Goal: Information Seeking & Learning: Understand process/instructions

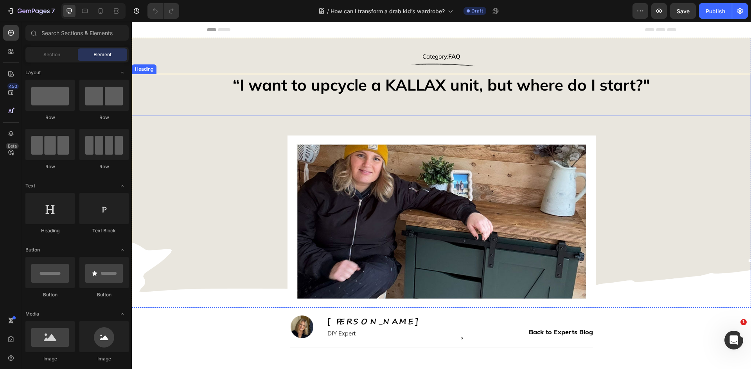
click at [343, 83] on h2 "“I want to upcycle a KALLAX unit, but where do I start?"" at bounding box center [441, 95] width 619 height 42
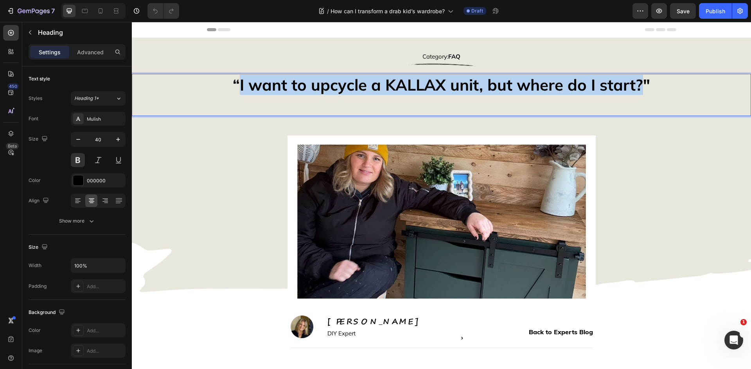
drag, startPoint x: 640, startPoint y: 83, endPoint x: 239, endPoint y: 88, distance: 401.1
click at [239, 88] on p "“I want to upcycle a KALLAX unit, but where do I start?"" at bounding box center [441, 95] width 617 height 41
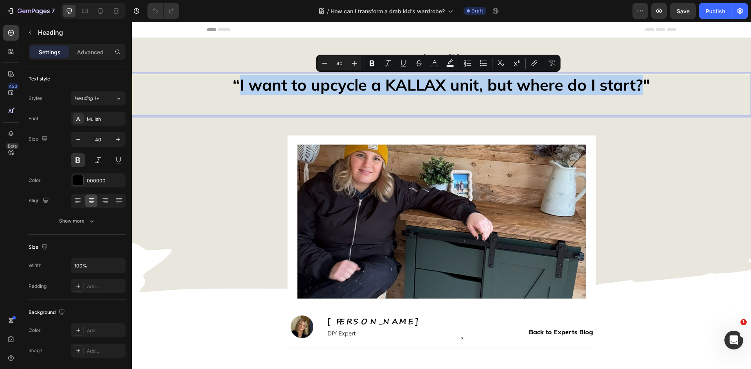
type input "11"
click at [239, 88] on p "“I want to upcycle a KALLAX unit, but where do I start?"" at bounding box center [441, 95] width 617 height 41
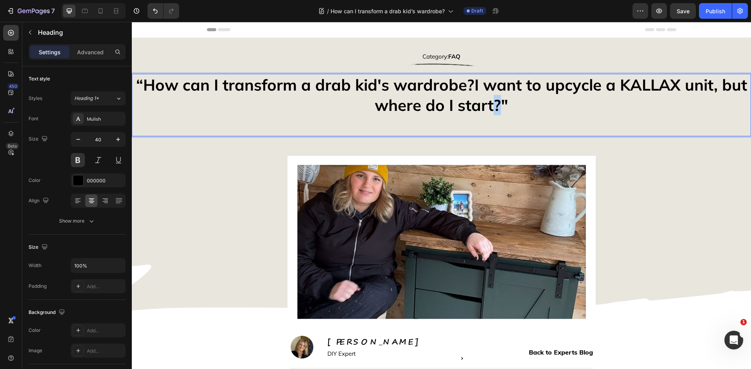
click at [495, 103] on p "“How can I transform a drab kid's wardrobe?I want to upcycle a KALLAX unit, but…" at bounding box center [441, 105] width 617 height 61
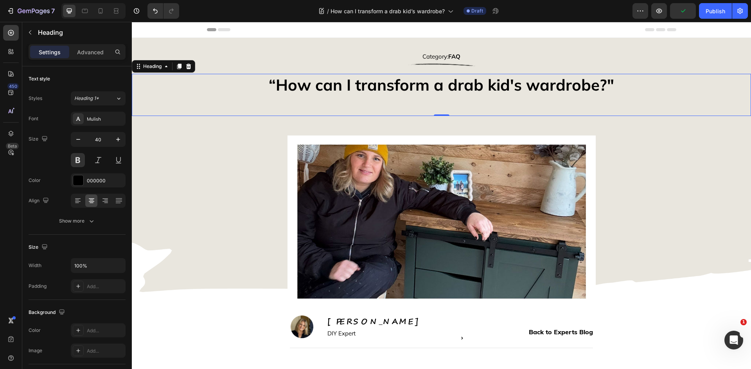
click at [431, 105] on p "“How can I transform a drab kid's wardrobe?"" at bounding box center [441, 95] width 617 height 41
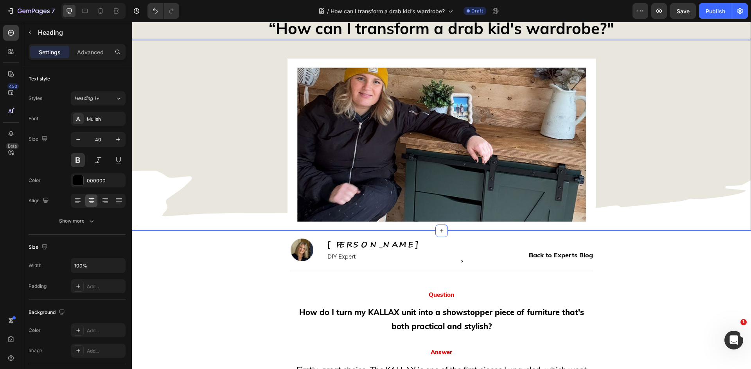
scroll to position [156, 0]
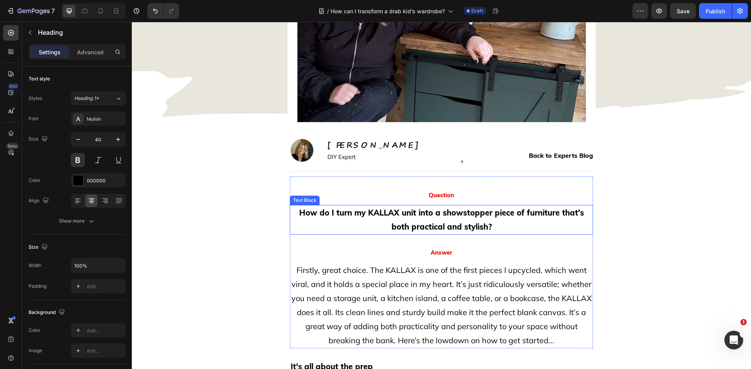
click at [402, 223] on strong "How do I turn my KALLAX unit into a showstopper piece of furniture that's both …" at bounding box center [441, 220] width 285 height 24
click at [369, 217] on strong "How do I turn my KALLAX unit into a showstopper piece of furniture that's both …" at bounding box center [441, 220] width 285 height 24
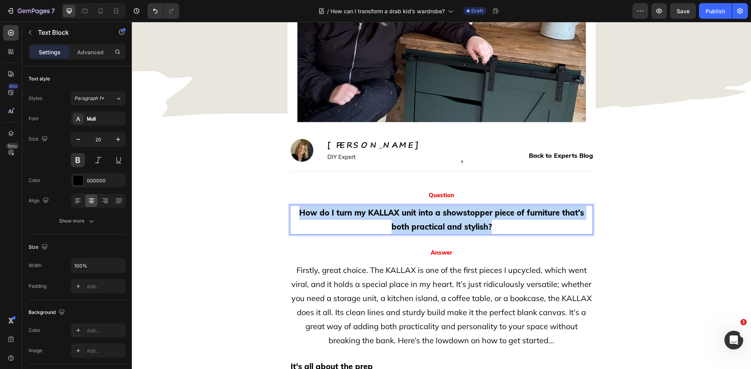
click at [369, 217] on strong "How do I turn my KALLAX unit into a showstopper piece of furniture that's both …" at bounding box center [441, 220] width 285 height 24
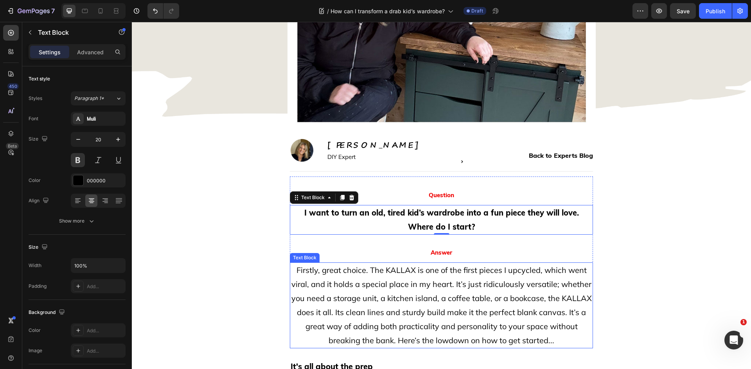
click at [418, 289] on p "Firstly, great choice. The KALLAX is one of the first pieces I upcycled, which …" at bounding box center [440, 305] width 301 height 84
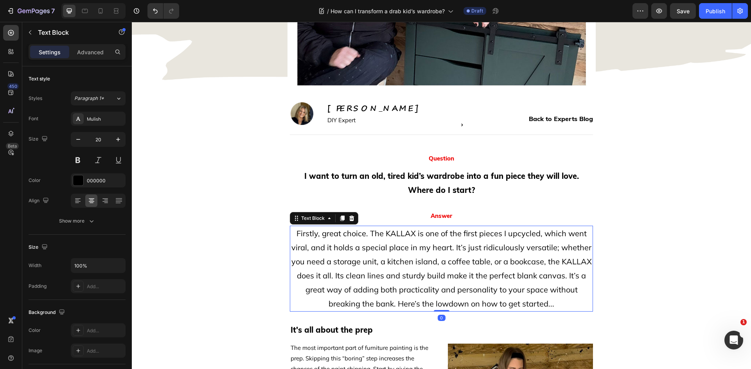
scroll to position [274, 0]
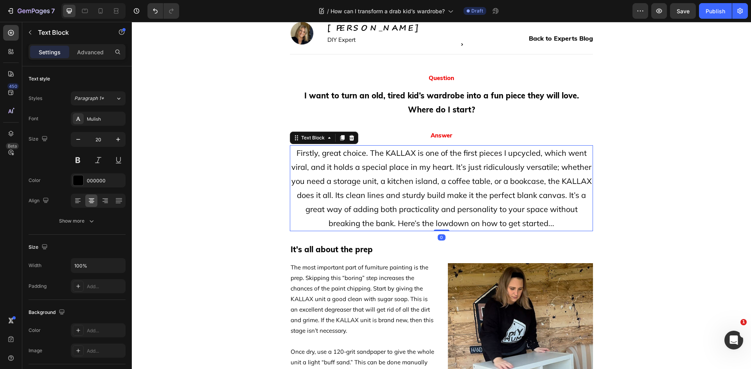
click at [515, 217] on p "Firstly, great choice. The KALLAX is one of the first pieces I upcycled, which …" at bounding box center [440, 188] width 301 height 84
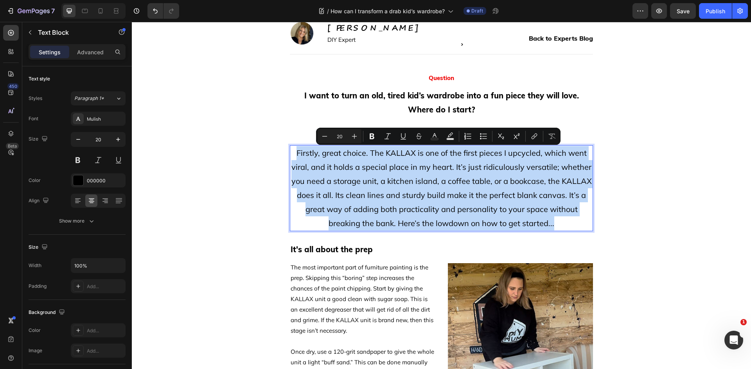
drag, startPoint x: 556, startPoint y: 226, endPoint x: 295, endPoint y: 153, distance: 271.1
click at [295, 153] on p "Firstly, great choice. The KALLAX is one of the first pieces I upcycled, which …" at bounding box center [440, 188] width 301 height 84
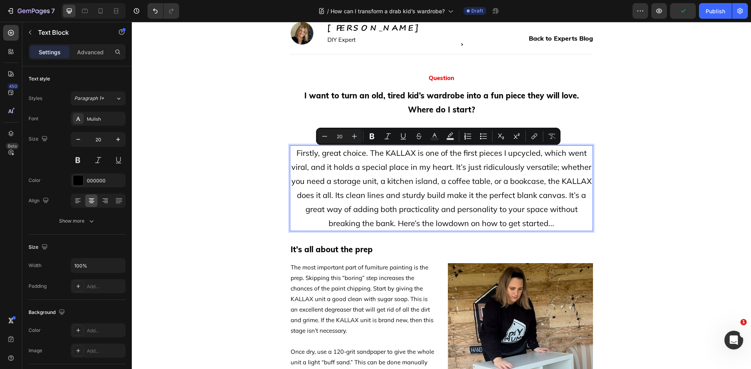
click at [541, 224] on p "Firstly, great choice. The KALLAX is one of the first pieces I upcycled, which …" at bounding box center [440, 188] width 301 height 84
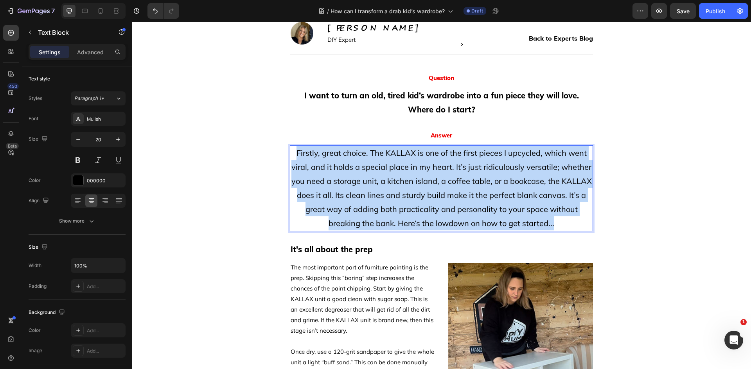
drag, startPoint x: 554, startPoint y: 224, endPoint x: 296, endPoint y: 153, distance: 267.6
click at [296, 153] on p "Firstly, great choice. The KALLAX is one of the first pieces I upcycled, which …" at bounding box center [440, 188] width 301 height 84
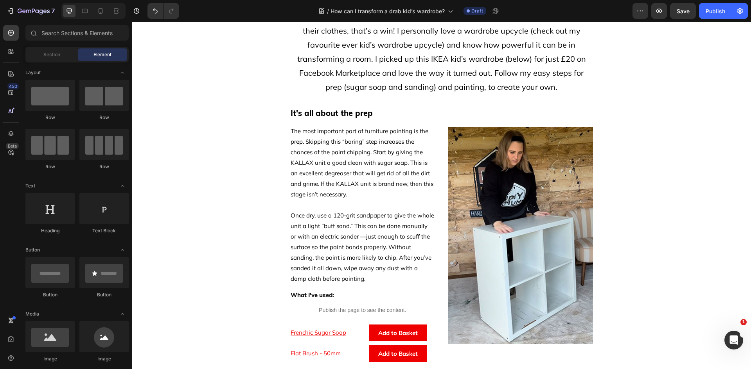
scroll to position [430, 0]
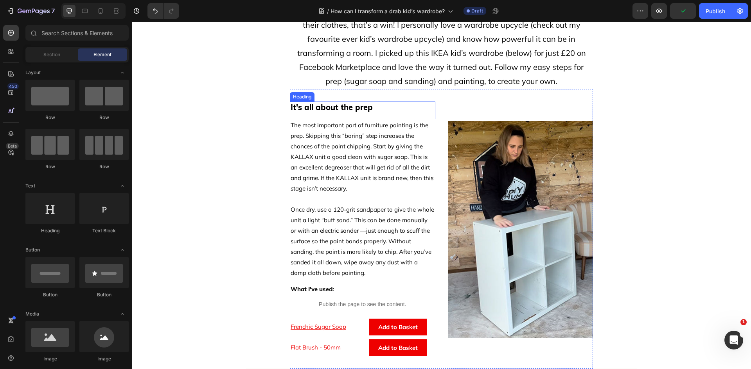
click at [344, 107] on h2 "It's all about the prep" at bounding box center [362, 108] width 145 height 12
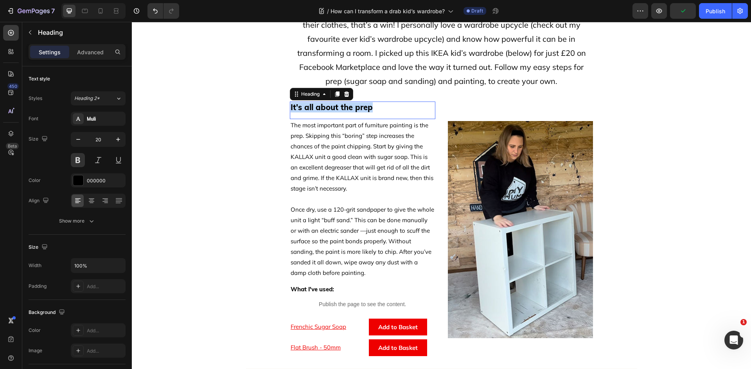
click at [344, 107] on p "It's all about the prep" at bounding box center [362, 107] width 144 height 10
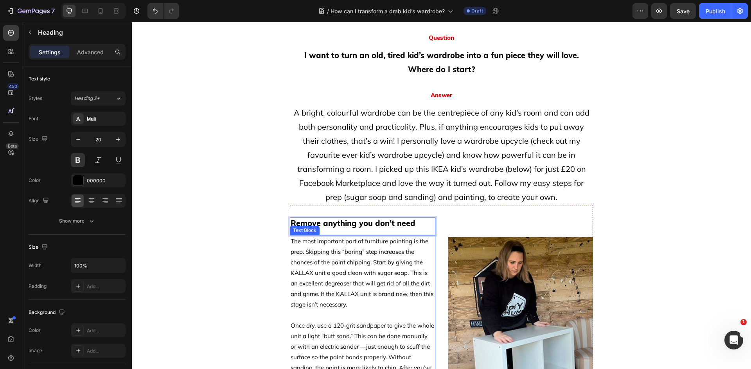
scroll to position [313, 0]
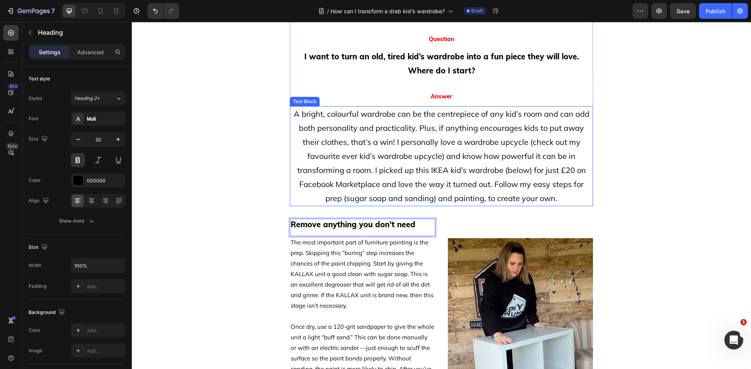
click at [526, 166] on p "A bright, colourful wardrobe can be the centrepiece of any kid’s room and can a…" at bounding box center [440, 156] width 301 height 99
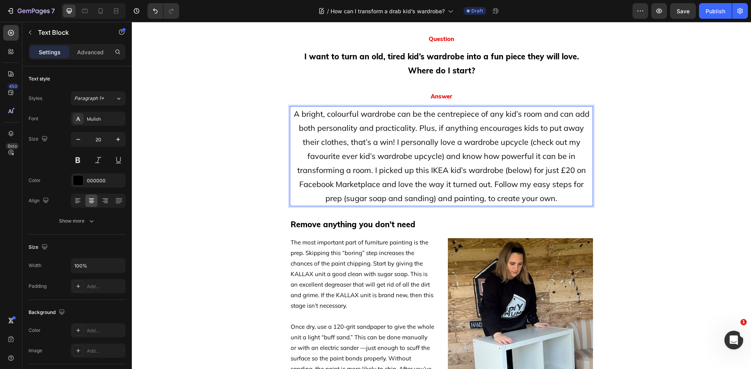
click at [529, 142] on p "A bright, colourful wardrobe can be the centrepiece of any kid’s room and can a…" at bounding box center [440, 156] width 301 height 99
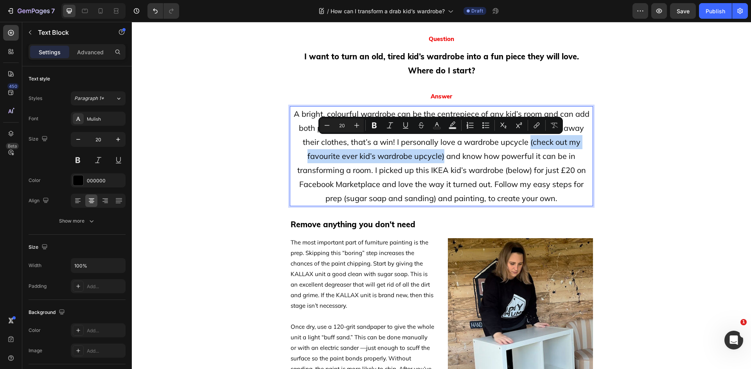
drag, startPoint x: 526, startPoint y: 142, endPoint x: 440, endPoint y: 156, distance: 87.5
click at [440, 156] on p "A bright, colourful wardrobe can be the centrepiece of any kid’s room and can a…" at bounding box center [440, 156] width 301 height 99
click at [541, 127] on button "link" at bounding box center [536, 125] width 14 height 14
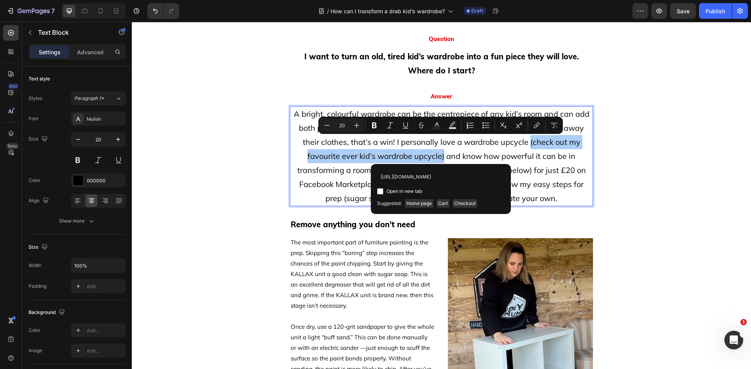
scroll to position [0, 66]
type input "[URL][DOMAIN_NAME]"
click at [423, 191] on div "Open in new tab" at bounding box center [440, 191] width 127 height 9
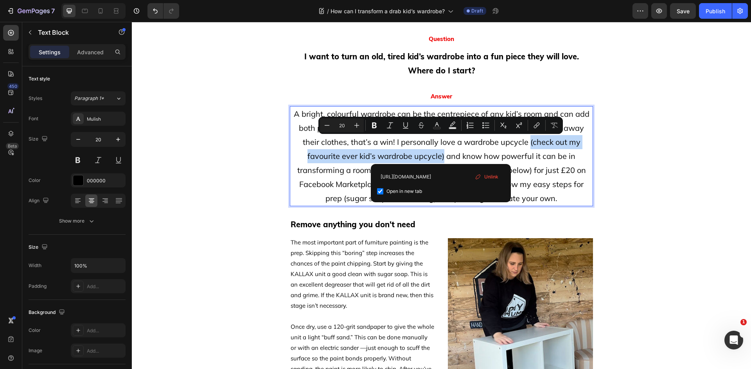
checkbox input "true"
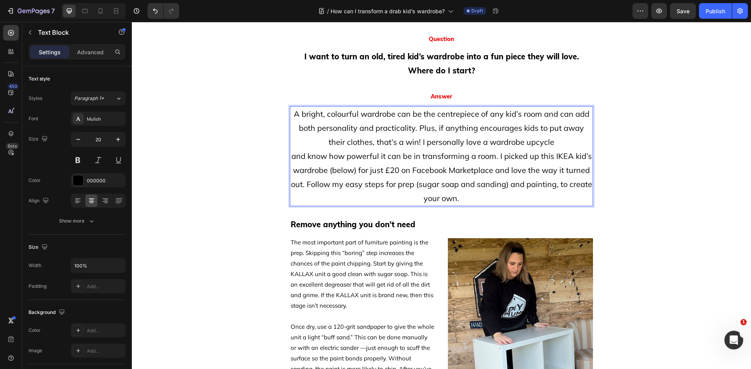
click at [384, 174] on p "and know how powerful it can be in transforming a room. I picked up this IKEA k…" at bounding box center [440, 177] width 301 height 56
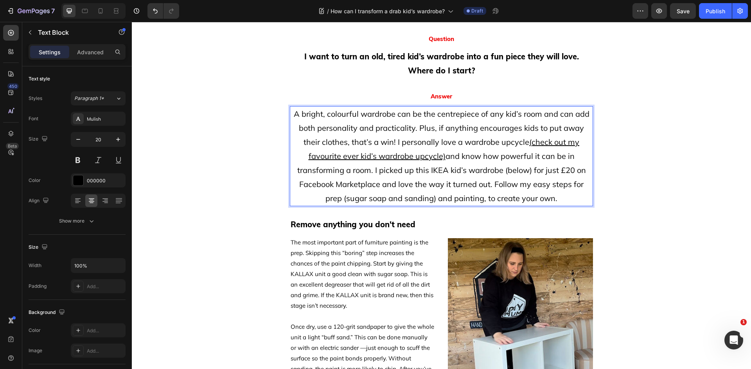
click at [474, 186] on p "A bright, colourful wardrobe can be the centrepiece of any kid’s room and can a…" at bounding box center [440, 156] width 301 height 99
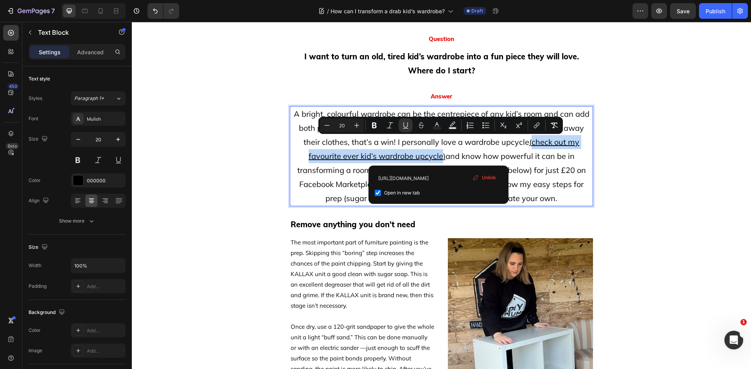
drag, startPoint x: 438, startPoint y: 159, endPoint x: 530, endPoint y: 144, distance: 93.4
click at [530, 144] on u "(check out my favourite ever kid’s wardrobe upcycle)" at bounding box center [443, 149] width 271 height 24
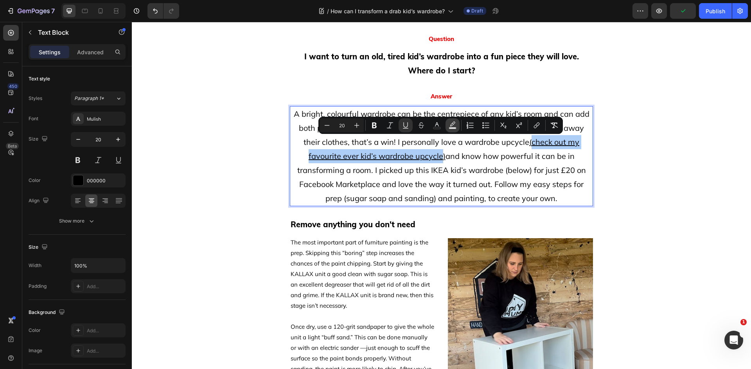
click at [449, 126] on icon "Editor contextual toolbar" at bounding box center [452, 126] width 8 height 8
type input "000000"
type input "77"
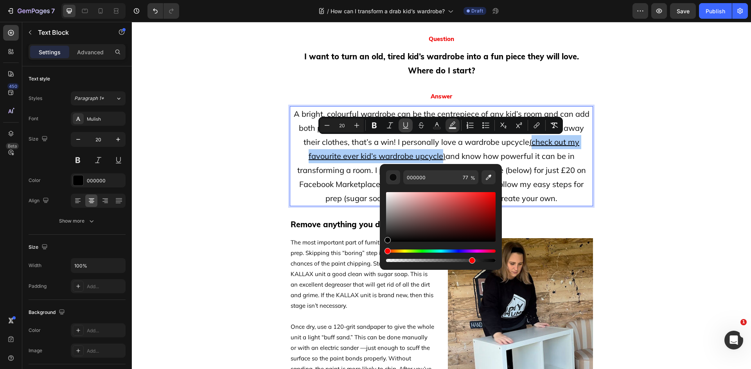
click at [406, 128] on icon "Editor contextual toolbar" at bounding box center [405, 126] width 8 height 8
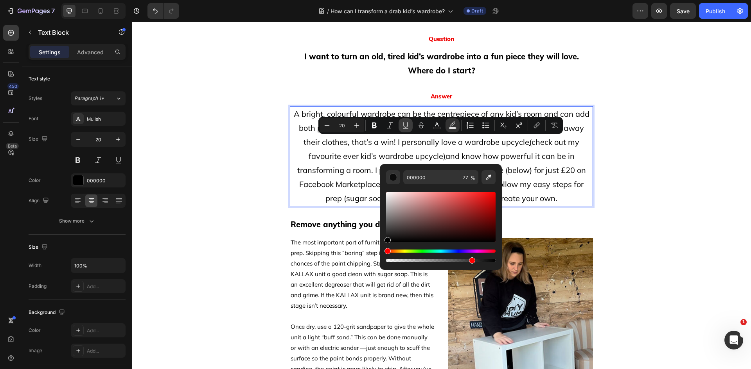
click at [405, 128] on icon "Editor contextual toolbar" at bounding box center [405, 126] width 8 height 8
click at [523, 174] on p "A bright, colourful wardrobe can be the centrepiece of any kid’s room and can a…" at bounding box center [440, 156] width 301 height 99
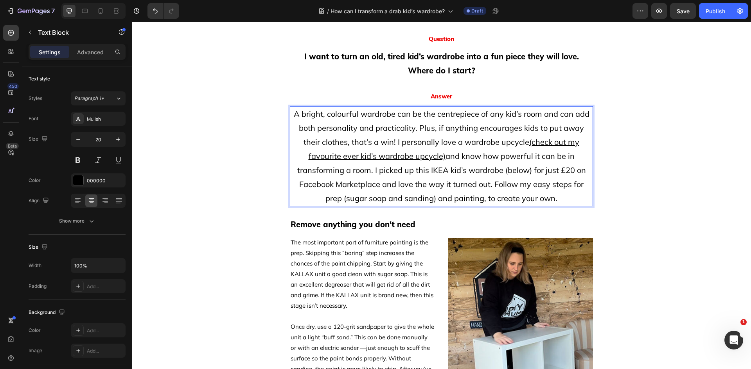
click at [521, 184] on p "A bright, colourful wardrobe can be the centrepiece of any kid’s room and can a…" at bounding box center [440, 156] width 301 height 99
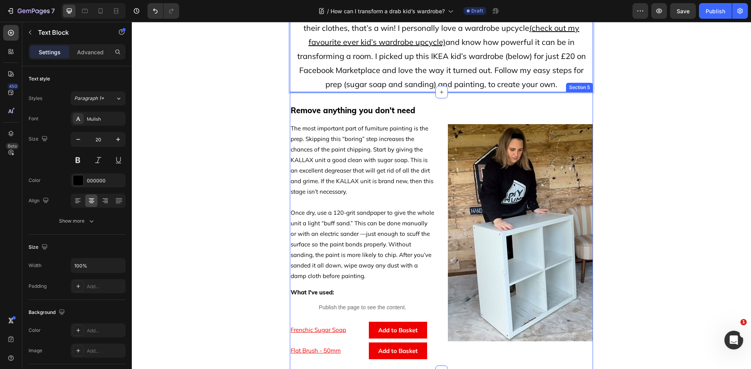
scroll to position [430, 0]
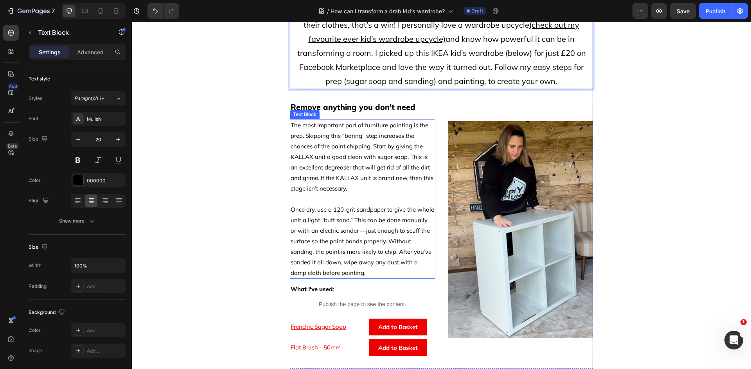
click at [372, 222] on p "Once dry, use a 120-grit sandpaper to give the whole unit a light “buff sand.” …" at bounding box center [362, 236] width 144 height 84
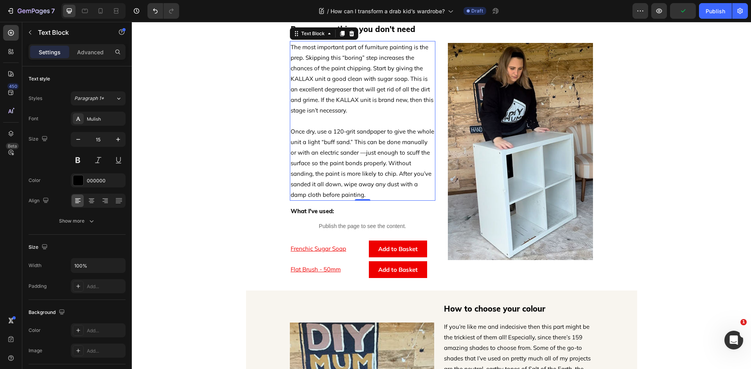
scroll to position [469, 0]
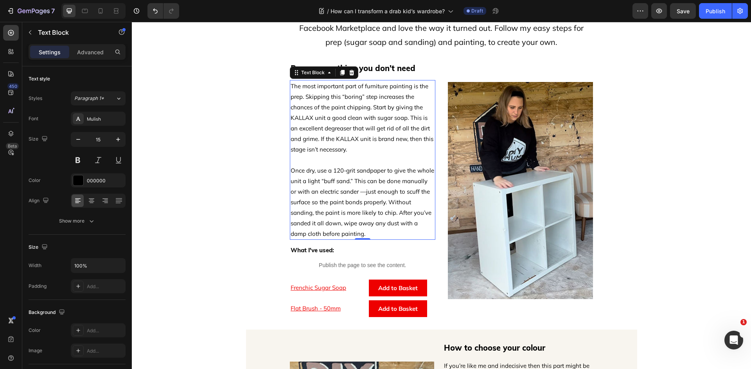
click at [361, 183] on p "Once dry, use a 120-grit sandpaper to give the whole unit a light “buff sand.” …" at bounding box center [362, 197] width 144 height 84
drag, startPoint x: 352, startPoint y: 150, endPoint x: 275, endPoint y: 88, distance: 98.2
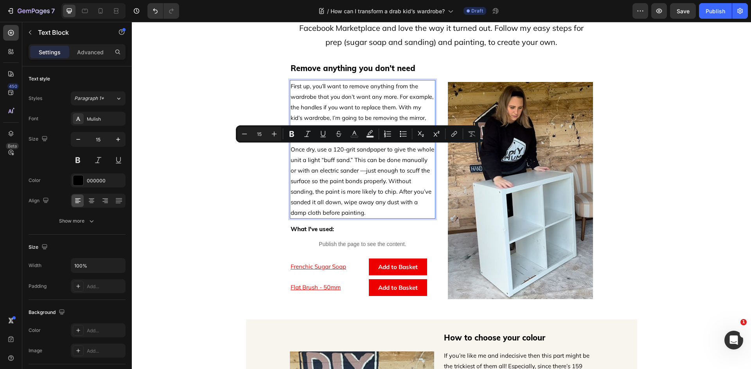
drag, startPoint x: 290, startPoint y: 149, endPoint x: 396, endPoint y: 213, distance: 124.2
click at [396, 213] on p "Once dry, use a 120-grit sandpaper to give the whole unit a light “buff sand.” …" at bounding box center [362, 176] width 144 height 84
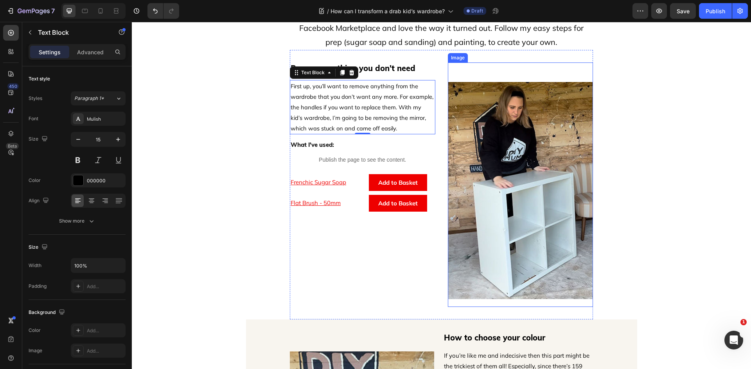
click at [467, 77] on div "Image" at bounding box center [520, 185] width 145 height 244
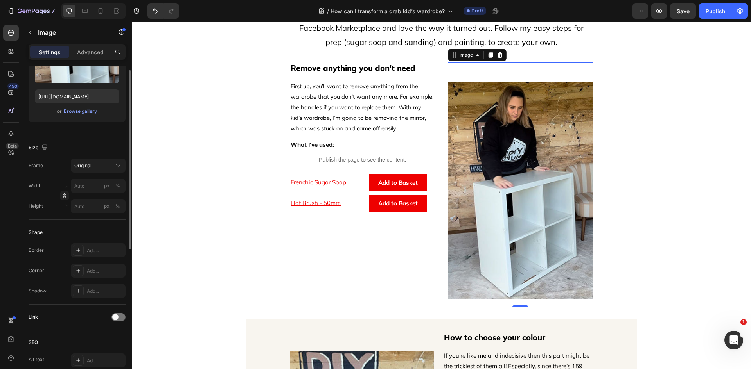
scroll to position [0, 0]
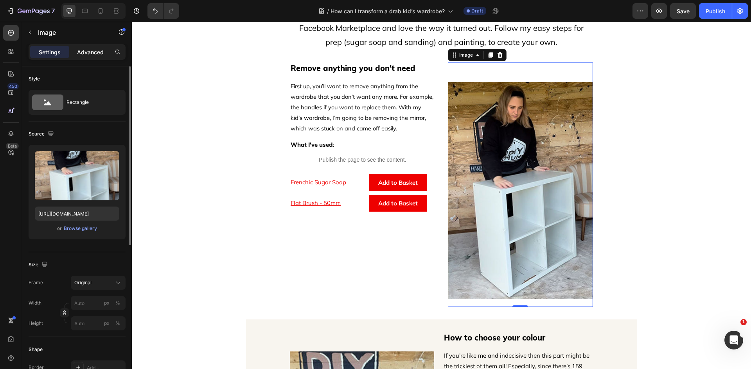
click at [90, 52] on p "Advanced" at bounding box center [90, 52] width 27 height 8
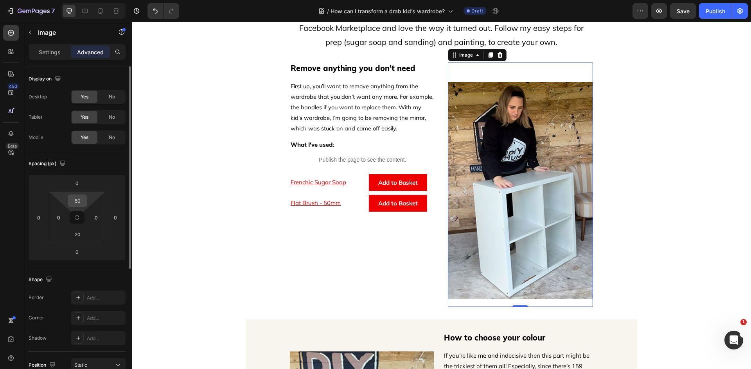
click at [80, 203] on input "50" at bounding box center [78, 201] width 16 height 12
type input "0"
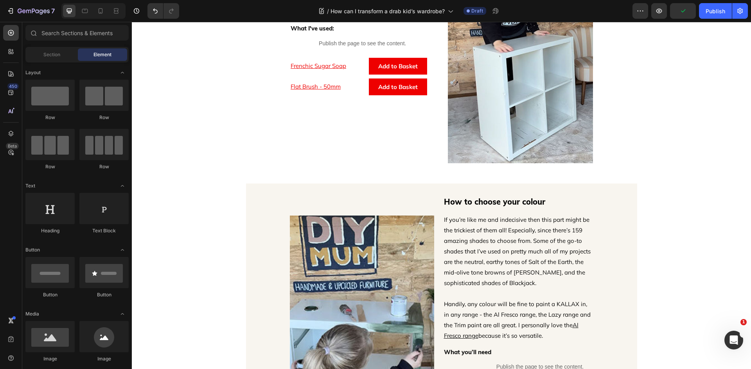
scroll to position [625, 0]
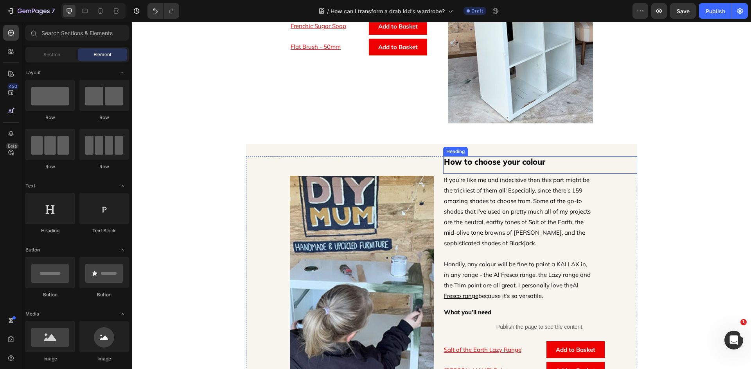
click at [515, 161] on h2 "How to choose your colour" at bounding box center [540, 162] width 194 height 12
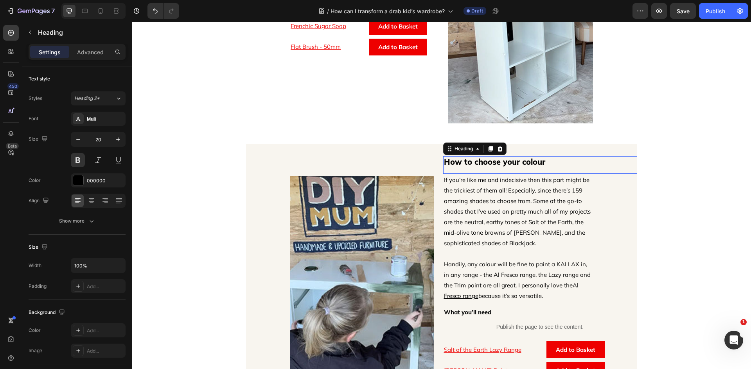
click at [515, 161] on p "How to choose your colour" at bounding box center [540, 162] width 192 height 10
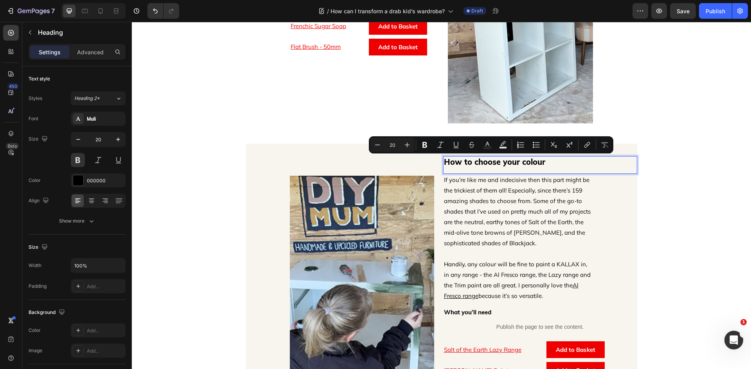
click at [515, 161] on p "How to choose your colour" at bounding box center [540, 162] width 192 height 10
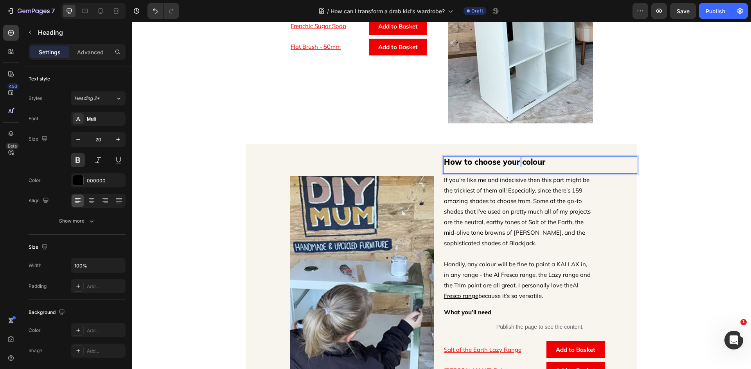
click at [515, 161] on p "How to choose your colour" at bounding box center [540, 162] width 192 height 10
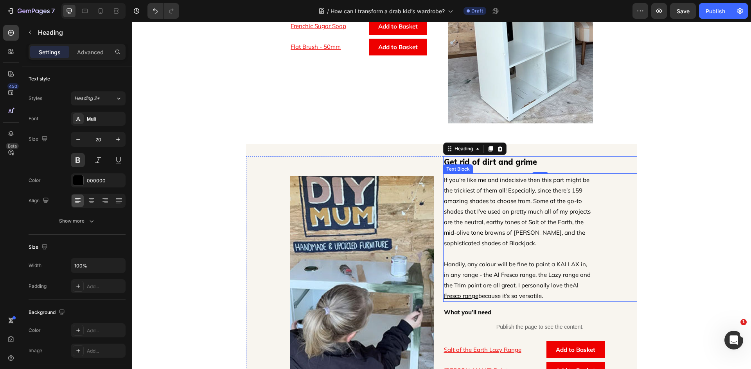
drag, startPoint x: 474, startPoint y: 263, endPoint x: 485, endPoint y: 271, distance: 13.5
click at [474, 263] on p "Handily, any colour will be fine to paint a KALLAX in, in any range - the Al Fr…" at bounding box center [518, 280] width 149 height 42
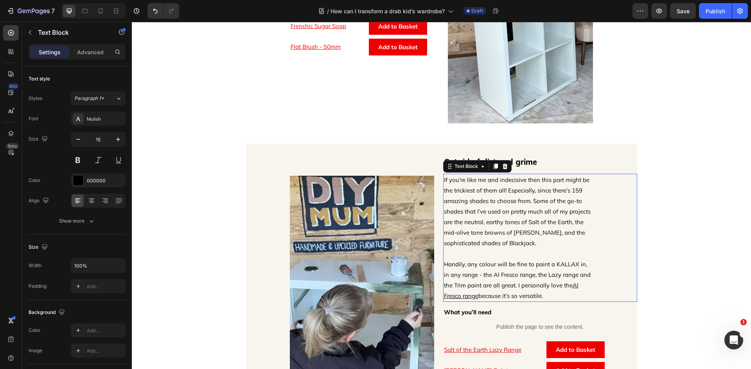
click at [520, 289] on p "Handily, any colour will be fine to paint a KALLAX in, in any range - the Al Fr…" at bounding box center [518, 280] width 149 height 42
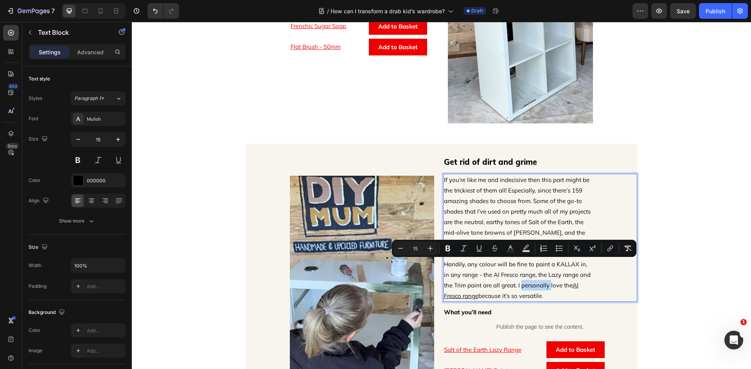
click at [520, 289] on p "Handily, any colour will be fine to paint a KALLAX in, in any range - the Al Fr…" at bounding box center [518, 280] width 149 height 42
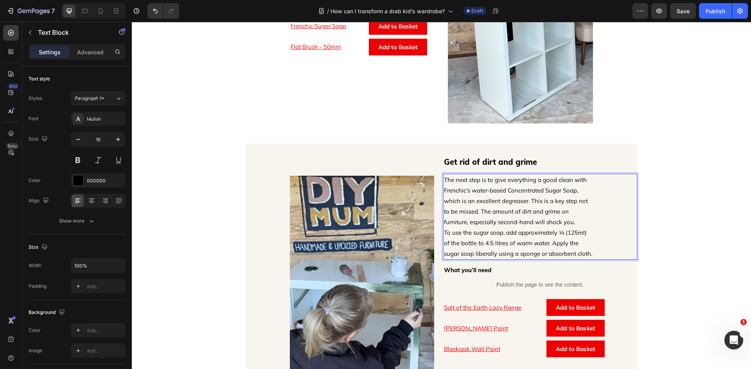
click at [575, 222] on p "The next step is to give everything a good clean with Frenchic’s water-based Co…" at bounding box center [518, 217] width 149 height 84
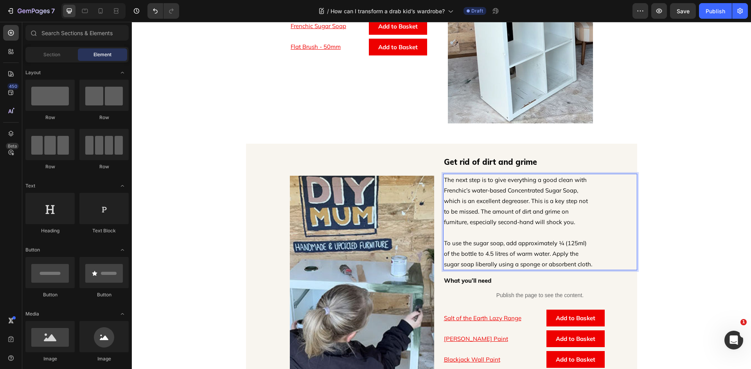
click at [685, 274] on div "Remove anything you don't need Heading First up, you’ll want to remove anything…" at bounding box center [441, 260] width 619 height 1697
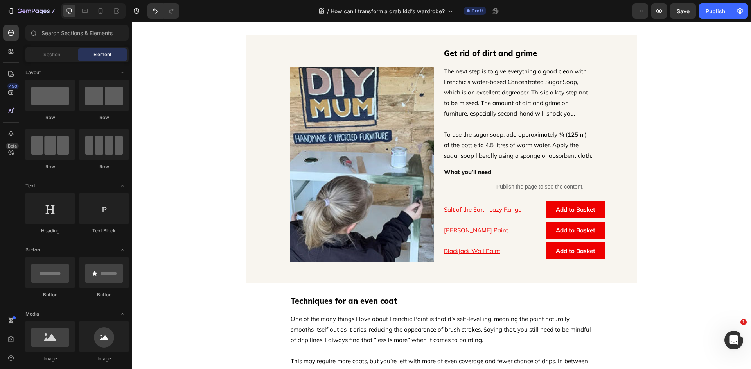
scroll to position [743, 0]
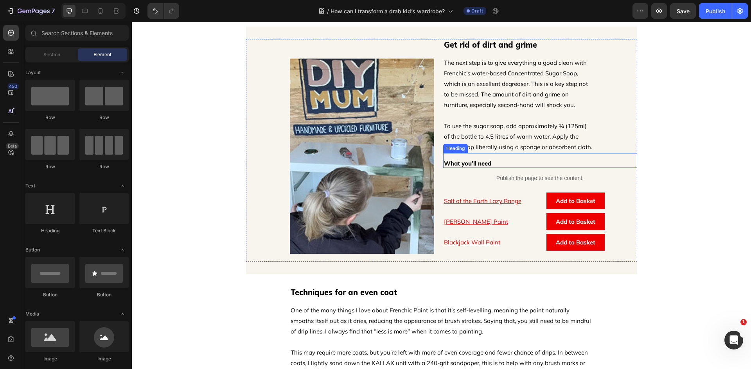
click at [461, 168] on h2 "What you’ll need" at bounding box center [540, 163] width 194 height 9
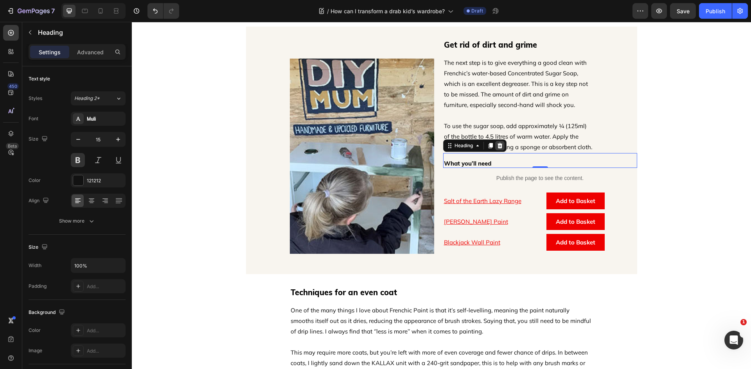
click at [496, 149] on icon at bounding box center [499, 146] width 6 height 6
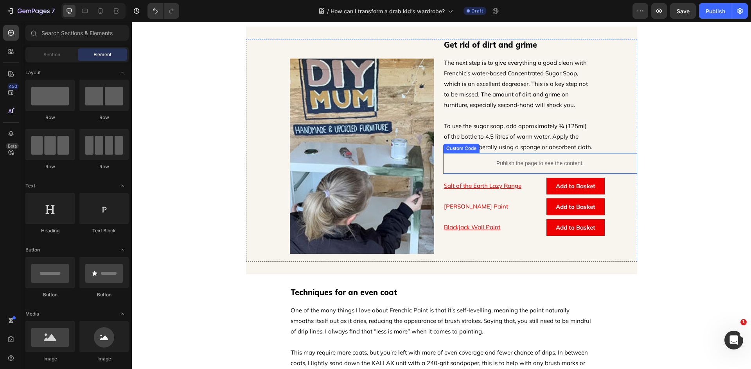
click at [500, 168] on p "Publish the page to see the content." at bounding box center [540, 163] width 194 height 8
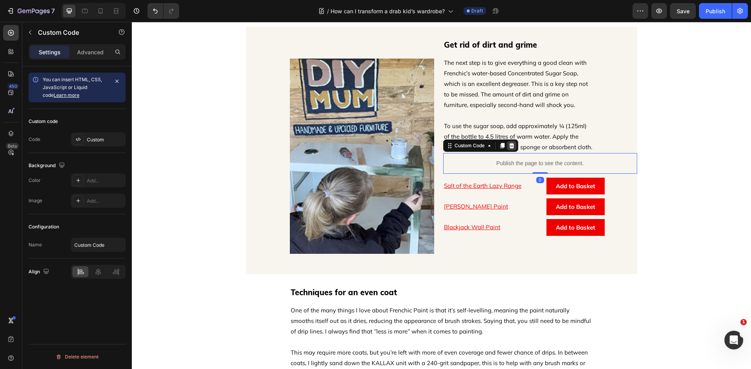
click at [511, 149] on icon at bounding box center [511, 145] width 5 height 5
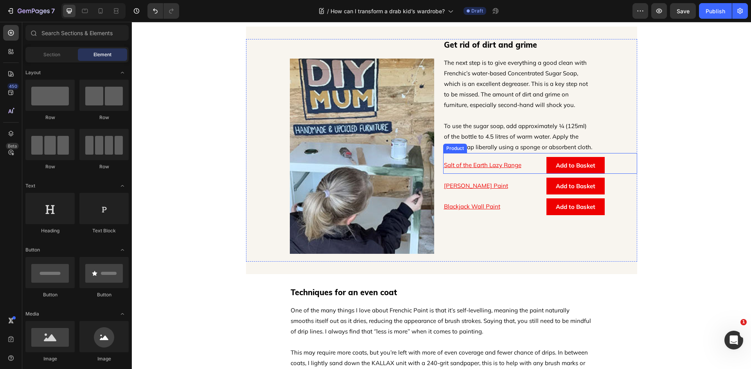
click at [610, 166] on div "Salt of the Earth Lazy Range Product Title Add to Basket Add to Cart Row Product" at bounding box center [540, 163] width 194 height 21
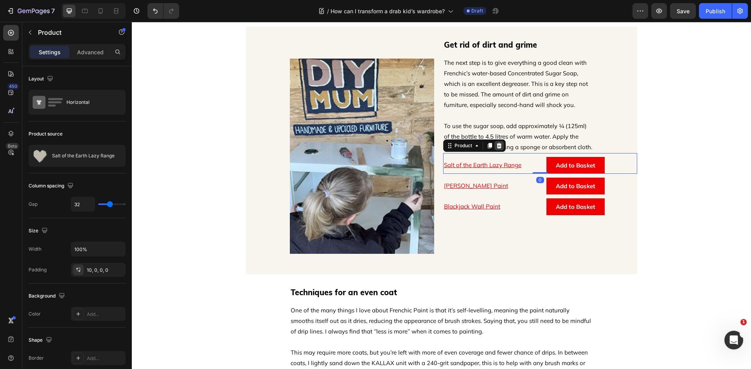
click at [496, 151] on div at bounding box center [498, 145] width 9 height 9
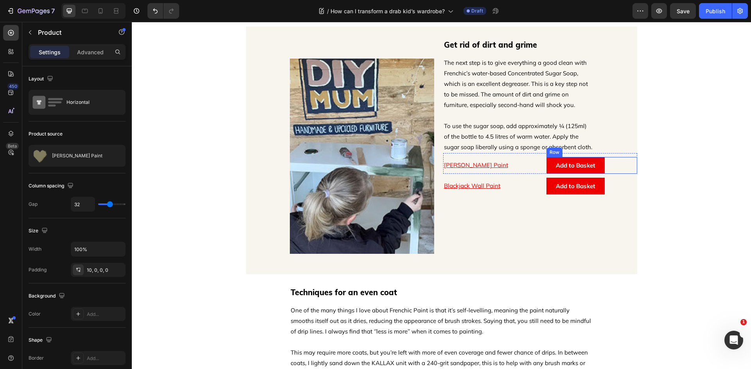
click at [614, 170] on div "Add to Basket Add to Cart Row" at bounding box center [591, 165] width 91 height 17
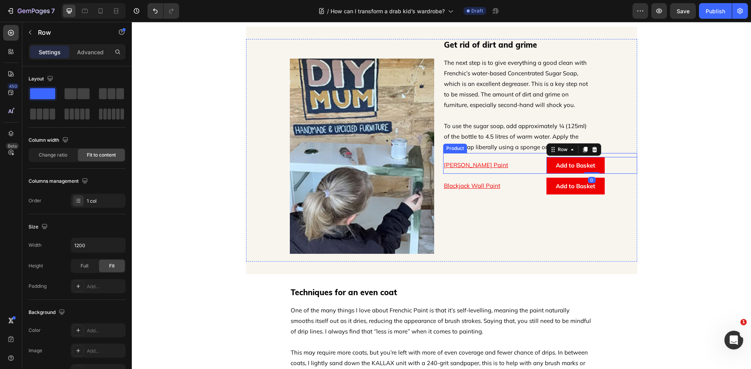
click at [611, 165] on div "[PERSON_NAME] Trim Paint Product Title Add to Basket Add to Cart Row 0 Product" at bounding box center [540, 163] width 194 height 21
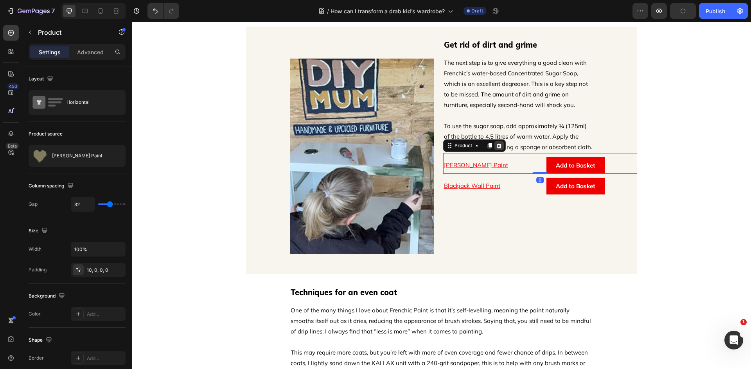
click at [496, 149] on icon at bounding box center [498, 145] width 5 height 5
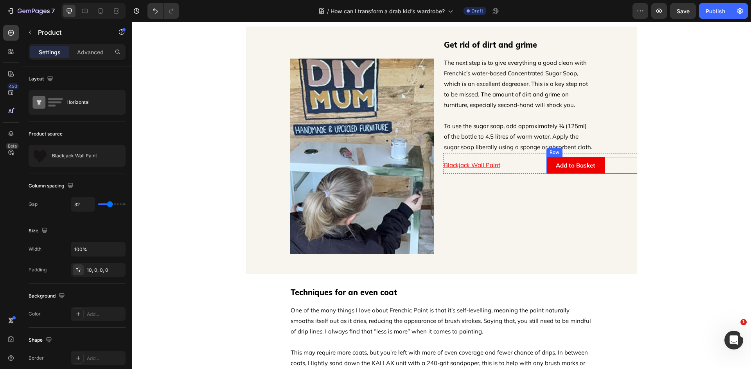
click at [611, 173] on div "Add to Basket Add to Cart Row" at bounding box center [591, 165] width 91 height 17
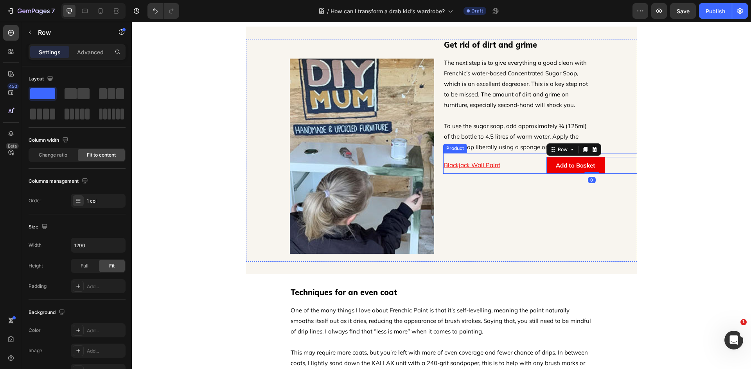
click at [609, 165] on div "Blackjack Wall Paint Product Title Add to Basket Add to Cart Row 0 Product" at bounding box center [540, 163] width 194 height 21
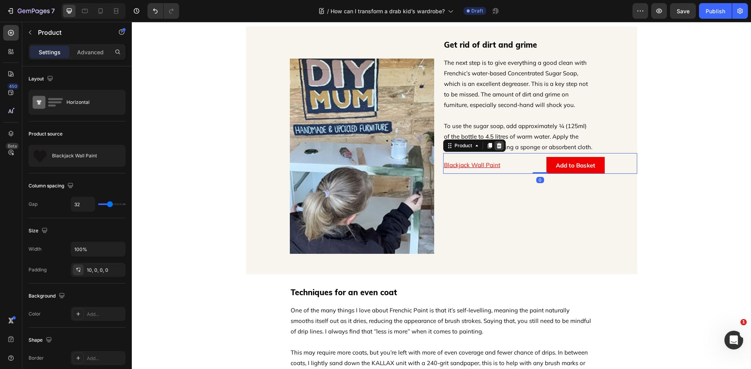
click at [498, 151] on div at bounding box center [498, 145] width 9 height 9
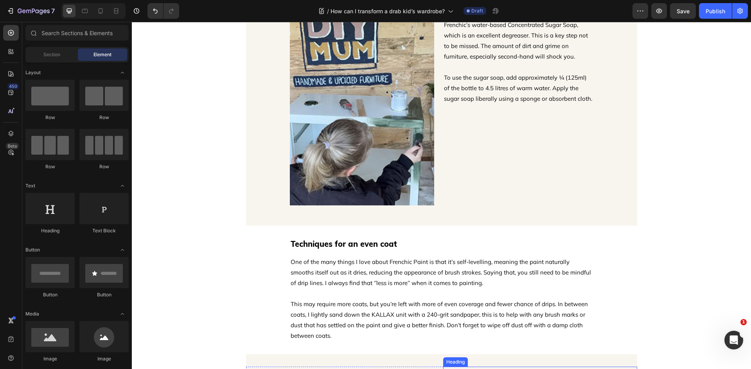
scroll to position [899, 0]
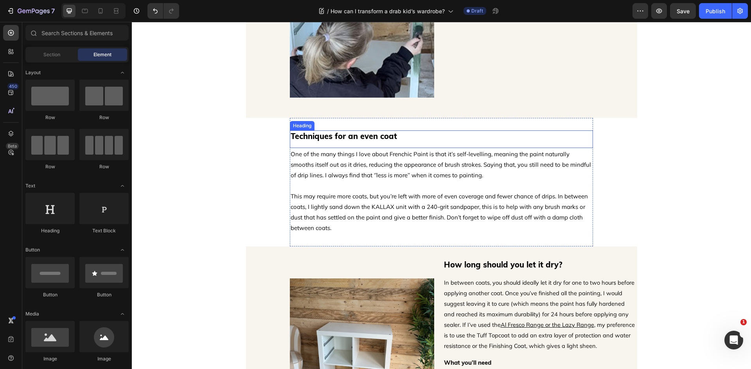
click at [366, 141] on h2 "Techniques for an even coat" at bounding box center [441, 137] width 303 height 12
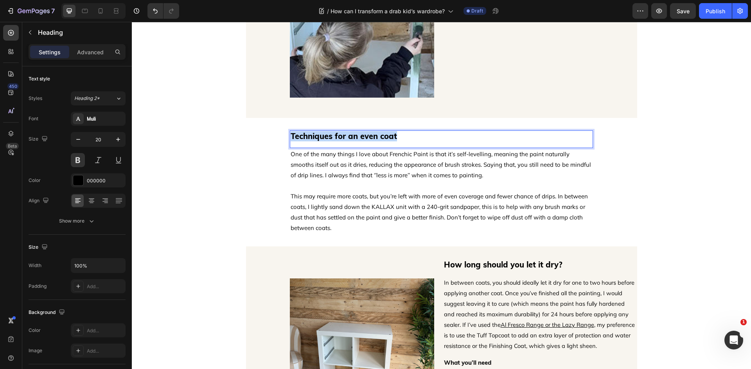
click at [366, 141] on p "Techniques for an even coat" at bounding box center [440, 136] width 301 height 10
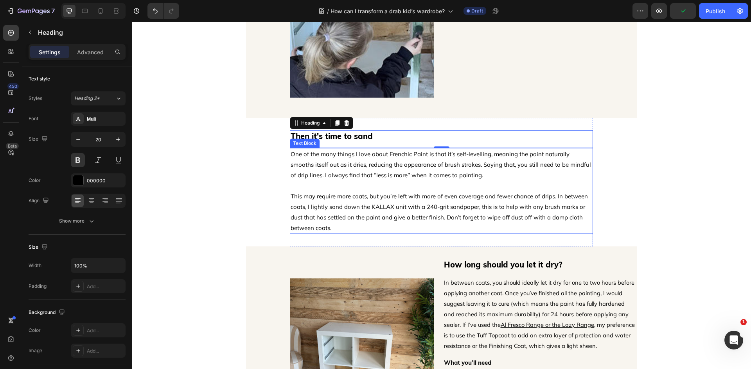
click at [365, 208] on p "This may require more coats, but you’re left with more of even coverage and few…" at bounding box center [440, 212] width 301 height 42
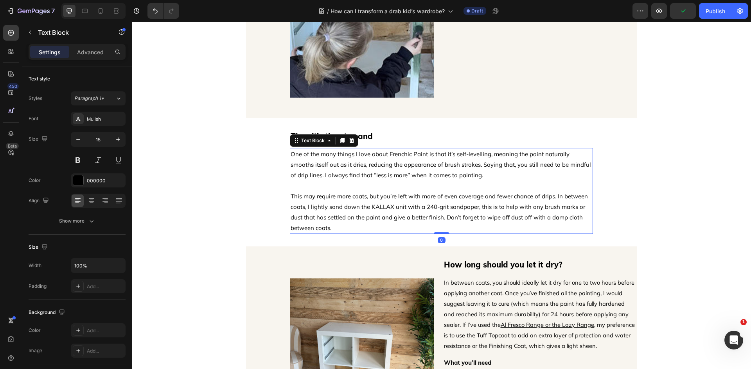
click at [434, 176] on p "One of the many things I love about Frenchic Paint is that it’s self-levelling,…" at bounding box center [440, 165] width 301 height 32
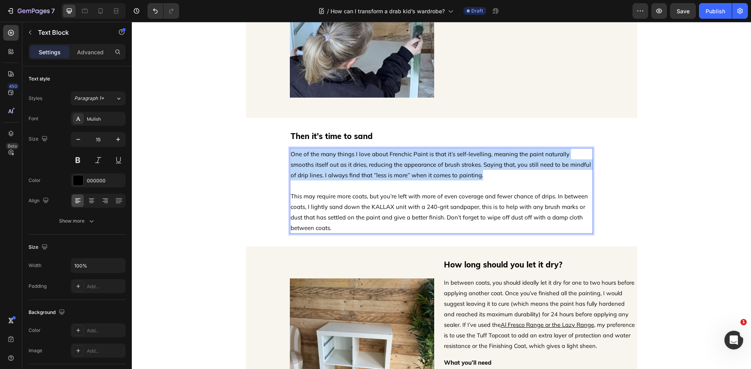
drag, startPoint x: 461, startPoint y: 176, endPoint x: 276, endPoint y: 152, distance: 186.4
click at [276, 152] on div "Image Get rid of dirt and grime Heading The next step is to give everything a g…" at bounding box center [441, 7] width 619 height 1737
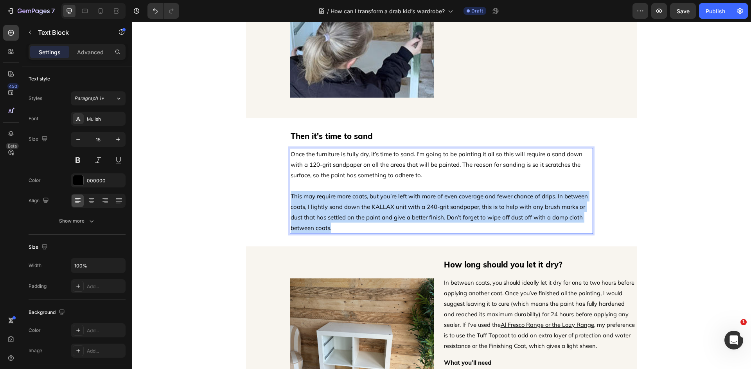
drag, startPoint x: 328, startPoint y: 231, endPoint x: 277, endPoint y: 196, distance: 61.9
click at [277, 196] on div "Image Get rid of dirt and grime Heading The next step is to give everything a g…" at bounding box center [441, 7] width 619 height 1737
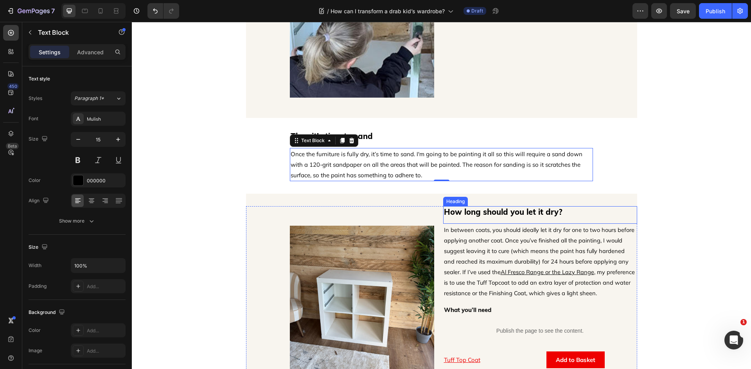
click at [529, 215] on h2 "How long should you let it dry?" at bounding box center [540, 212] width 194 height 12
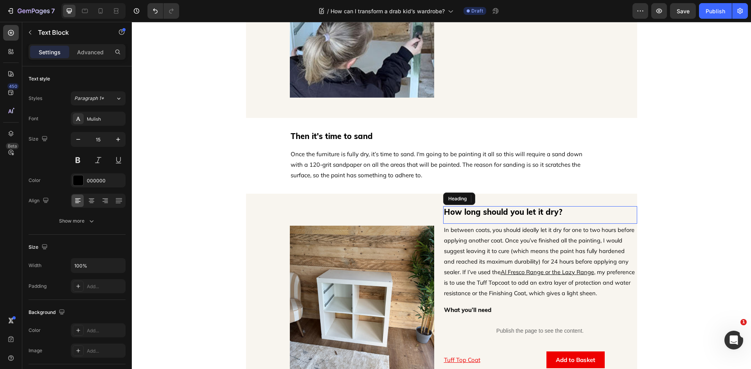
click at [529, 215] on p "How long should you let it dry?" at bounding box center [540, 212] width 192 height 10
click at [458, 261] on span "In between coats, you should ideally let it dry for one to two hours before app…" at bounding box center [539, 251] width 190 height 50
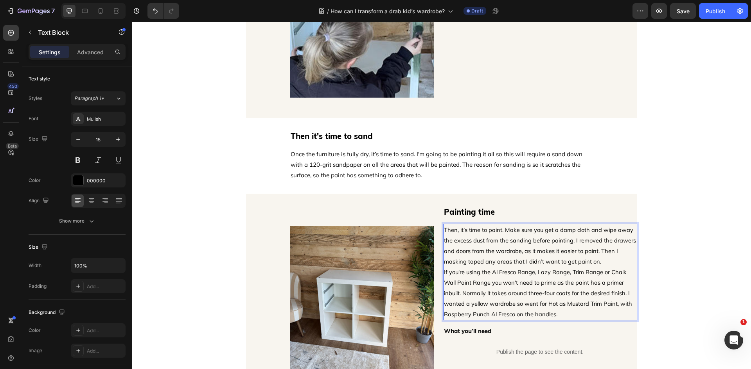
click at [597, 260] on p "Then, it’s time to paint. Make sure you get a damp cloth and wipe away the exce…" at bounding box center [540, 272] width 192 height 95
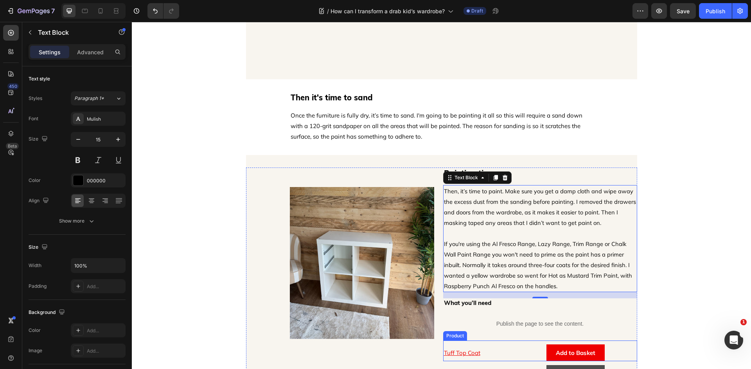
scroll to position [1055, 0]
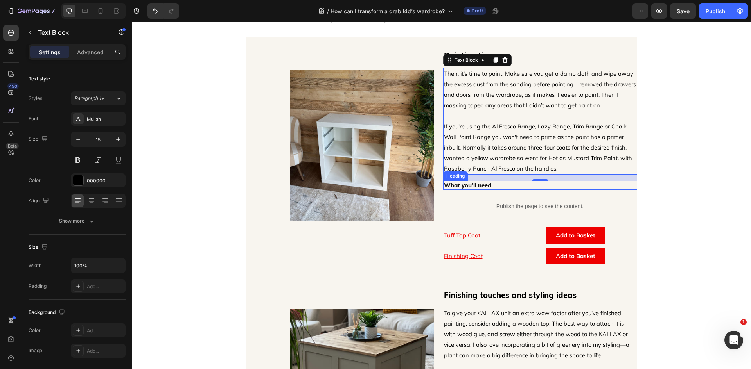
click at [459, 186] on h2 "What you’ll need" at bounding box center [540, 185] width 194 height 9
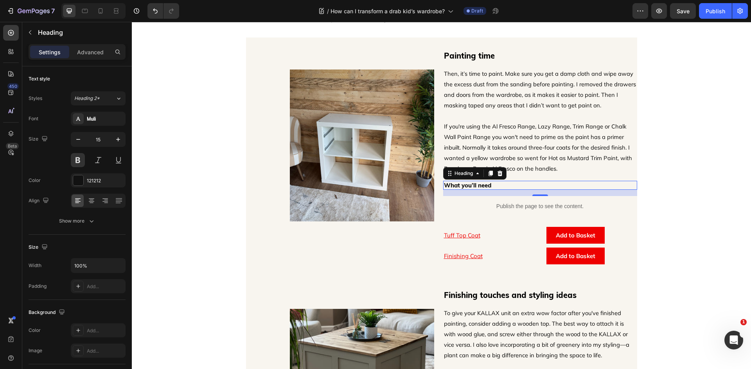
click at [459, 186] on p "What you’ll need" at bounding box center [540, 186] width 192 height 8
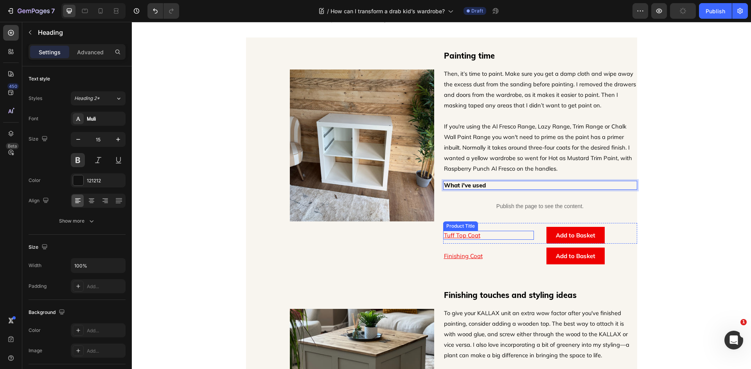
click at [478, 237] on h1 "Tuff Top Coat" at bounding box center [488, 235] width 91 height 9
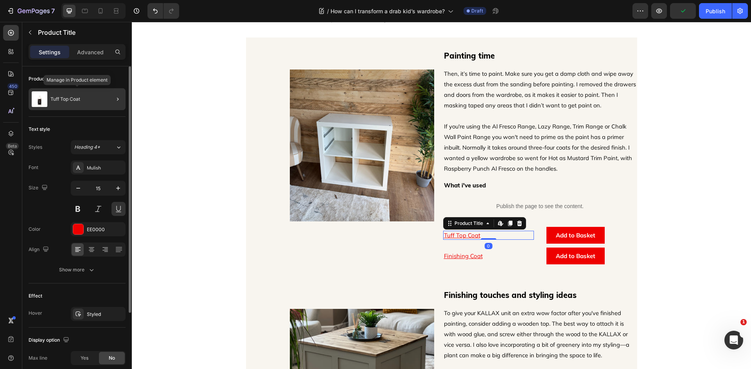
click at [73, 99] on p "Tuff Top Coat" at bounding box center [65, 99] width 30 height 5
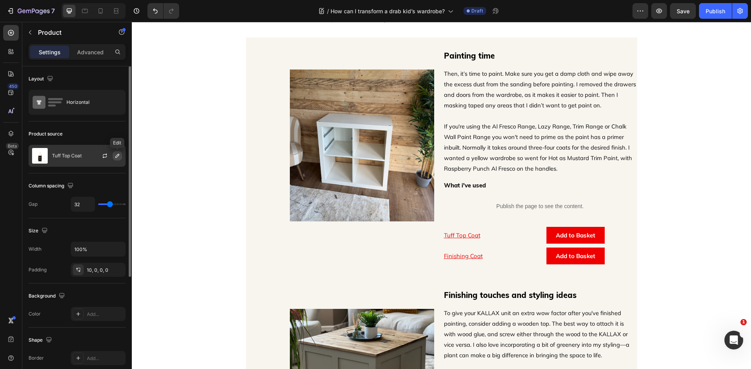
click at [119, 153] on icon "button" at bounding box center [117, 156] width 6 height 6
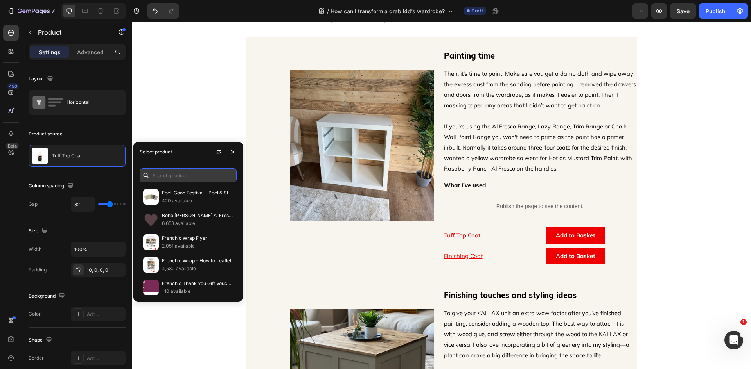
click at [201, 177] on input "text" at bounding box center [188, 175] width 97 height 14
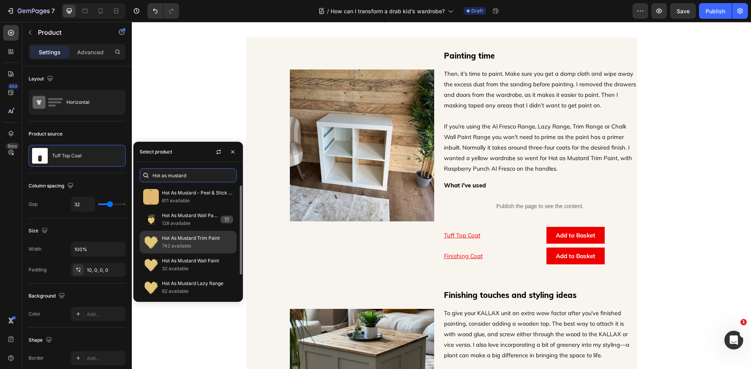
type input "Hot as mustard"
click at [189, 237] on p "Hot As Mustard Trim Paint" at bounding box center [197, 239] width 71 height 8
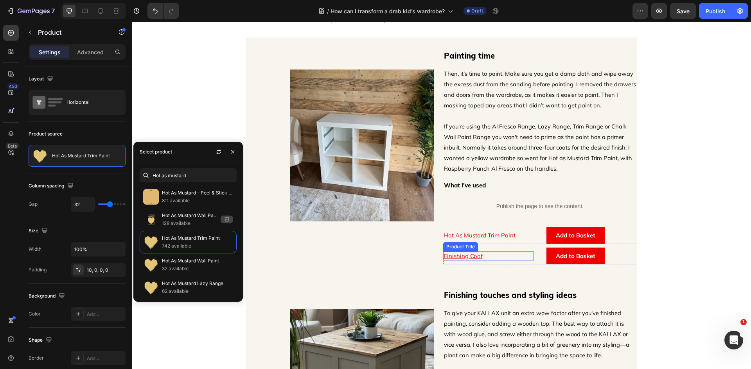
click at [495, 256] on h1 "Finishing Coat" at bounding box center [488, 256] width 91 height 9
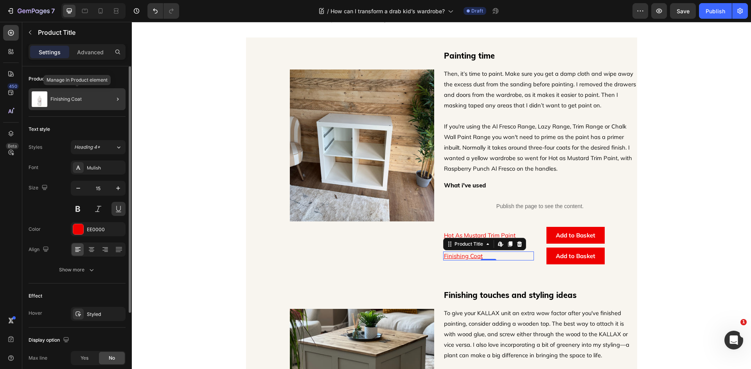
click at [100, 97] on div "Finishing Coat" at bounding box center [77, 99] width 97 height 22
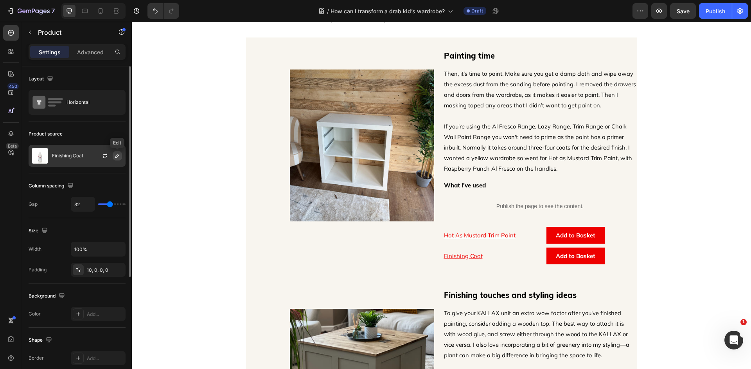
click at [120, 156] on icon "button" at bounding box center [117, 156] width 6 height 6
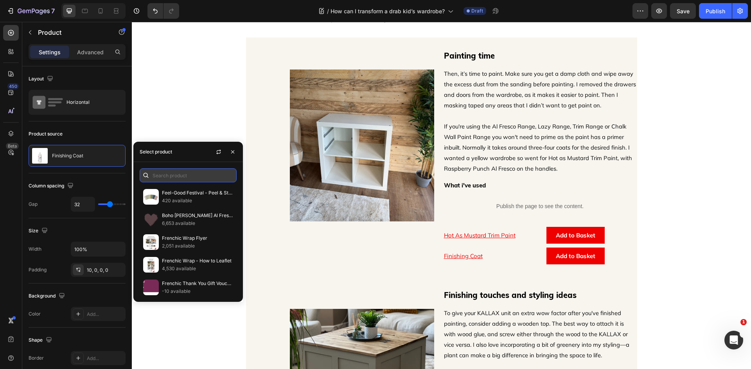
click at [174, 172] on input "text" at bounding box center [188, 175] width 97 height 14
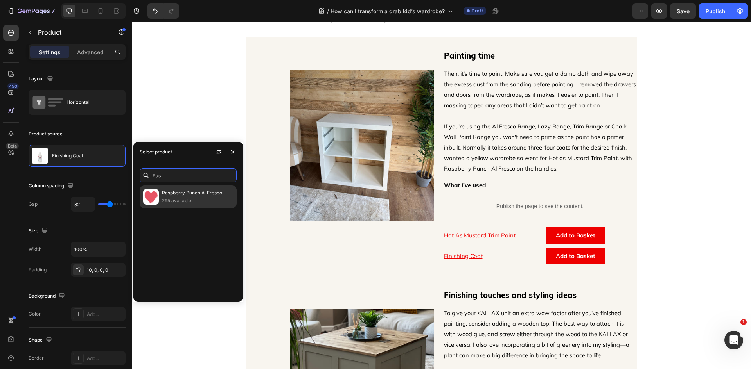
type input "Ras"
click at [203, 206] on div "Raspberry Punch Al Fresco 295 available" at bounding box center [188, 197] width 97 height 23
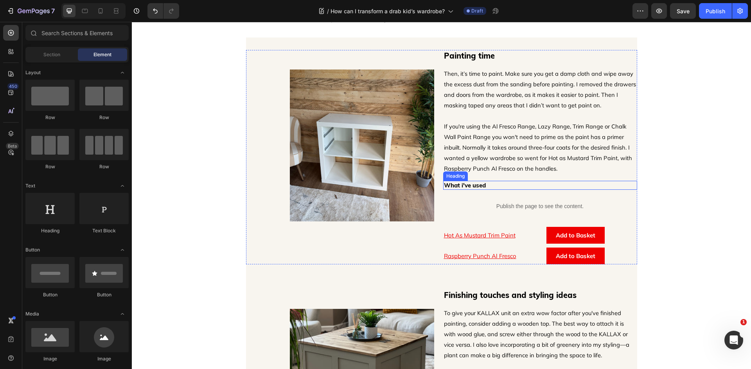
click at [461, 186] on p "What i've used" at bounding box center [540, 186] width 192 height 8
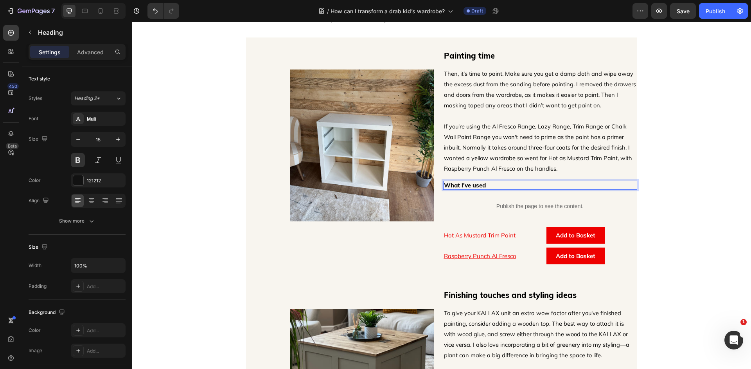
click at [461, 185] on p "What i've used" at bounding box center [540, 186] width 192 height 8
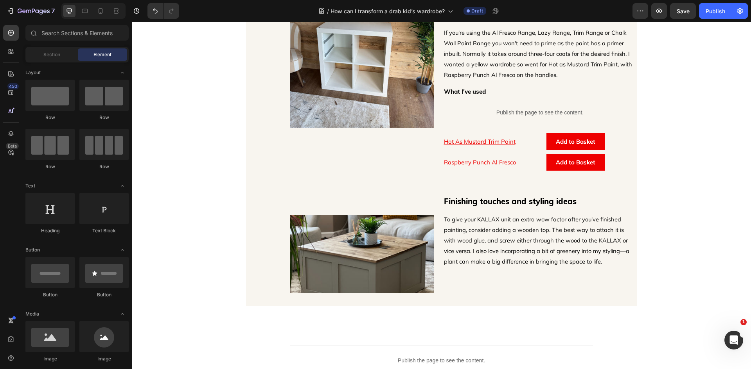
scroll to position [1134, 0]
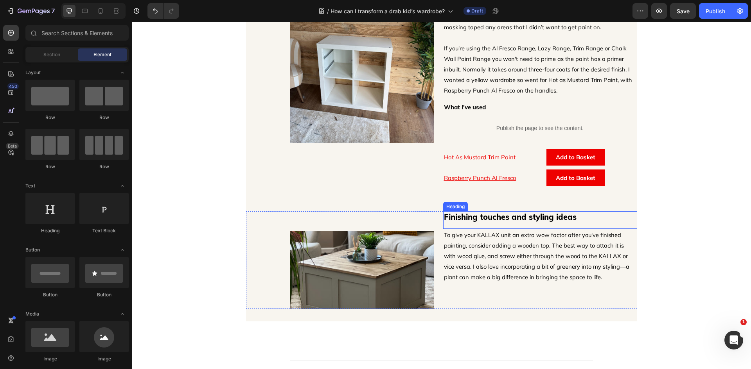
click at [477, 219] on h2 "Finishing touches and styling ideas" at bounding box center [540, 217] width 194 height 12
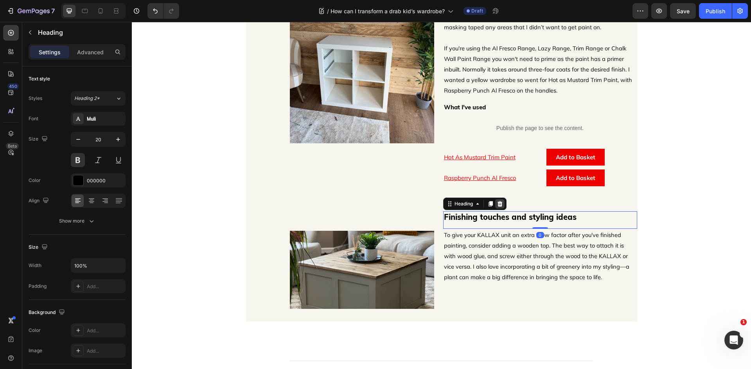
click at [497, 206] on icon at bounding box center [499, 203] width 5 height 5
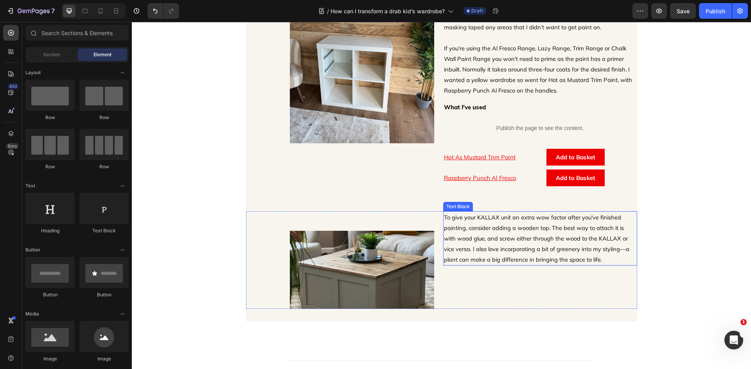
click at [496, 227] on span "To give your KALLAX unit an extra wow factor after you've finished painting, co…" at bounding box center [536, 239] width 185 height 50
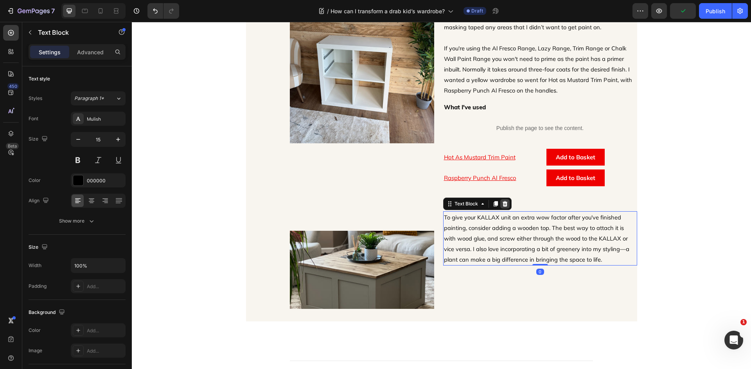
click at [502, 207] on icon at bounding box center [505, 204] width 6 height 6
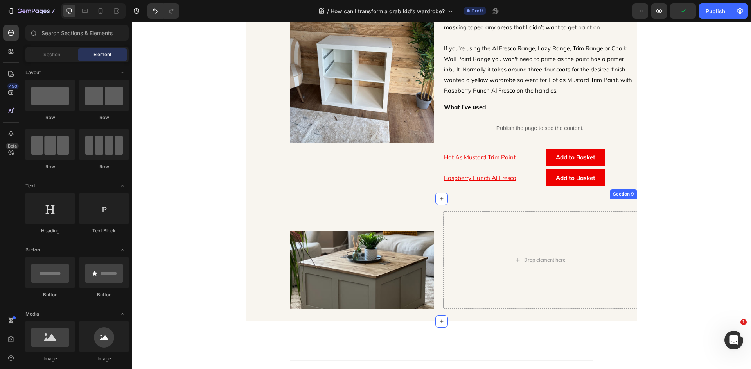
click at [432, 206] on div "Image Drop element here Row Section 9" at bounding box center [441, 260] width 391 height 123
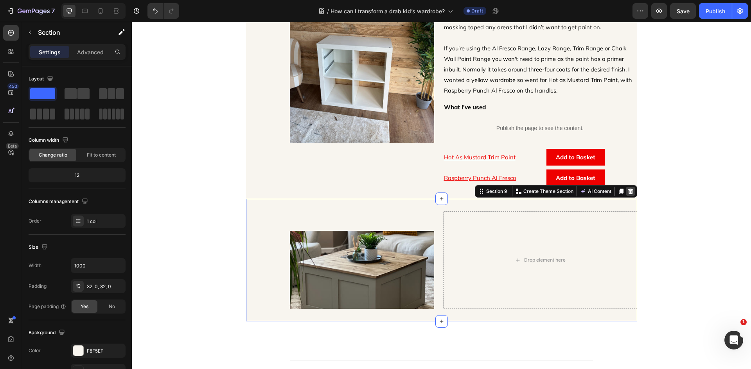
click at [627, 190] on icon at bounding box center [630, 191] width 6 height 6
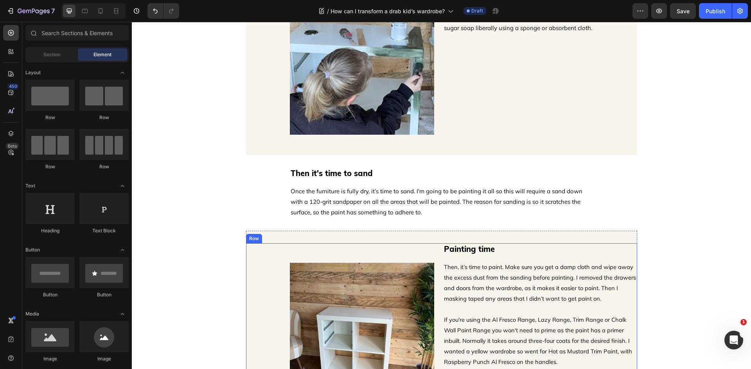
scroll to position [860, 0]
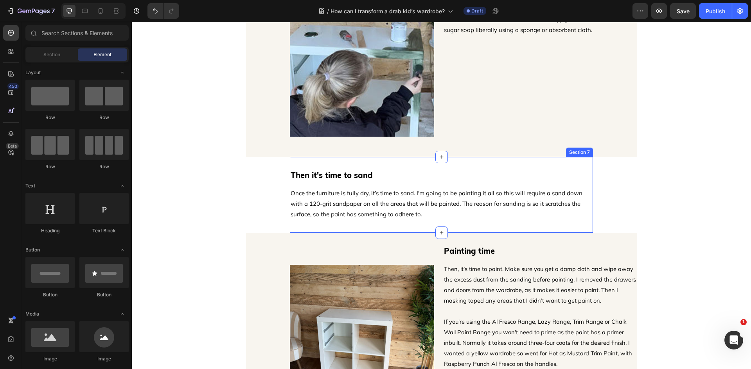
click at [414, 161] on div "Then it's time to sand Heading Once the furniture is fully dry, it’s time to sa…" at bounding box center [441, 195] width 303 height 76
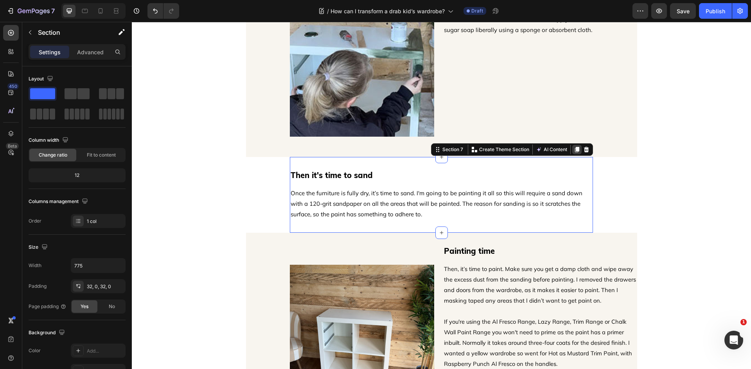
click at [575, 148] on icon at bounding box center [577, 149] width 4 height 5
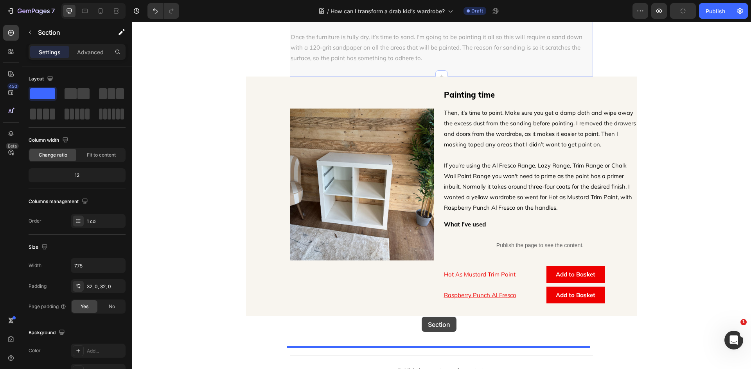
scroll to position [1115, 0]
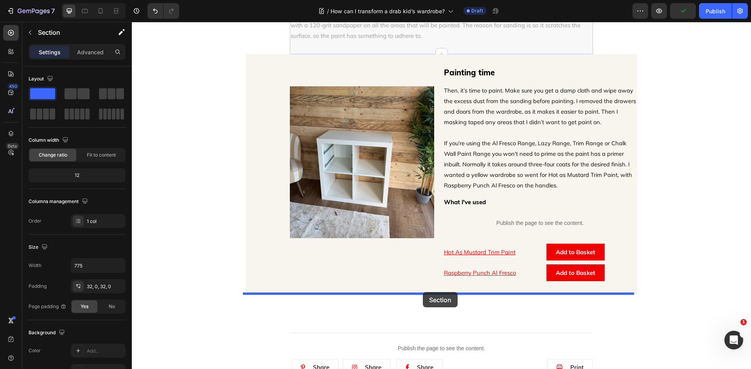
drag, startPoint x: 432, startPoint y: 109, endPoint x: 423, endPoint y: 292, distance: 183.6
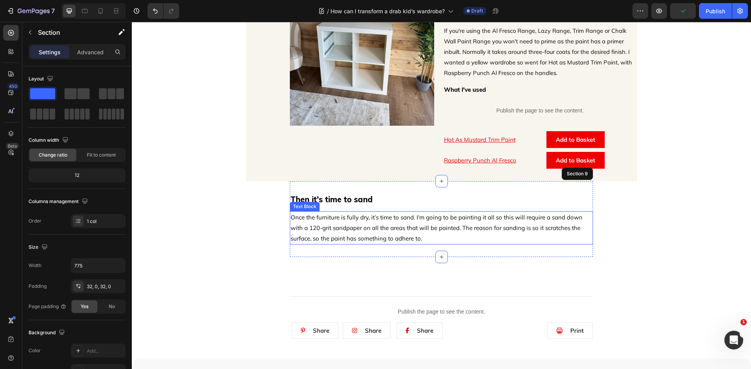
scroll to position [1156, 0]
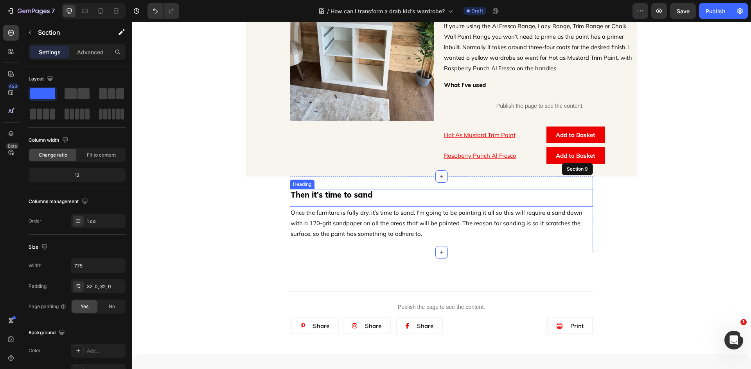
click at [322, 194] on h2 "Then it's time to sand" at bounding box center [441, 195] width 303 height 12
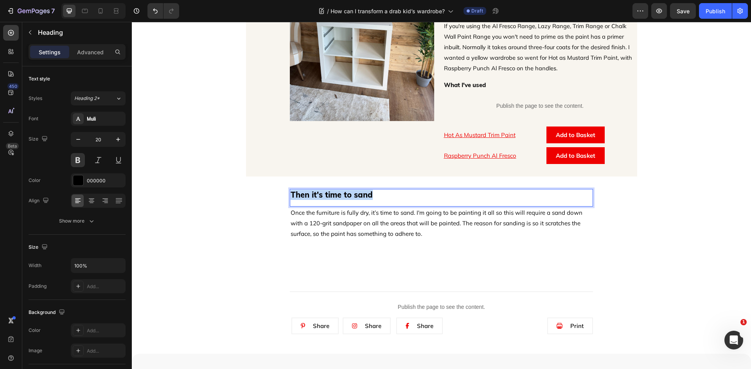
click at [322, 194] on p "Then it's time to sand" at bounding box center [440, 195] width 301 height 10
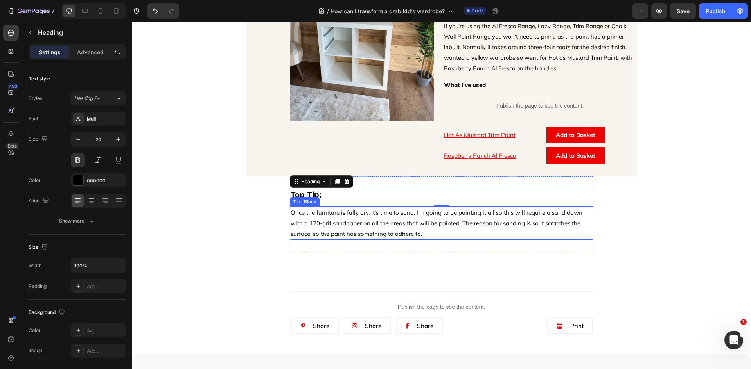
click at [380, 224] on p "Once the furniture is fully dry, it’s time to sand. I'm going to be painting it…" at bounding box center [440, 224] width 301 height 32
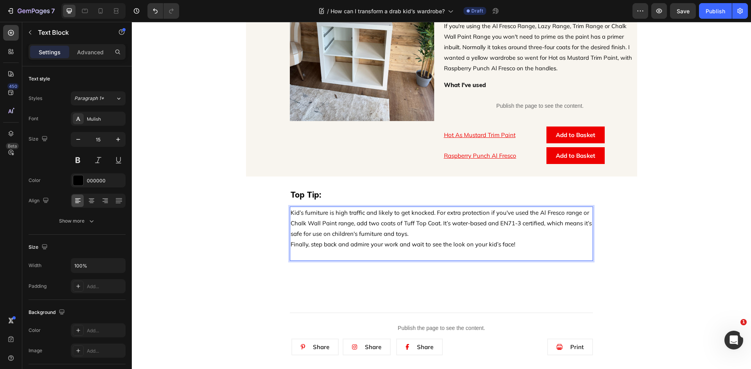
click at [429, 236] on p "Kid’s furniture is high traffic and likely to get knocked. For extra protection…" at bounding box center [440, 234] width 301 height 53
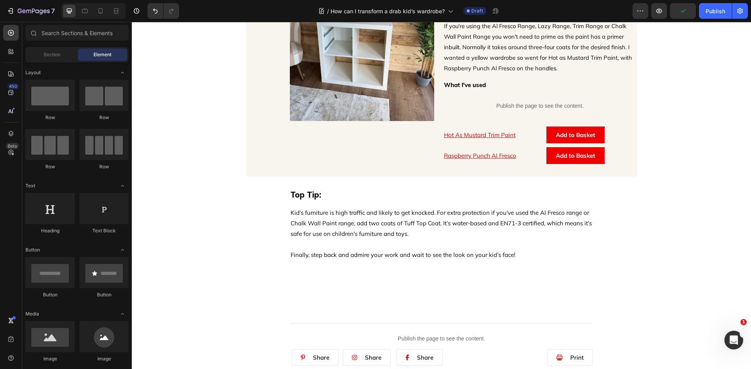
scroll to position [1039, 0]
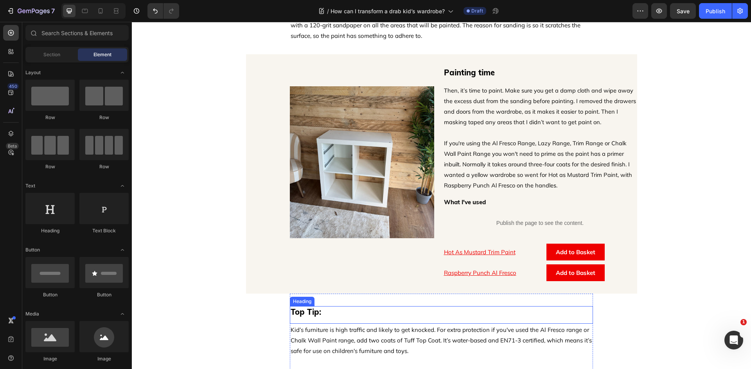
click at [307, 314] on p "Top Tip:" at bounding box center [440, 312] width 301 height 10
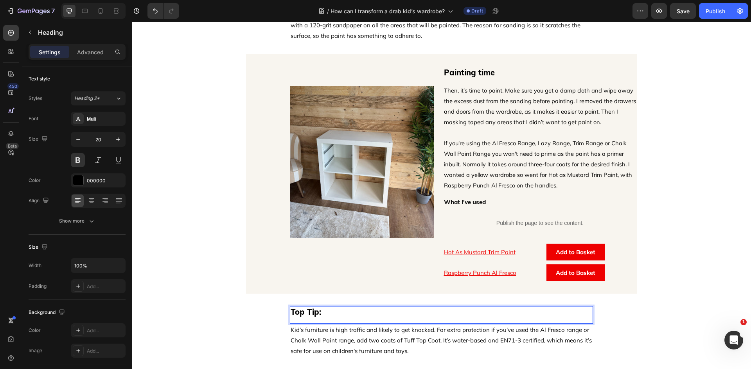
click at [305, 312] on p "Top Tip:" at bounding box center [440, 312] width 301 height 10
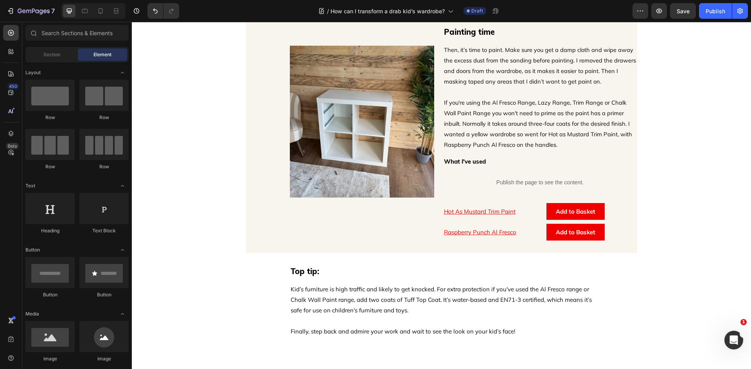
scroll to position [1117, 0]
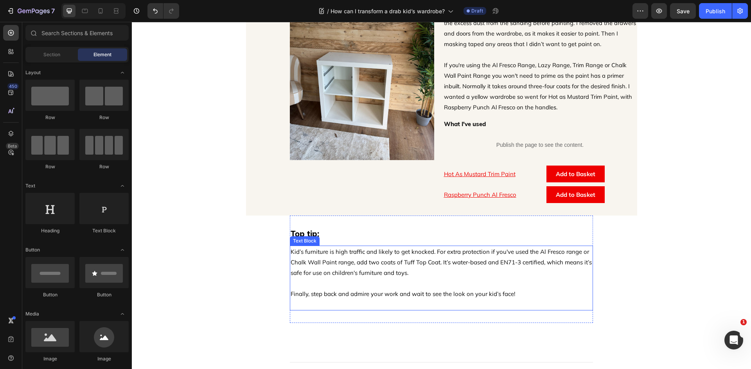
click at [290, 254] on p "Kid’s furniture is high traffic and likely to get knocked. For extra protection…" at bounding box center [440, 278] width 301 height 63
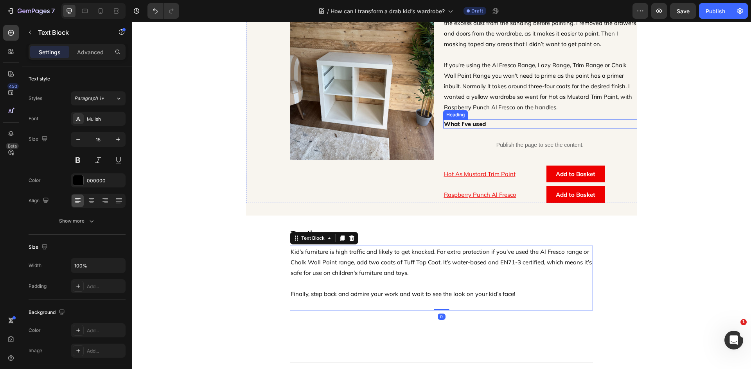
click at [456, 123] on p "What I've used" at bounding box center [540, 124] width 192 height 8
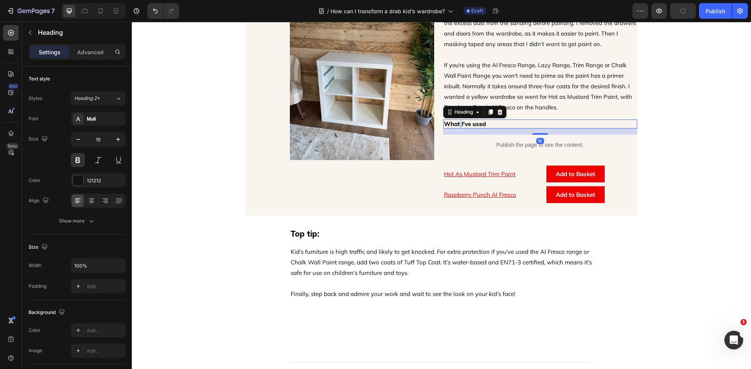
click at [456, 123] on p "What I've used" at bounding box center [540, 124] width 192 height 8
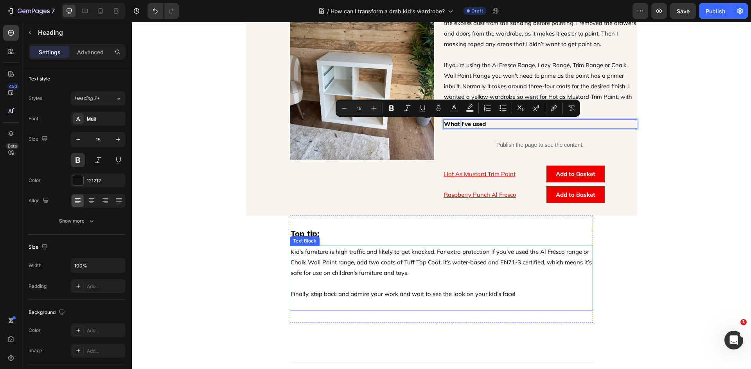
click at [290, 254] on p "Kid’s furniture is high traffic and likely to get knocked. For extra protection…" at bounding box center [440, 278] width 301 height 63
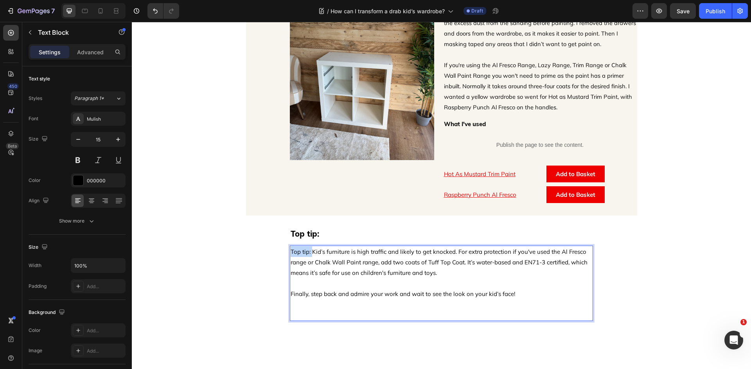
drag, startPoint x: 309, startPoint y: 254, endPoint x: 286, endPoint y: 255, distance: 23.1
click at [286, 255] on section "Top tip: Heading Top tip: Kid’s furniture is high traffic and likely to get kno…" at bounding box center [440, 275] width 315 height 118
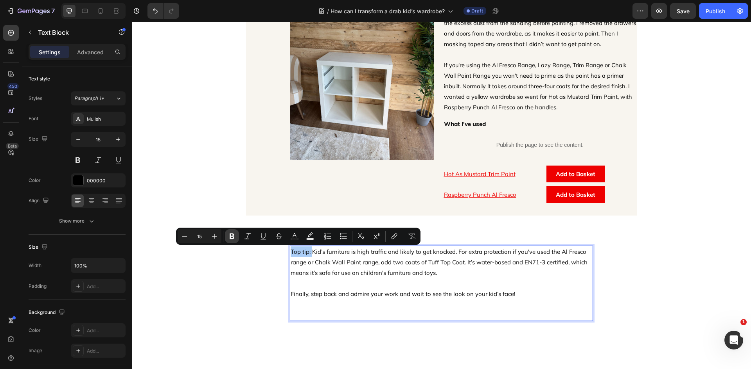
click at [234, 239] on icon "Editor contextual toolbar" at bounding box center [232, 237] width 8 height 8
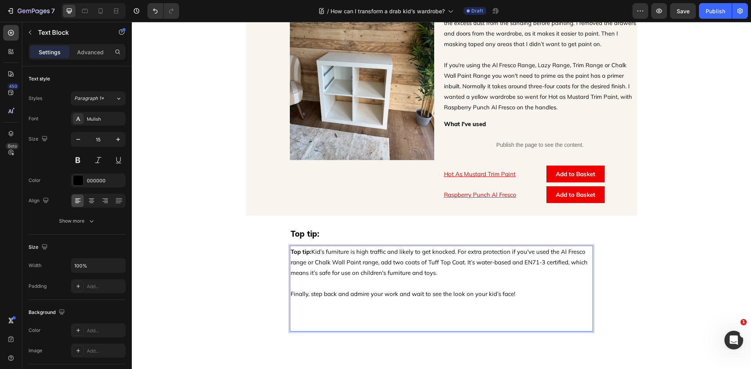
click at [336, 283] on p "Top tip: Kid’s furniture is high traffic and likely to get knocked. For extra p…" at bounding box center [440, 289] width 301 height 84
click at [320, 236] on p "Top tip:" at bounding box center [440, 234] width 301 height 10
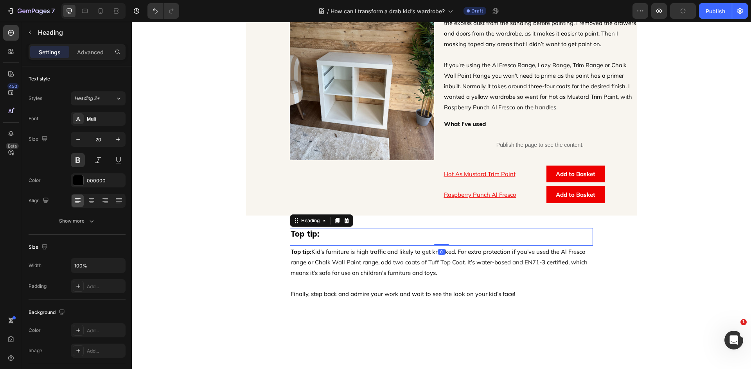
click at [344, 222] on icon at bounding box center [346, 220] width 5 height 5
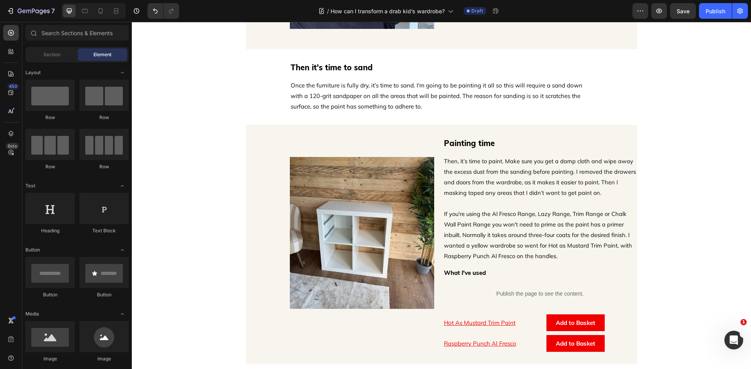
scroll to position [960, 0]
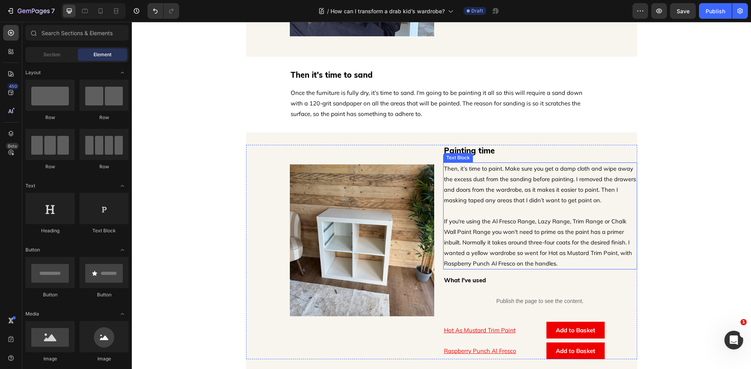
click at [495, 228] on p "⁠⁠⁠⁠⁠⁠⁠ If you're using the Al Fresco Range, Lazy Range, Trim Range or Chalk Wa…" at bounding box center [540, 237] width 192 height 63
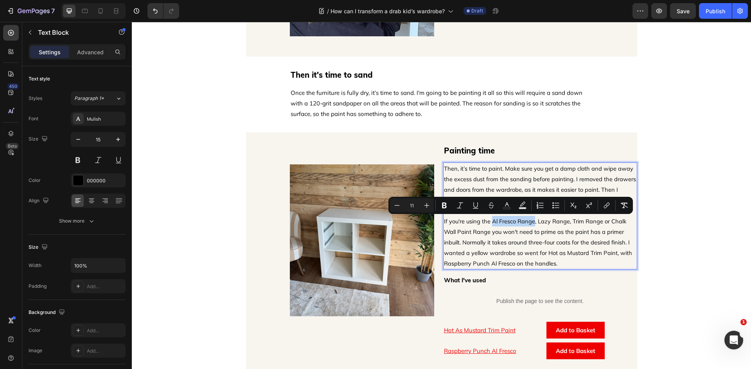
drag, startPoint x: 532, startPoint y: 221, endPoint x: 490, endPoint y: 223, distance: 41.9
click at [603, 208] on icon "Editor contextual toolbar" at bounding box center [606, 206] width 8 height 8
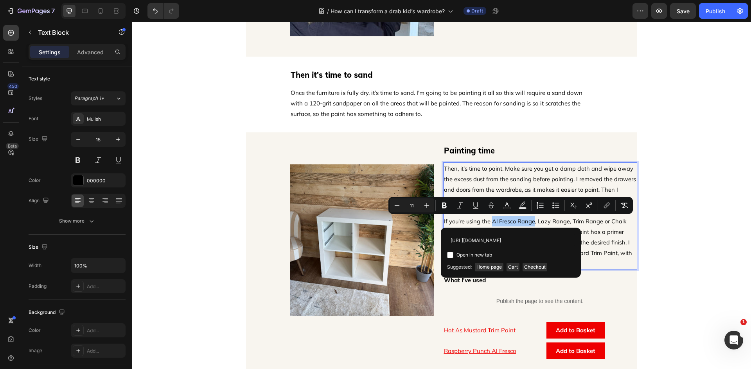
scroll to position [0, 32]
type input "[URL][DOMAIN_NAME]"
click at [490, 254] on span "Open in new tab" at bounding box center [474, 255] width 36 height 9
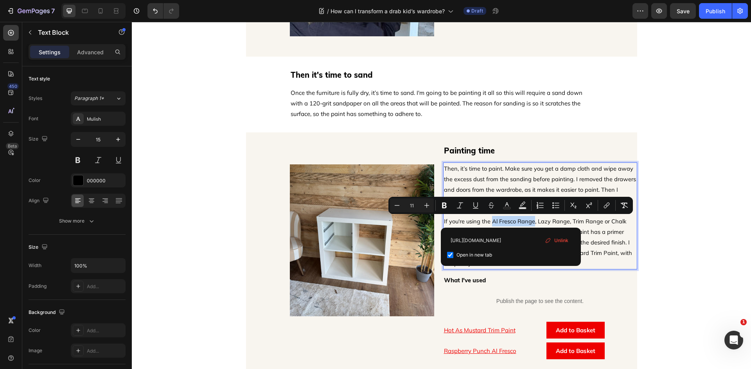
checkbox input "true"
click at [588, 222] on span ", Lazy Range, Trim Range or Chalk Wall Paint Range you won't need to prime as t…" at bounding box center [538, 243] width 188 height 50
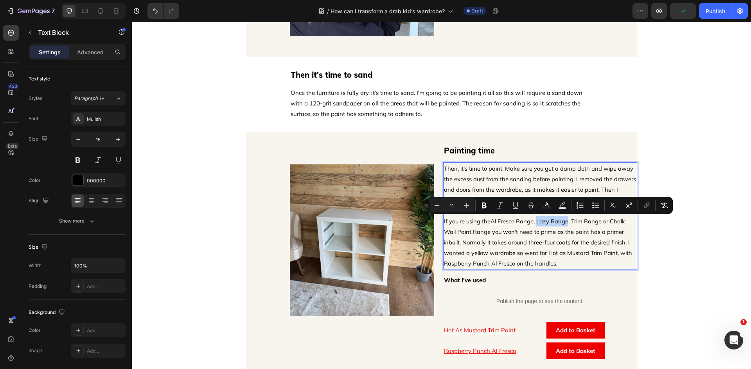
drag, startPoint x: 566, startPoint y: 221, endPoint x: 535, endPoint y: 224, distance: 31.0
click at [535, 224] on span ", Lazy Range, Trim Range or Chalk Wall Paint Range you won't need to prime as t…" at bounding box center [538, 243] width 188 height 50
click at [649, 208] on icon "Editor contextual toolbar" at bounding box center [646, 206] width 8 height 8
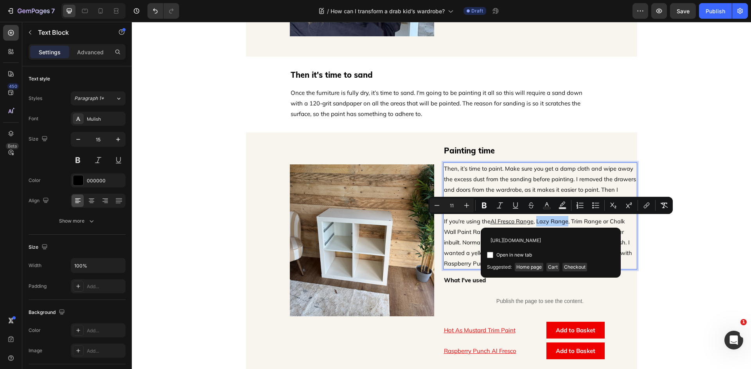
scroll to position [0, 22]
type input "[URL][DOMAIN_NAME]"
click at [520, 257] on span "Open in new tab" at bounding box center [514, 255] width 36 height 9
checkbox input "true"
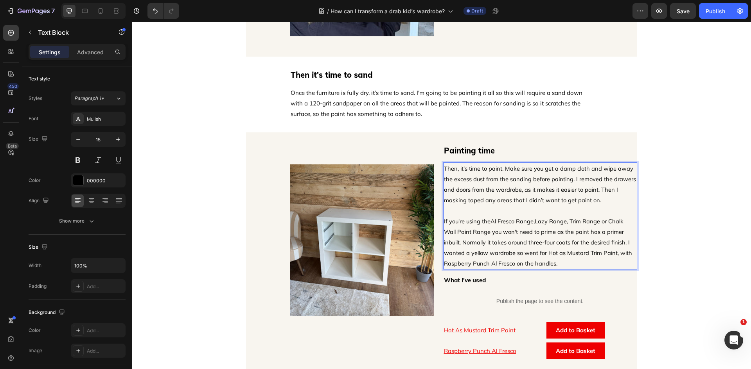
click at [628, 232] on p "If you're using the Al Fresco Range , Lazy Range , Trim Range or Chalk Wall Pai…" at bounding box center [540, 237] width 192 height 63
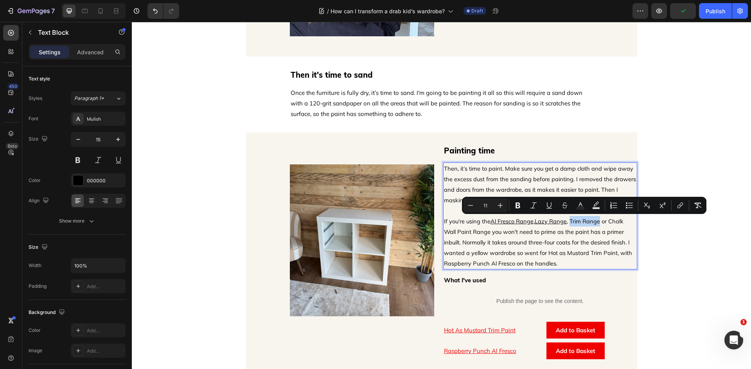
drag, startPoint x: 599, startPoint y: 221, endPoint x: 569, endPoint y: 225, distance: 30.0
click at [569, 225] on p "If you're using the Al Fresco Range , Lazy Range , Trim Range or Chalk Wall Pai…" at bounding box center [540, 237] width 192 height 63
click at [677, 207] on icon "Editor contextual toolbar" at bounding box center [680, 206] width 8 height 8
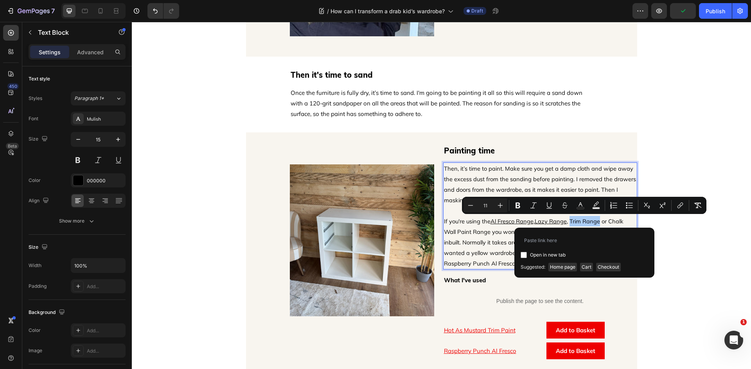
type input "[URL][DOMAIN_NAME]"
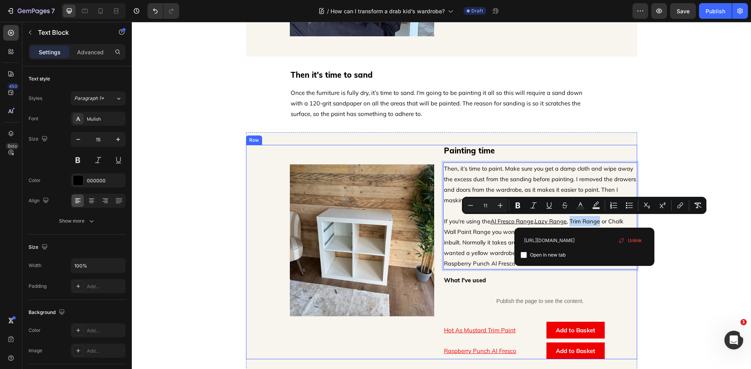
click at [588, 274] on div "Painting time Heading Then, it’s time to paint. Make sure you get a damp cloth …" at bounding box center [540, 252] width 194 height 215
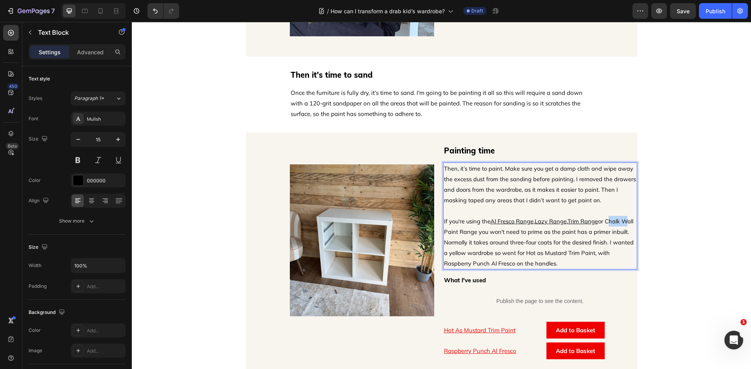
click at [614, 223] on span "or Chalk Wall Paint Range you won't need to prime as the paint has a primer inb…" at bounding box center [539, 243] width 190 height 50
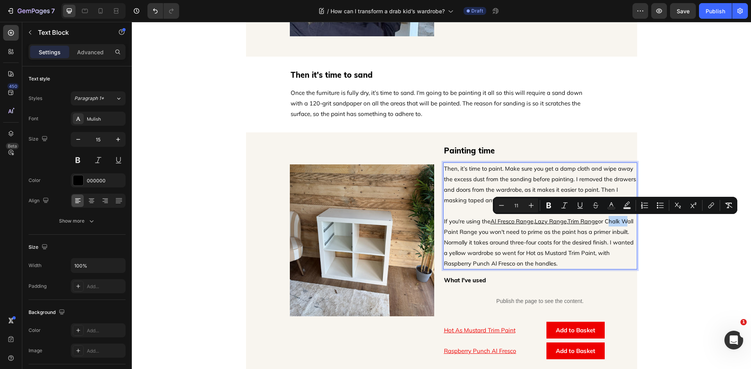
click at [607, 223] on span "or Chalk Wall Paint Range you won't need to prime as the paint has a primer inb…" at bounding box center [539, 243] width 190 height 50
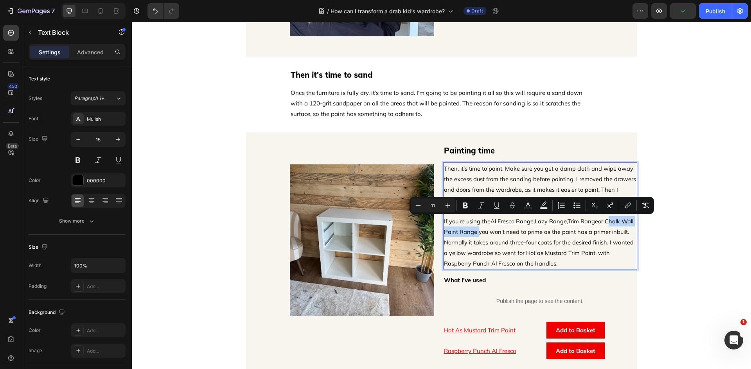
drag, startPoint x: 607, startPoint y: 223, endPoint x: 486, endPoint y: 236, distance: 122.3
click at [486, 236] on p "If you're using the Al Fresco Range , Lazy Range , Trim Range or Chalk Wall Pai…" at bounding box center [540, 237] width 192 height 63
click at [625, 204] on icon "Editor contextual toolbar" at bounding box center [628, 206] width 8 height 8
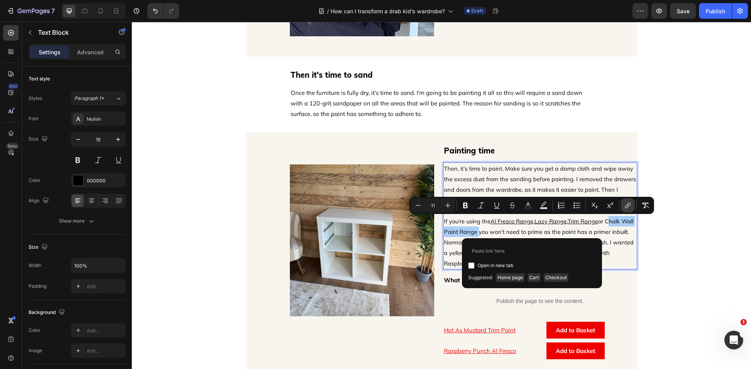
type input "[URL][DOMAIN_NAME]"
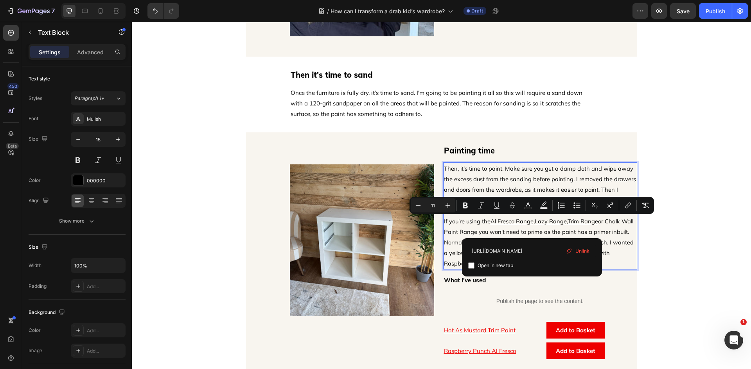
click at [611, 253] on p "If you're using the Al Fresco Range , Lazy Range , Trim Range or Chalk Wall Pai…" at bounding box center [540, 237] width 192 height 63
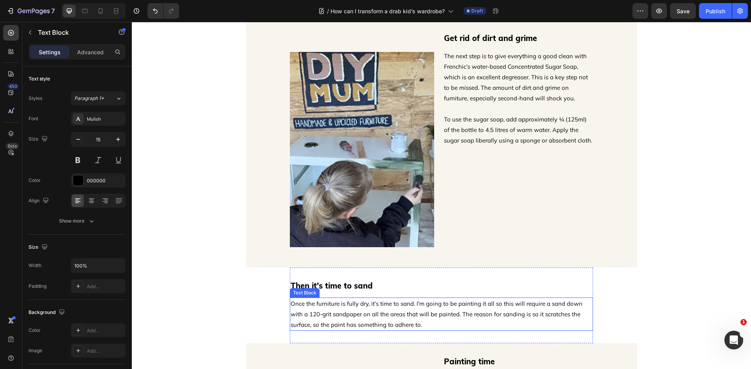
scroll to position [648, 0]
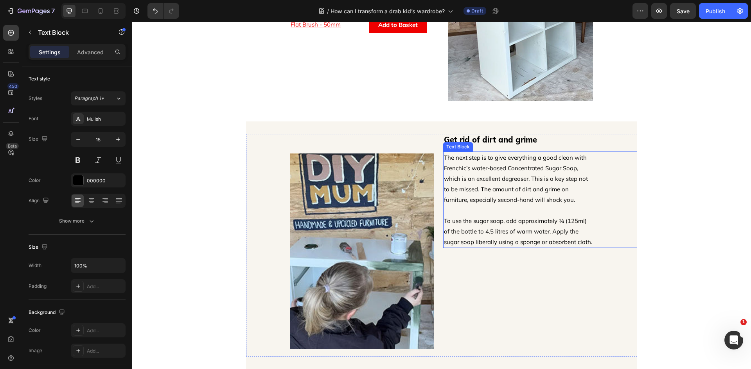
click at [514, 231] on p "To use the sugar soap, add approximately ¼ (125ml) of the bottle to 4.5 litres …" at bounding box center [518, 226] width 149 height 42
click at [498, 222] on p "To use the sugar soap, add approximately ¼ (125ml) of the bottle to 4.5 litres …" at bounding box center [518, 226] width 149 height 42
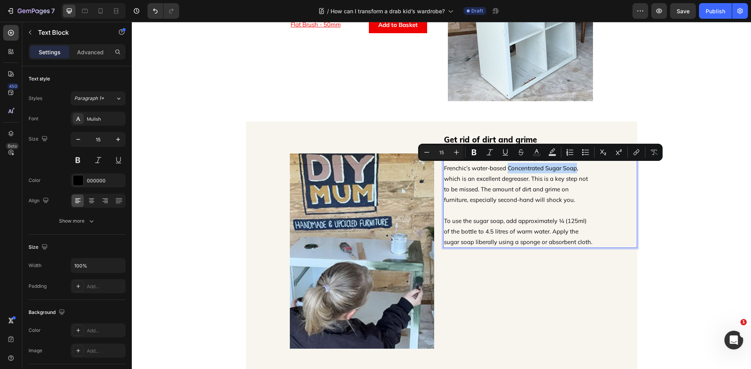
drag, startPoint x: 506, startPoint y: 168, endPoint x: 575, endPoint y: 169, distance: 68.4
click at [575, 169] on p "The next step is to give everything a good clean with Frenchic’s water-based Co…" at bounding box center [518, 178] width 149 height 53
click at [637, 154] on icon "Editor contextual toolbar" at bounding box center [636, 153] width 8 height 8
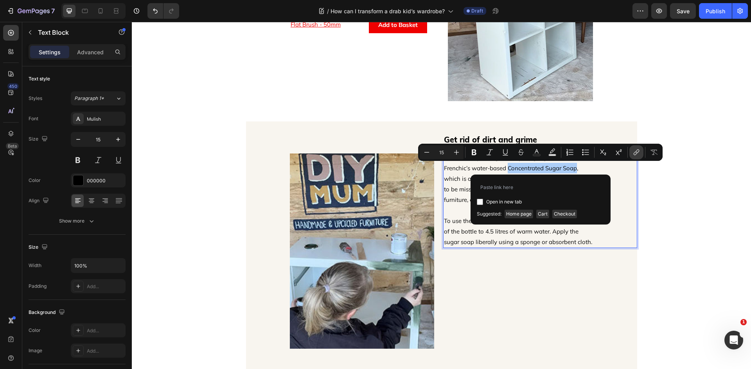
type input "[URL][DOMAIN_NAME]"
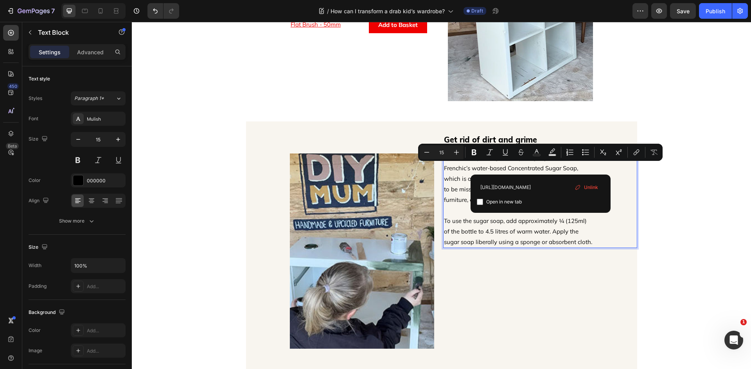
click at [557, 238] on p "To use the sugar soap, add approximately ¼ (125ml) of the bottle to 4.5 litres …" at bounding box center [518, 226] width 149 height 42
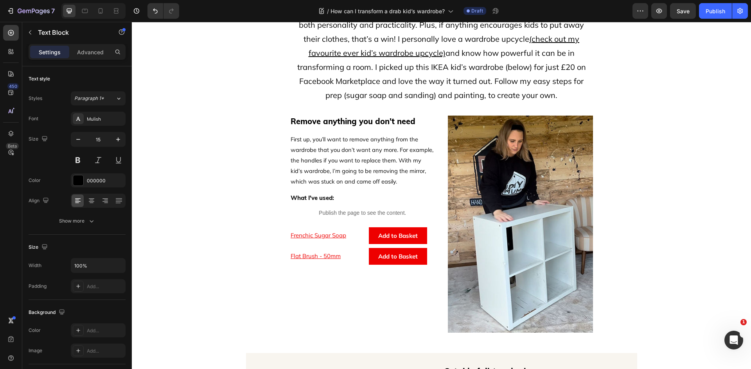
scroll to position [413, 0]
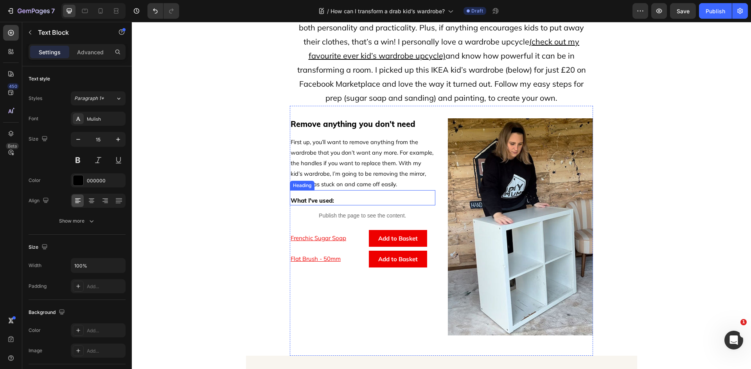
click at [337, 198] on h2 "What I've used:" at bounding box center [362, 200] width 145 height 9
click at [347, 183] on div at bounding box center [346, 182] width 9 height 9
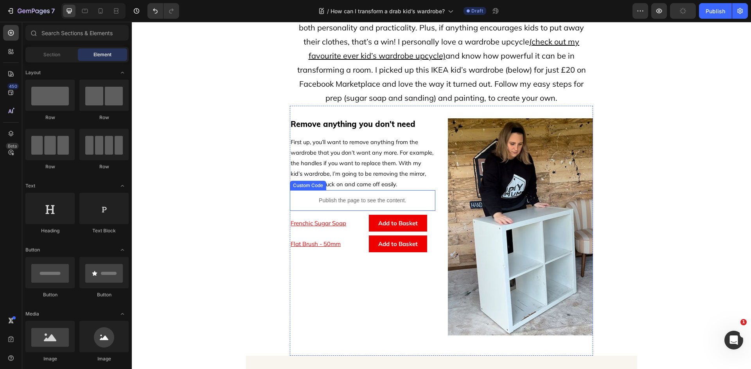
click at [426, 201] on p "Publish the page to see the content." at bounding box center [362, 201] width 145 height 8
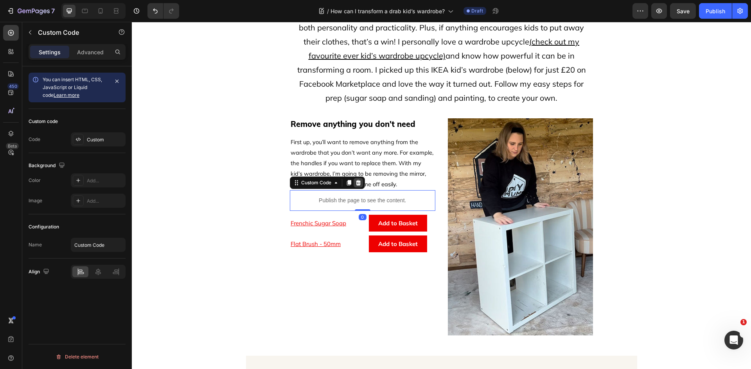
click at [357, 184] on icon at bounding box center [358, 182] width 5 height 5
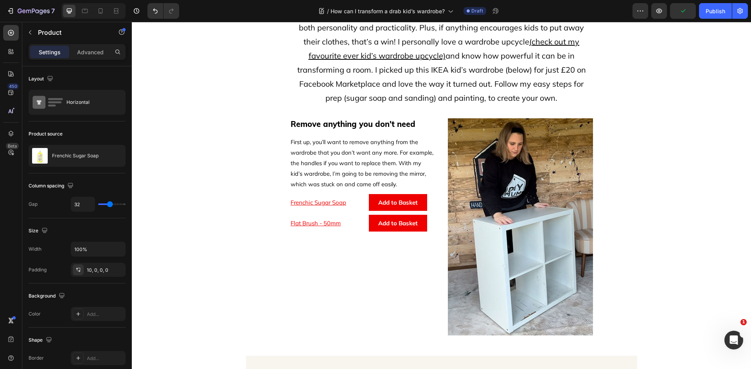
click at [349, 208] on div "Frenchic Sugar Soap Product Title" at bounding box center [323, 202] width 66 height 17
click at [342, 202] on h1 "Frenchic Sugar Soap" at bounding box center [323, 202] width 66 height 9
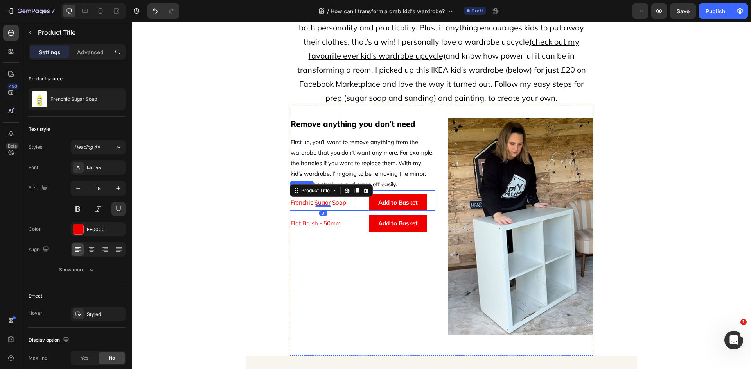
click at [358, 202] on div "Frenchic Sugar Soap Product Title Edit content in Shopify 0 Add to Basket Add t…" at bounding box center [362, 200] width 145 height 21
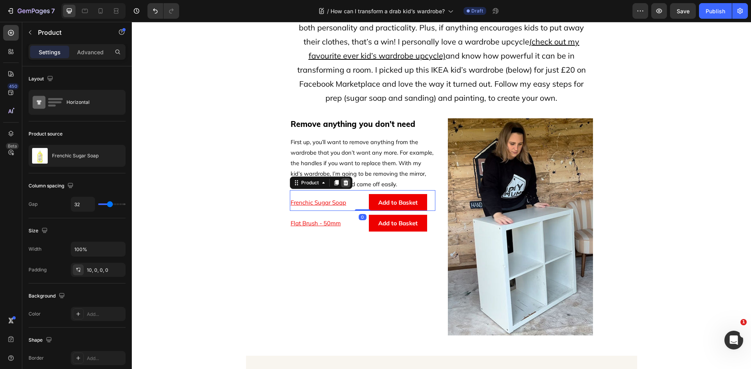
click at [345, 184] on icon at bounding box center [345, 183] width 6 height 6
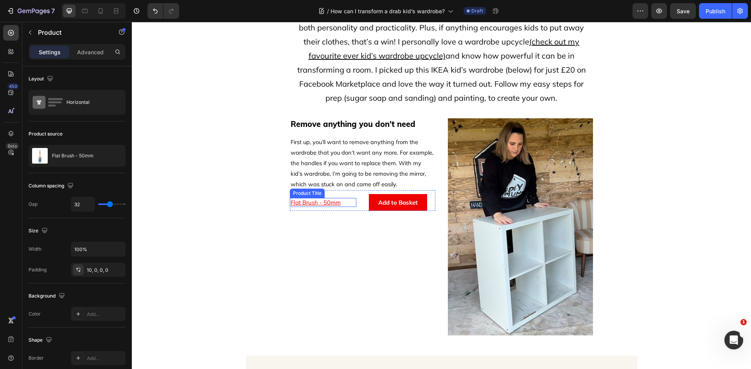
click at [342, 201] on h1 "Flat Brush - 50mm" at bounding box center [323, 202] width 66 height 9
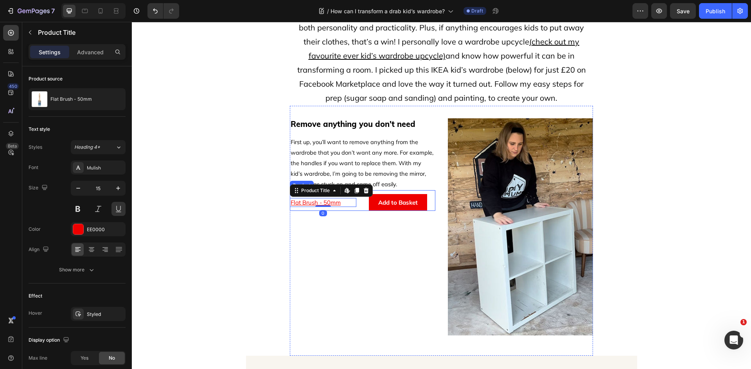
click at [361, 205] on div "Flat Brush - 50mm Product Title Edit content in Shopify 0 Add to Basket Add to …" at bounding box center [362, 200] width 145 height 21
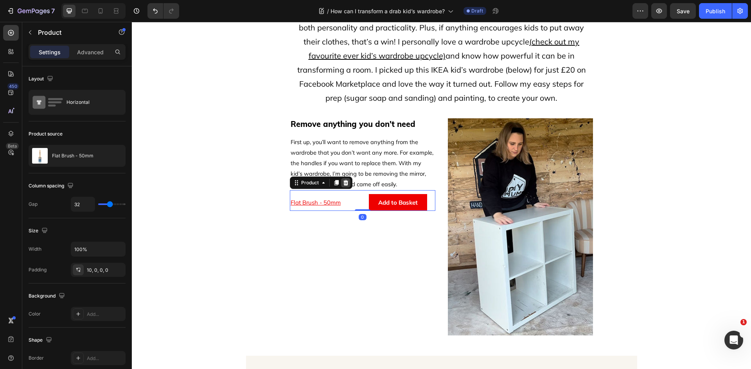
click at [345, 184] on icon at bounding box center [345, 183] width 6 height 6
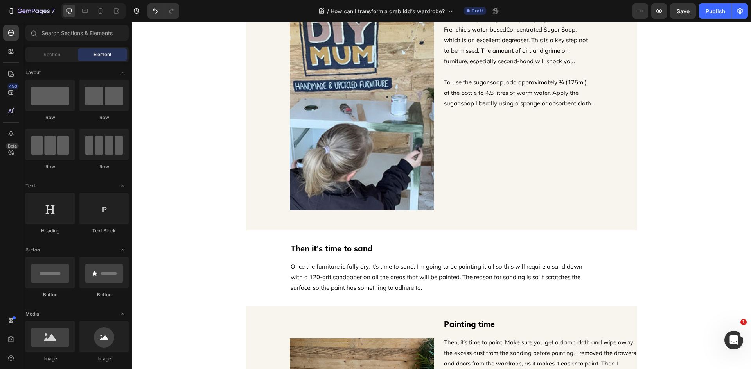
scroll to position [704, 0]
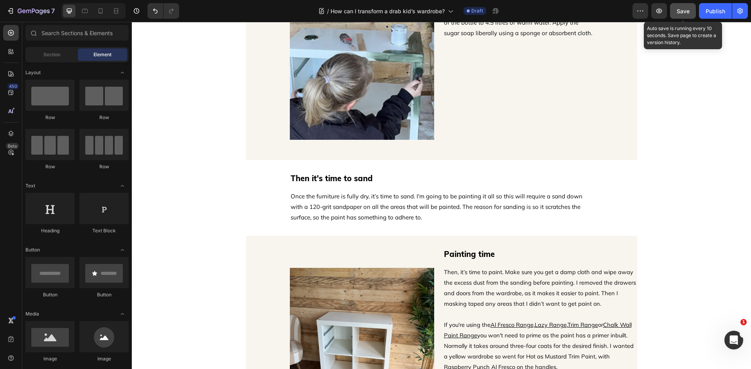
click at [686, 12] on span "Save" at bounding box center [682, 11] width 13 height 7
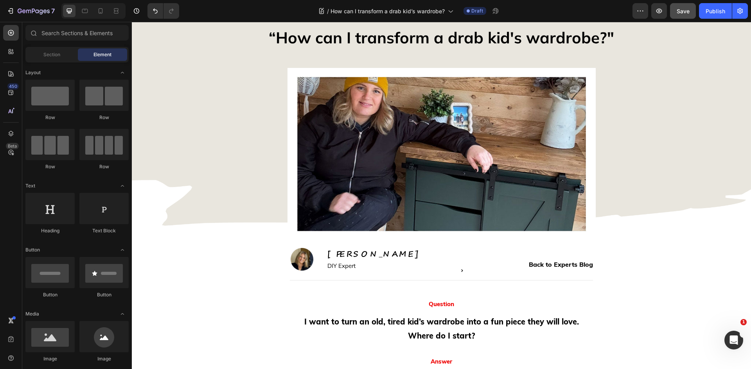
scroll to position [39, 0]
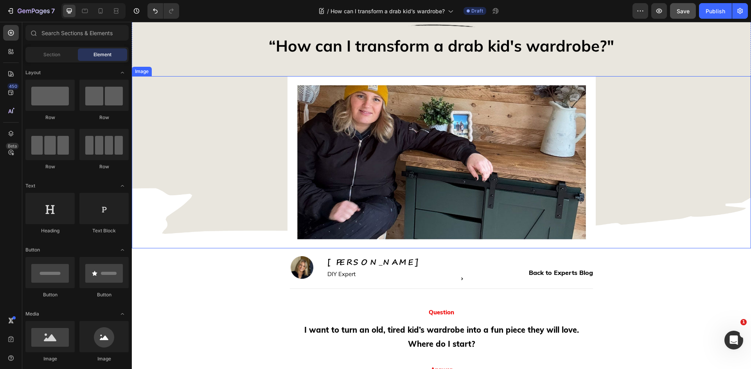
click at [473, 195] on img at bounding box center [441, 162] width 308 height 172
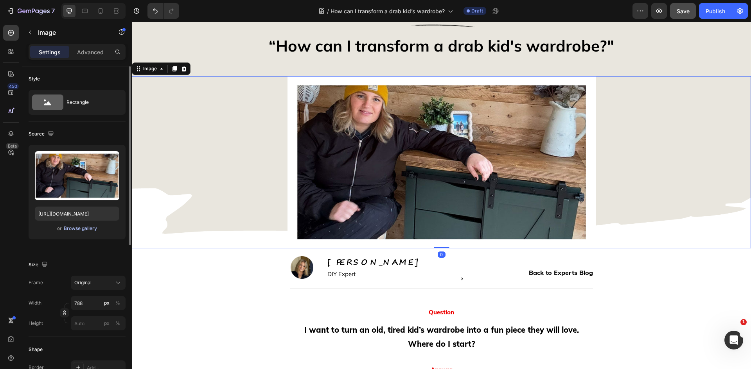
click at [78, 227] on div "Browse gallery" at bounding box center [80, 228] width 33 height 7
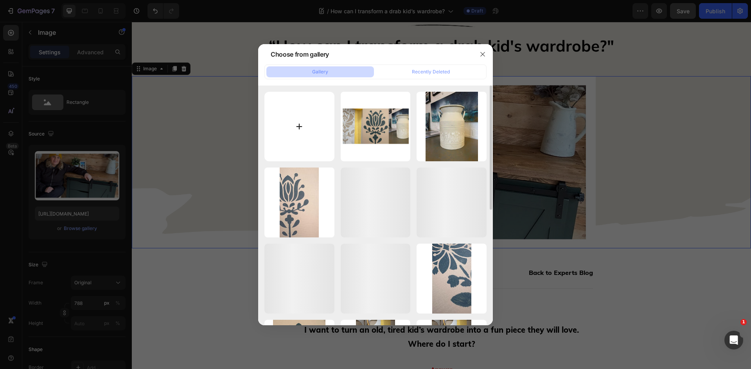
click at [303, 127] on input "file" at bounding box center [299, 127] width 70 height 70
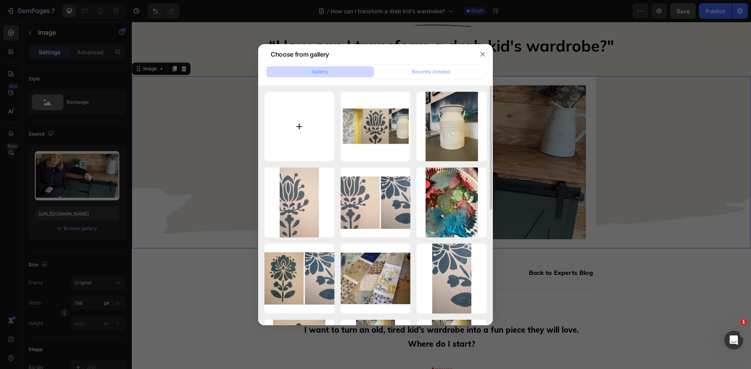
type input "C:\fakepath\Blog-Header-Wardrobe.jpg"
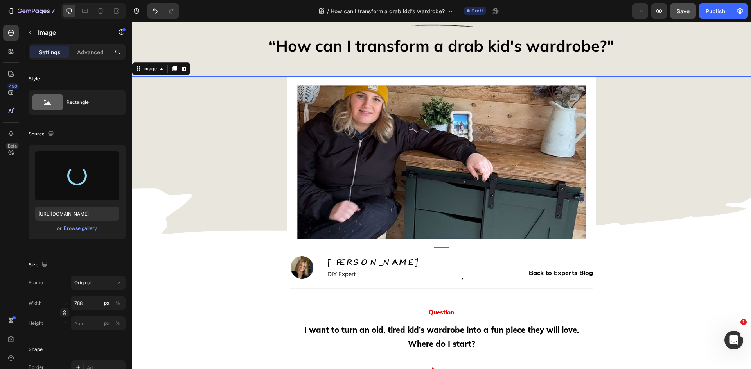
type input "[URL][DOMAIN_NAME]"
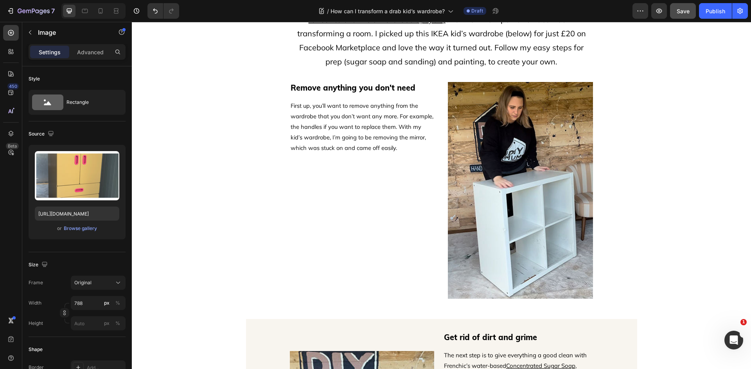
scroll to position [469, 0]
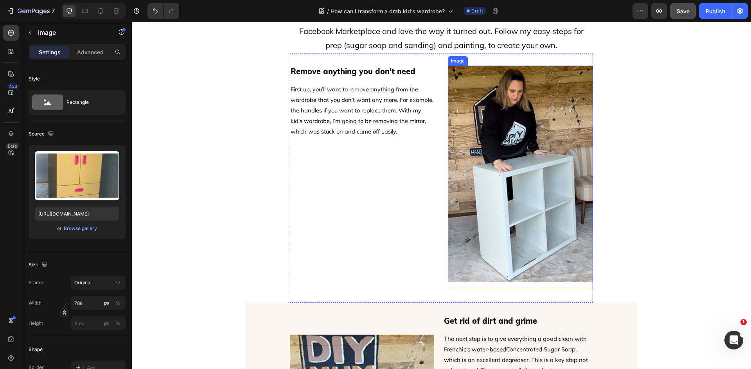
click at [491, 192] on img at bounding box center [520, 174] width 145 height 217
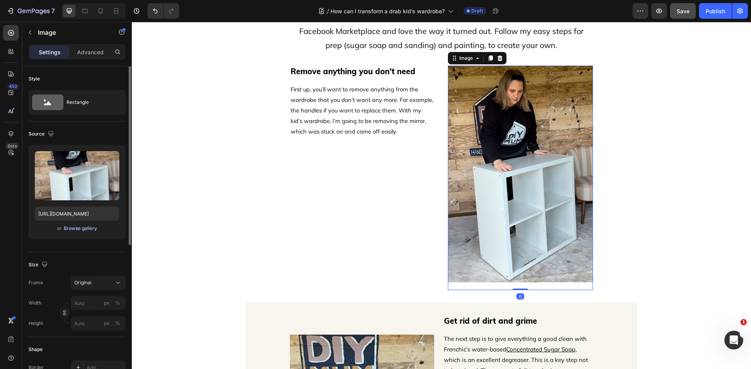
click at [78, 229] on div "Browse gallery" at bounding box center [80, 228] width 33 height 7
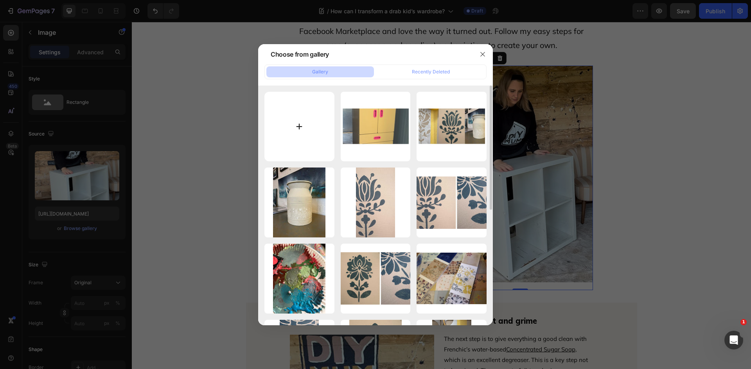
click at [305, 125] on input "file" at bounding box center [299, 127] width 70 height 70
type input "C:\fakepath\RemoveStep1.jpg"
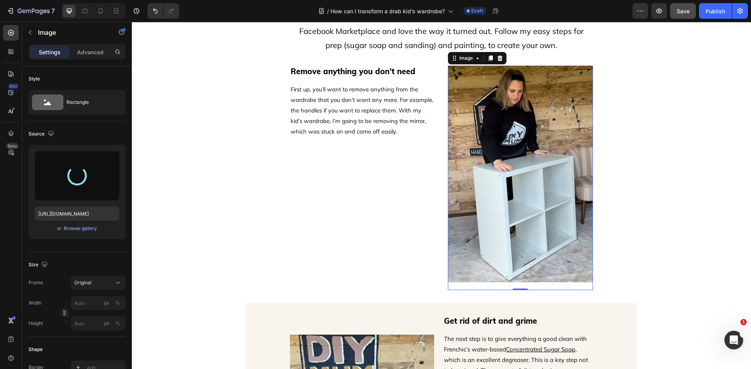
type input "[URL][DOMAIN_NAME]"
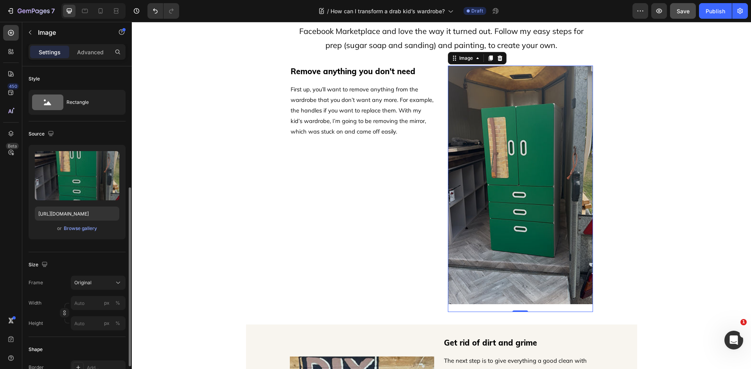
scroll to position [78, 0]
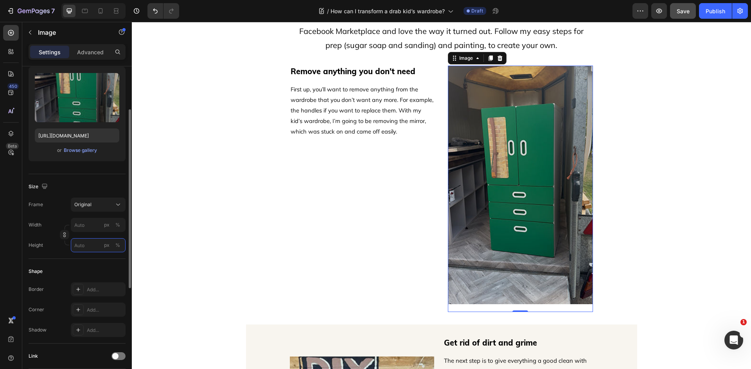
click at [90, 247] on input "px %" at bounding box center [98, 245] width 55 height 14
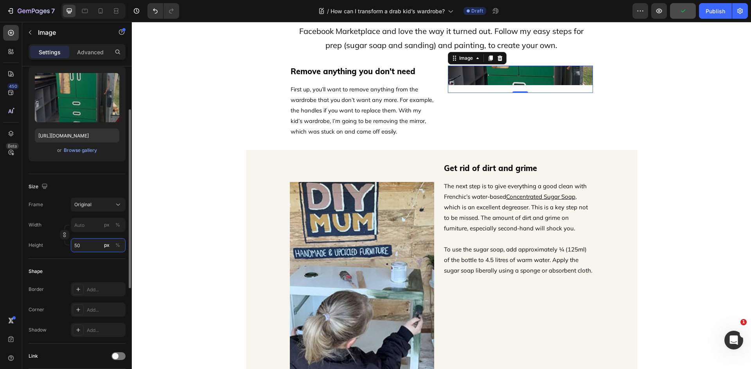
drag, startPoint x: 90, startPoint y: 247, endPoint x: 70, endPoint y: 248, distance: 20.0
click at [70, 248] on div "Height 50 px %" at bounding box center [77, 245] width 97 height 14
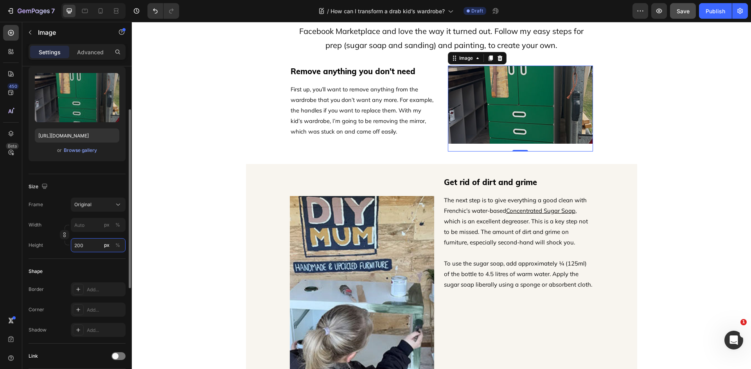
drag, startPoint x: 84, startPoint y: 245, endPoint x: 66, endPoint y: 250, distance: 18.5
click at [66, 250] on div "Height 200 px %" at bounding box center [77, 245] width 97 height 14
type input "400"
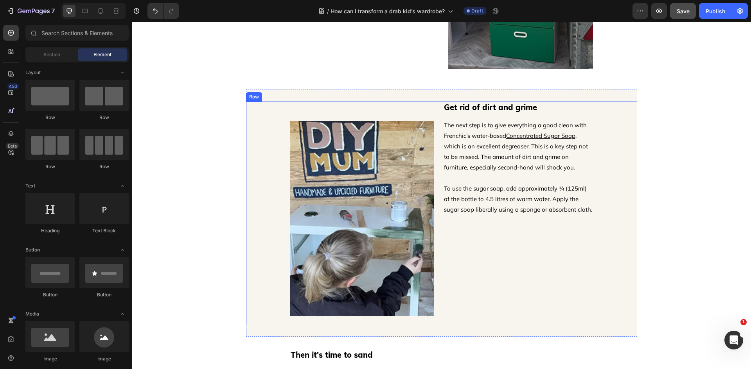
scroll to position [625, 0]
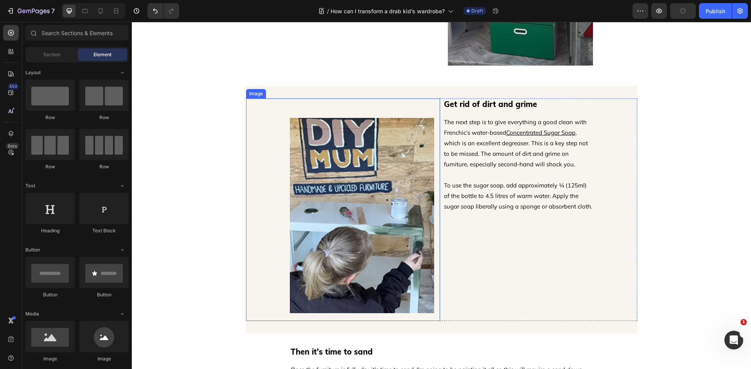
click at [304, 228] on img at bounding box center [362, 215] width 144 height 195
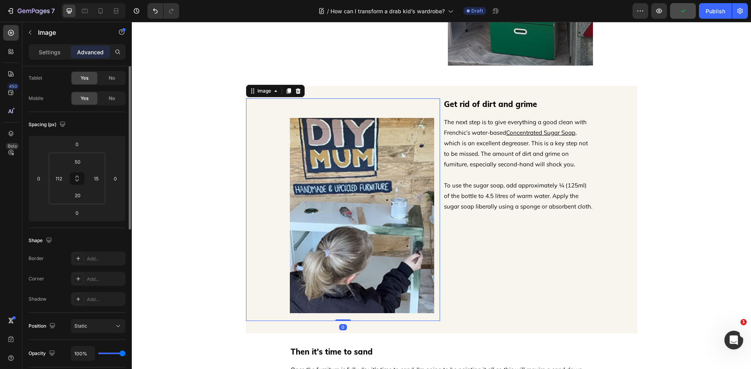
scroll to position [0, 0]
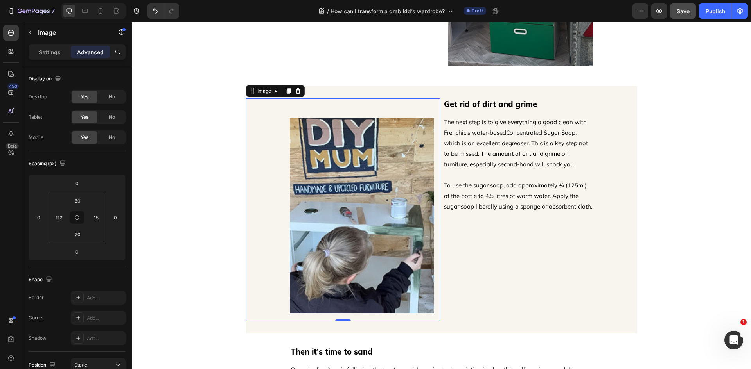
click at [337, 181] on img at bounding box center [362, 215] width 144 height 195
click at [49, 53] on p "Settings" at bounding box center [50, 52] width 22 height 8
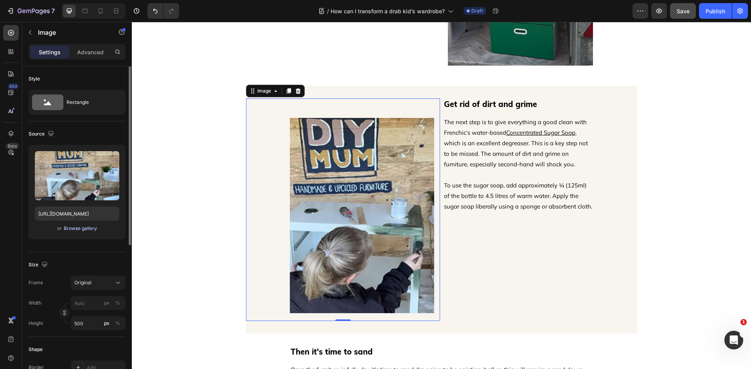
click at [77, 228] on div "Browse gallery" at bounding box center [80, 228] width 33 height 7
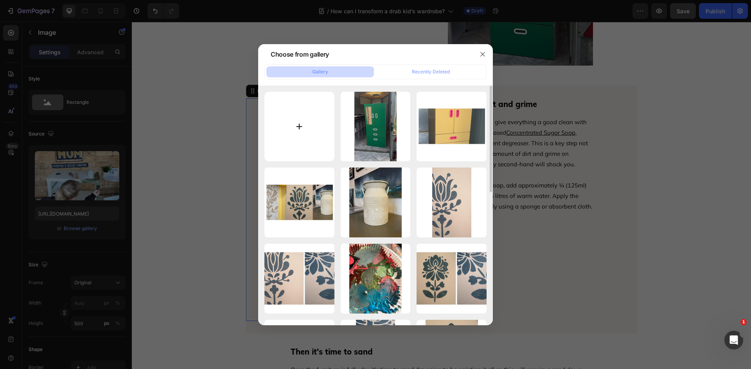
click at [308, 133] on input "file" at bounding box center [299, 127] width 70 height 70
type input "C:\fakepath\DirtGrimeStep2.jpg"
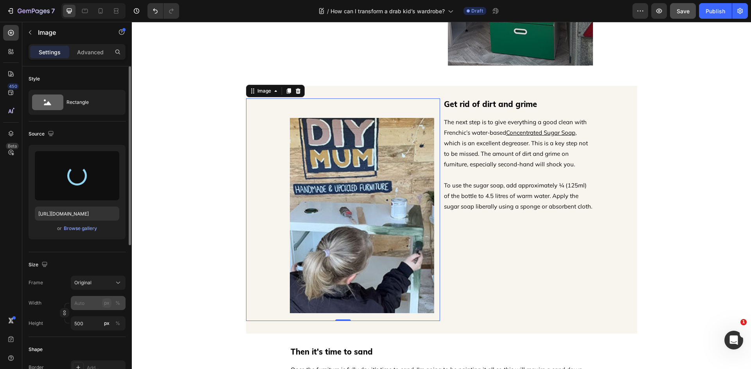
type input "[URL][DOMAIN_NAME]"
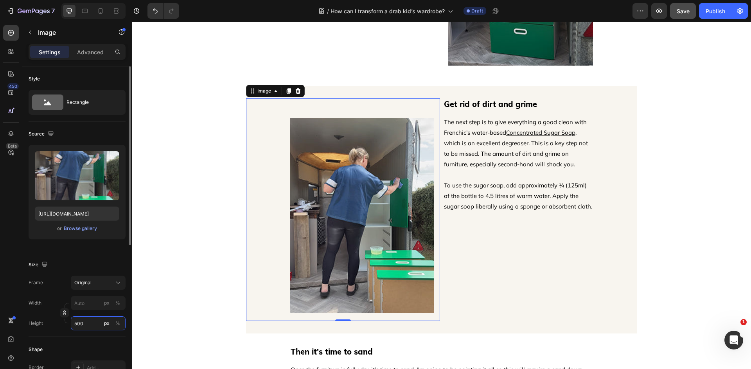
click at [82, 325] on input "500" at bounding box center [98, 324] width 55 height 14
type input "400"
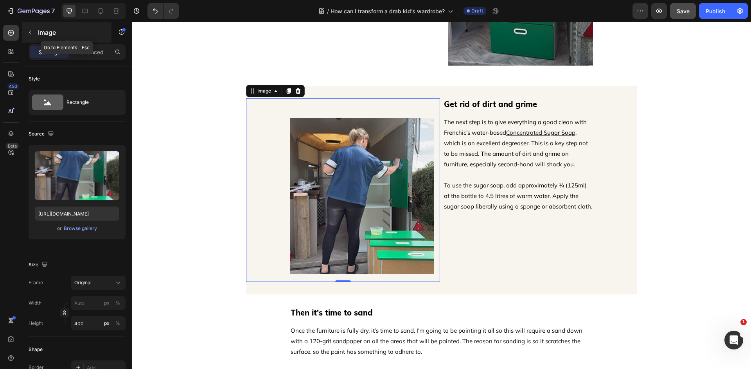
click at [31, 30] on icon "button" at bounding box center [30, 32] width 6 height 6
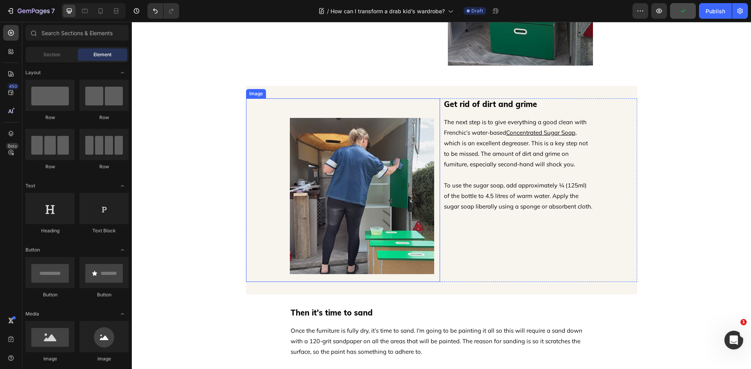
click at [407, 211] on img at bounding box center [362, 196] width 144 height 156
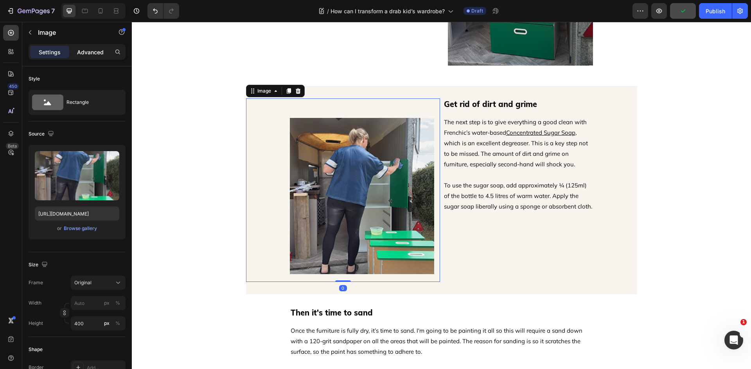
click at [80, 50] on p "Advanced" at bounding box center [90, 52] width 27 height 8
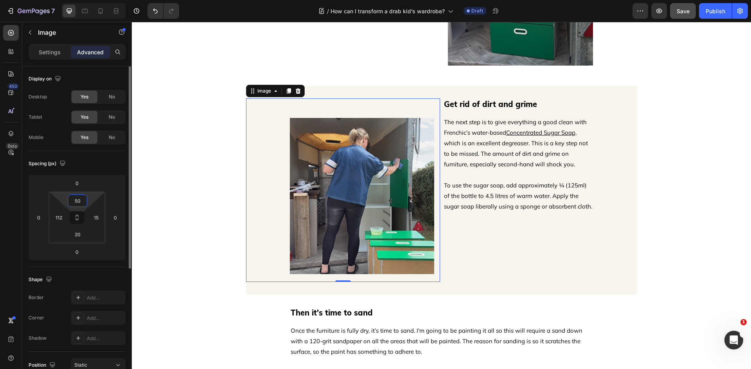
type input "0"
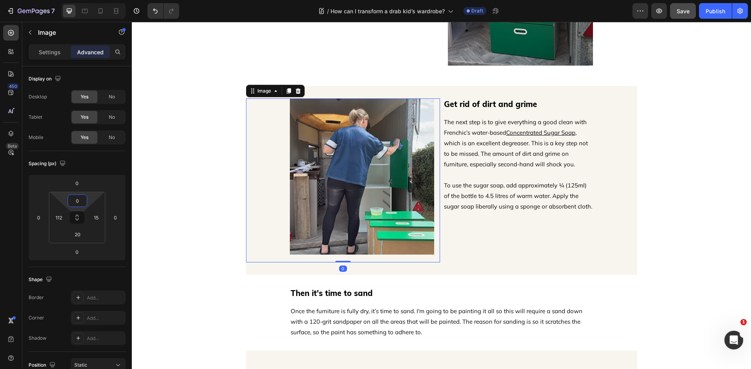
click at [168, 227] on div "Remove anything you don't need Heading First up, you’ll want to remove anything…" at bounding box center [441, 247] width 619 height 1671
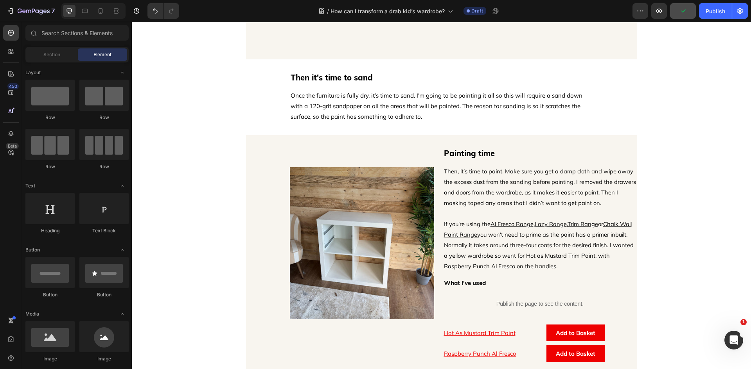
scroll to position [899, 0]
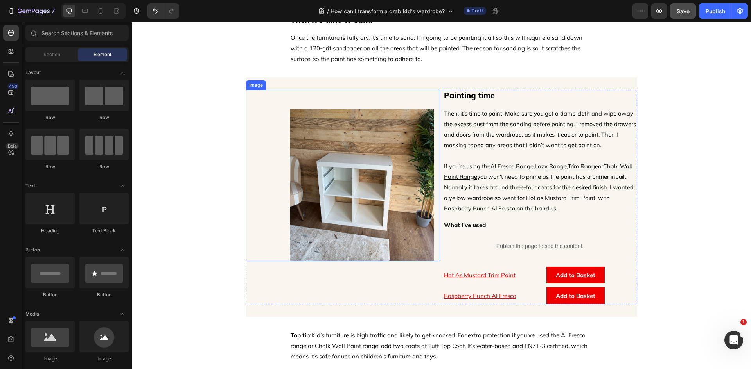
click at [401, 194] on img at bounding box center [362, 185] width 144 height 152
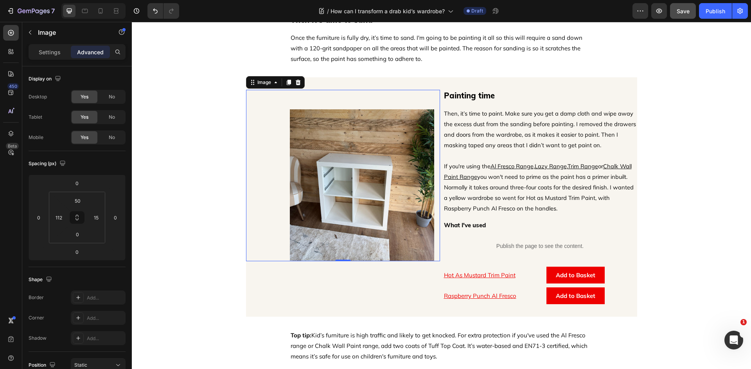
scroll to position [782, 0]
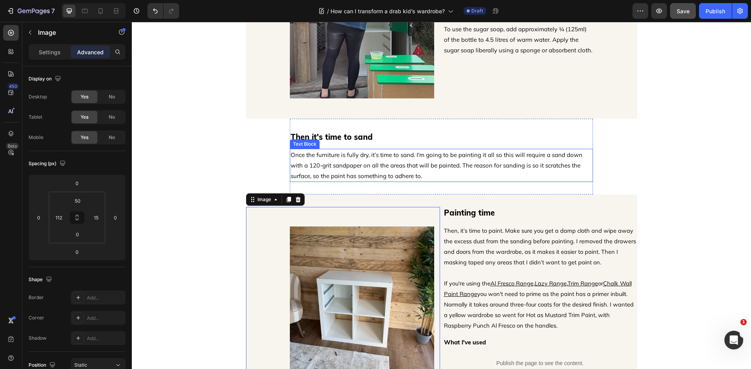
click at [351, 163] on p "Once the furniture is fully dry, it’s time to sand. I'm going to be painting it…" at bounding box center [440, 166] width 301 height 32
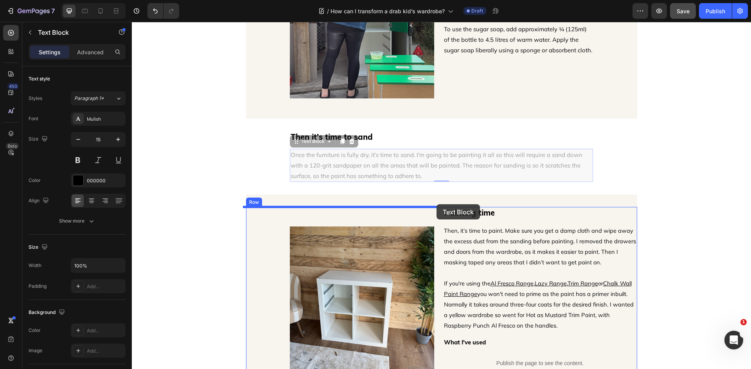
drag, startPoint x: 294, startPoint y: 143, endPoint x: 436, endPoint y: 204, distance: 154.6
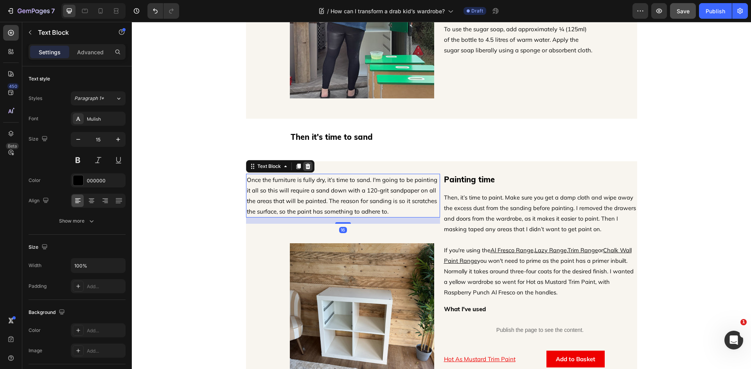
click at [305, 167] on icon at bounding box center [307, 166] width 5 height 5
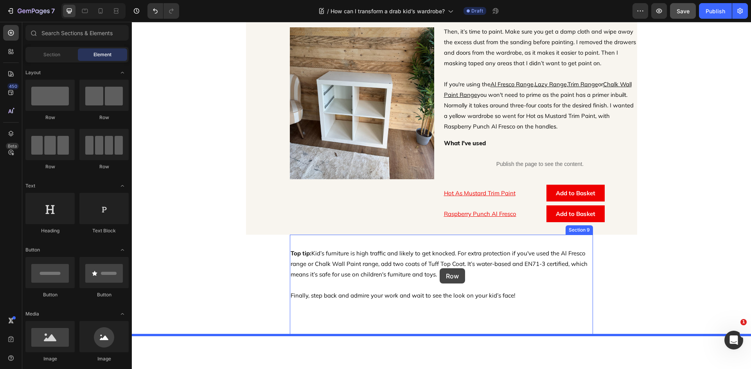
scroll to position [968, 0]
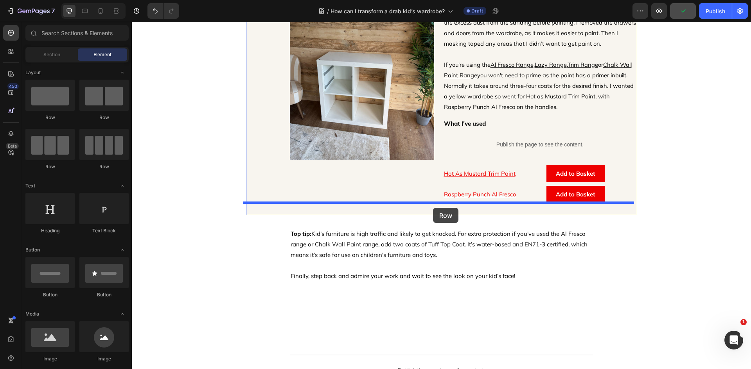
drag, startPoint x: 175, startPoint y: 125, endPoint x: 433, endPoint y: 208, distance: 271.0
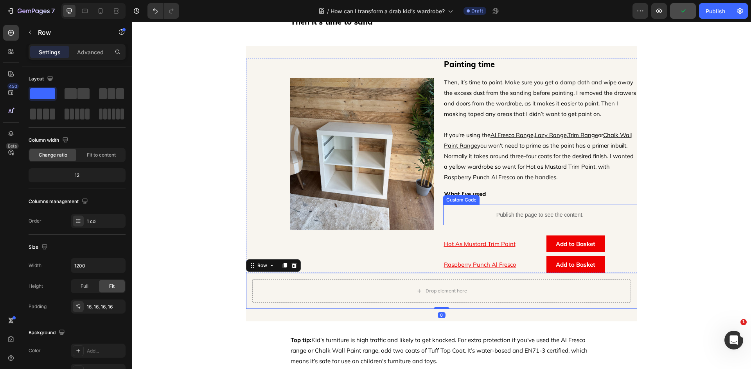
scroll to position [889, 0]
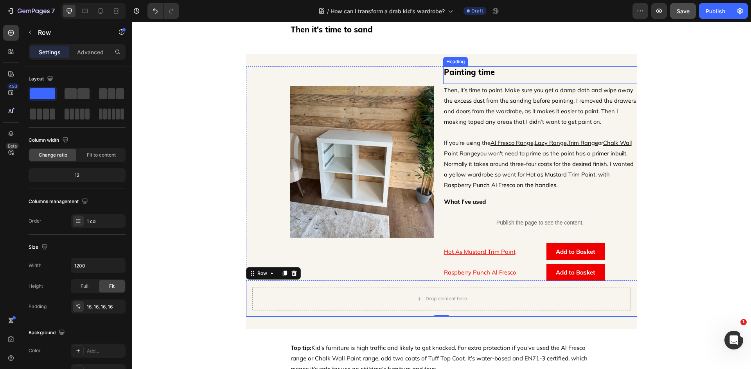
click at [478, 77] on h2 "Painting time" at bounding box center [540, 72] width 194 height 12
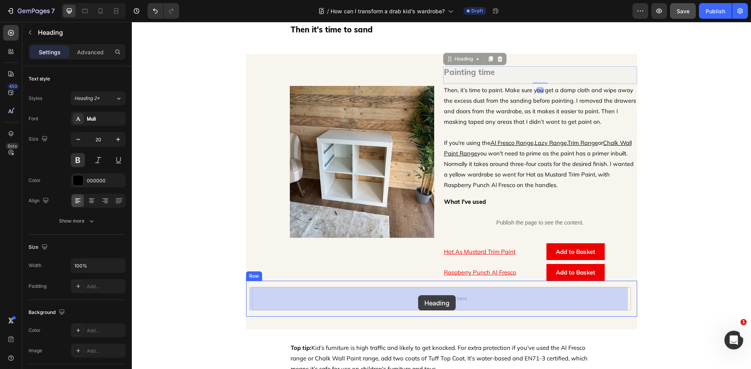
drag, startPoint x: 446, startPoint y: 60, endPoint x: 417, endPoint y: 296, distance: 237.5
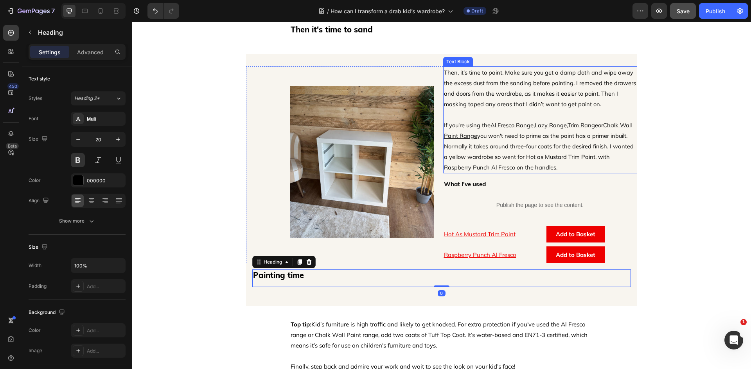
click at [464, 81] on span "Then, it’s time to paint. Make sure you get a damp cloth and wipe away the exce…" at bounding box center [540, 88] width 192 height 39
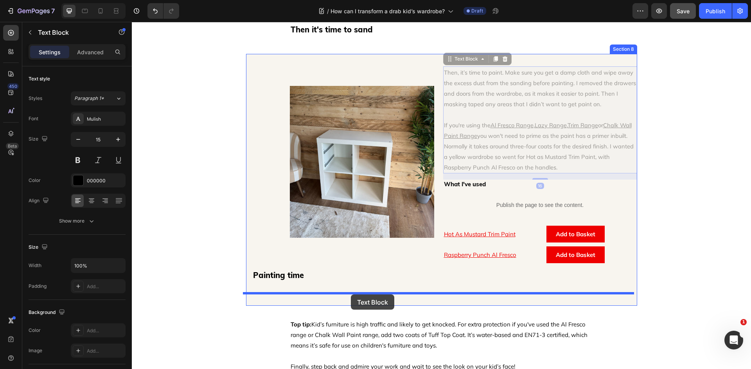
drag, startPoint x: 446, startPoint y: 59, endPoint x: 351, endPoint y: 295, distance: 254.4
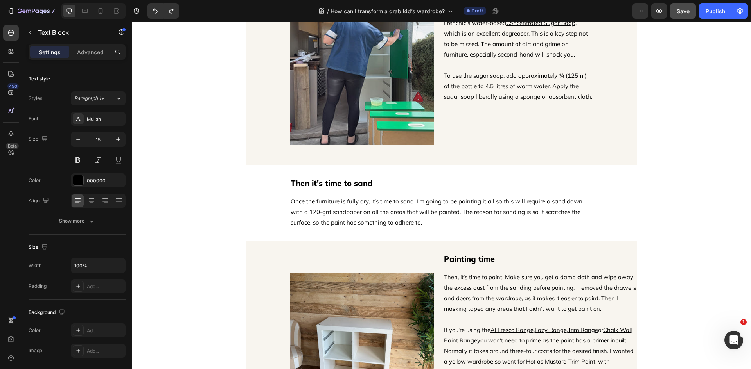
scroll to position [811, 0]
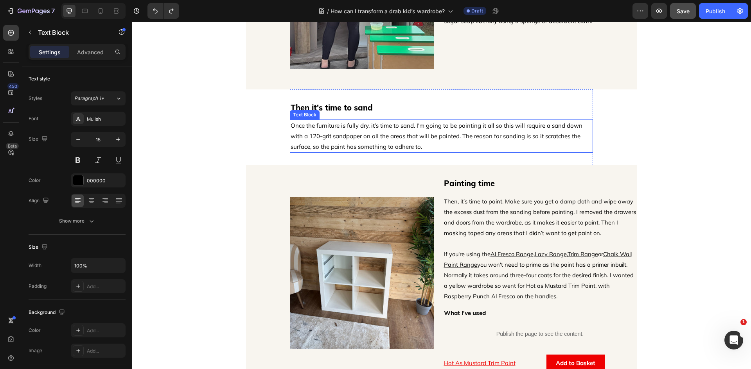
click at [395, 144] on p "Once the furniture is fully dry, it’s time to sand. I'm going to be painting it…" at bounding box center [440, 136] width 301 height 32
click at [340, 111] on icon at bounding box center [342, 111] width 4 height 5
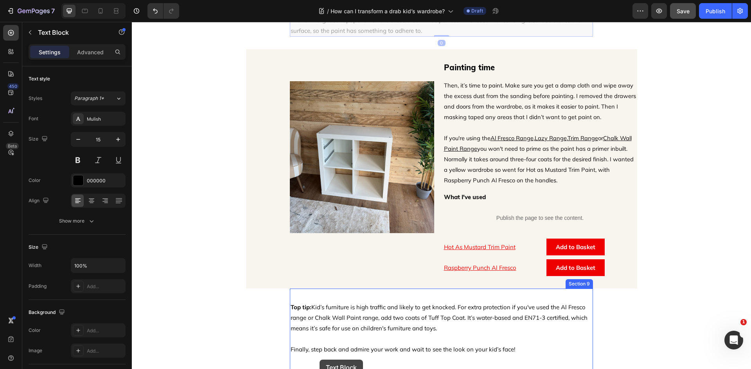
scroll to position [995, 0]
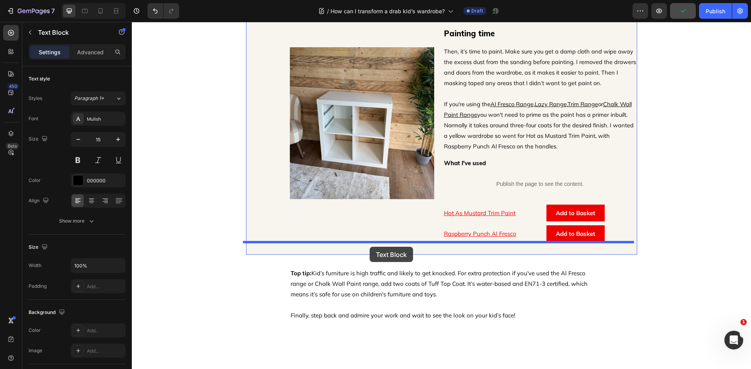
drag, startPoint x: 295, startPoint y: 146, endPoint x: 369, endPoint y: 247, distance: 125.3
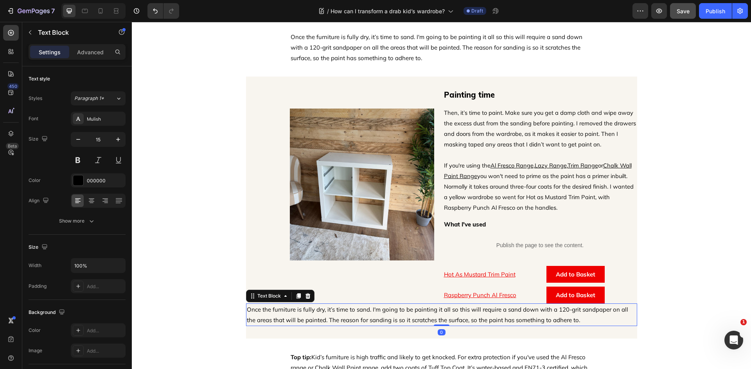
scroll to position [877, 0]
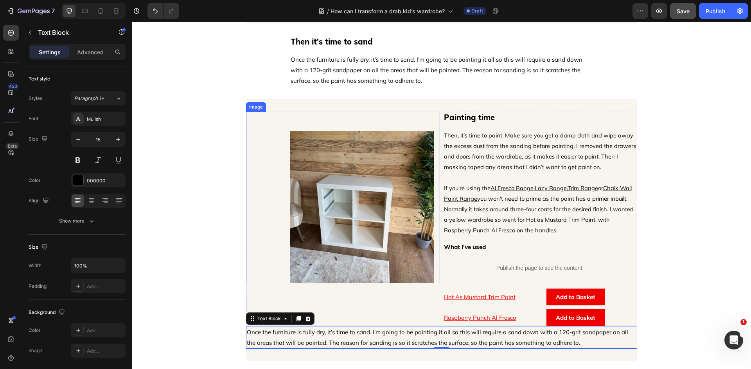
click at [410, 118] on div "Image" at bounding box center [343, 198] width 194 height 172
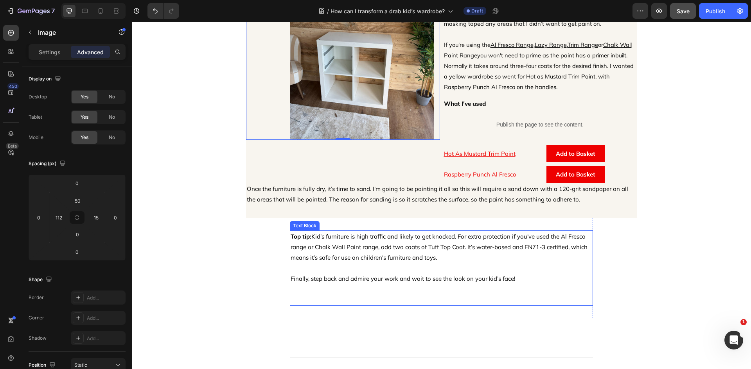
scroll to position [1034, 0]
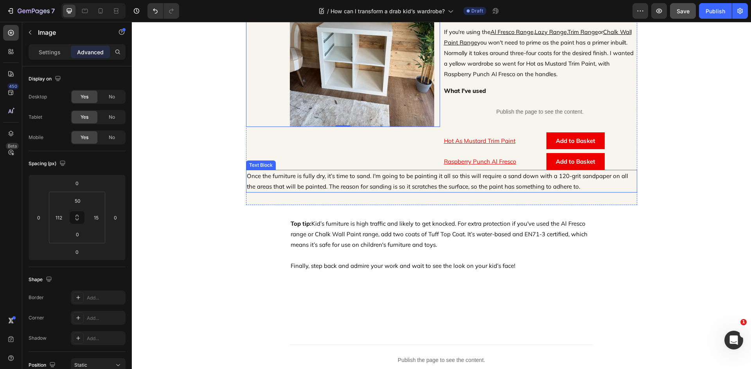
click at [369, 183] on p "Once the furniture is fully dry, it’s time to sand. I'm going to be painting it…" at bounding box center [441, 181] width 389 height 21
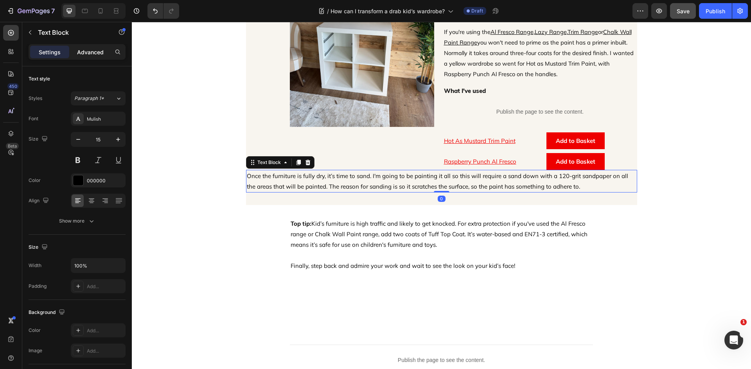
click at [88, 54] on p "Advanced" at bounding box center [90, 52] width 27 height 8
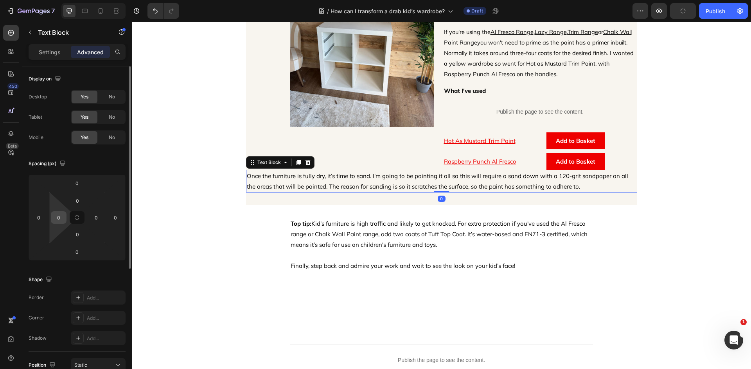
click at [63, 215] on input "0" at bounding box center [59, 218] width 12 height 12
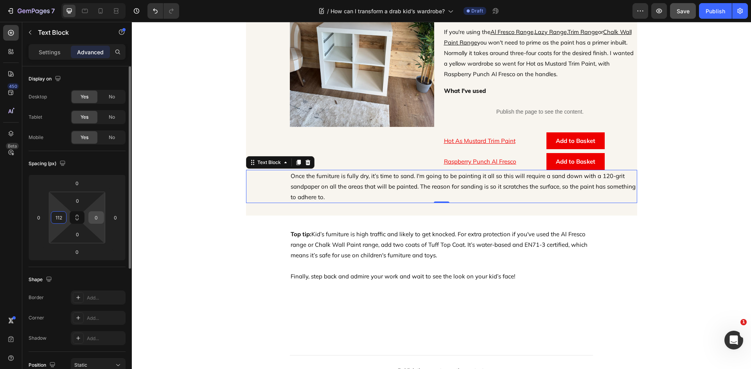
type input "112"
click at [99, 215] on input "0" at bounding box center [96, 218] width 12 height 12
type input "112"
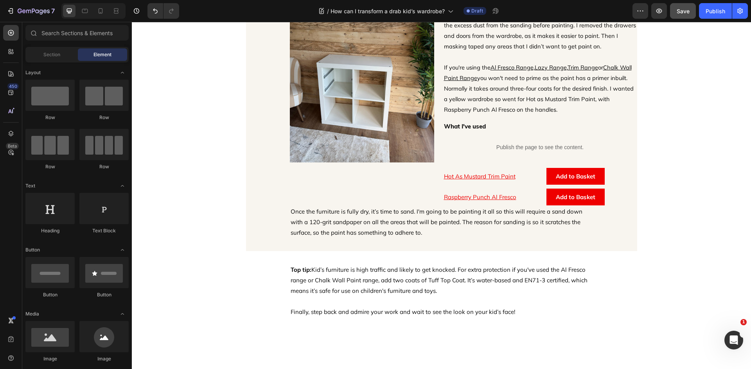
scroll to position [916, 0]
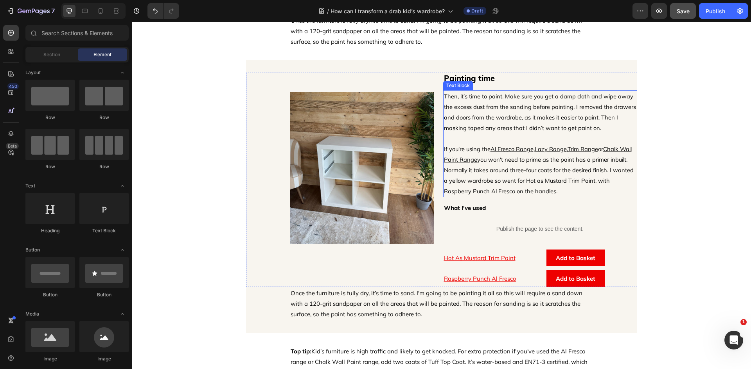
click at [518, 159] on span "you won't need to prime as the paint has a primer inbuilt. Normally it takes ar…" at bounding box center [539, 175] width 190 height 39
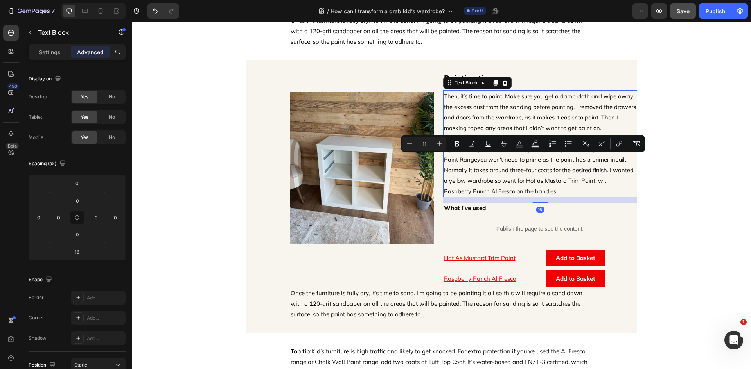
click at [518, 159] on span "you won't need to prime as the paint has a primer inbuilt. Normally it takes ar…" at bounding box center [539, 175] width 190 height 39
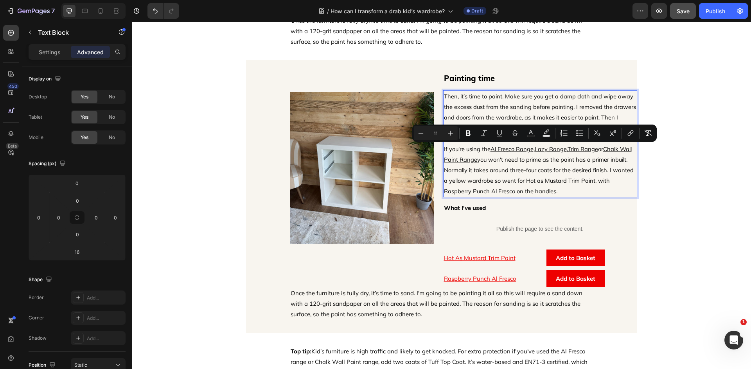
click at [550, 187] on p "If you're using the Al Fresco Range , Lazy Range , Trim Range or Chalk Wall Pai…" at bounding box center [540, 164] width 192 height 63
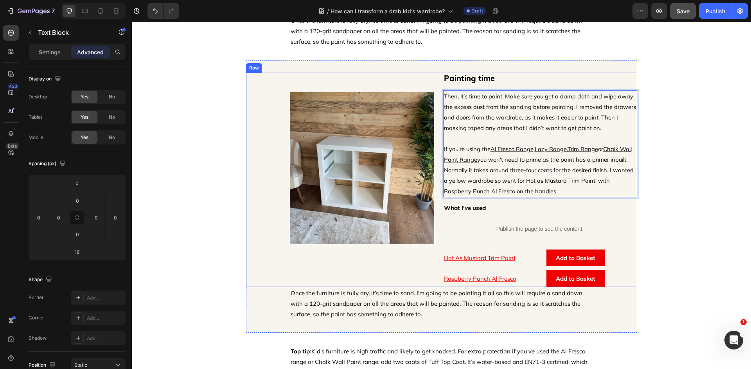
drag, startPoint x: 555, startPoint y: 191, endPoint x: 438, endPoint y: 99, distance: 149.2
click at [438, 99] on div "Image Painting time Heading Then, it’s time to paint. Make sure you get a damp …" at bounding box center [441, 180] width 391 height 215
copy div "Then, it’s time to paint. Make sure you get a damp cloth and wipe away the exce…"
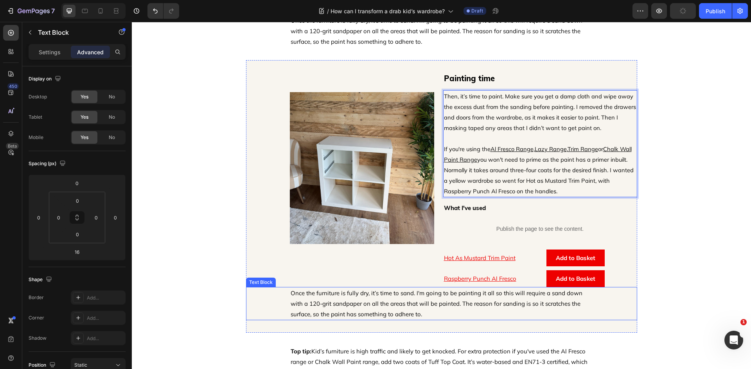
click at [360, 305] on p "Once the furniture is fully dry, it’s time to sand. I'm going to be painting it…" at bounding box center [441, 304] width 302 height 32
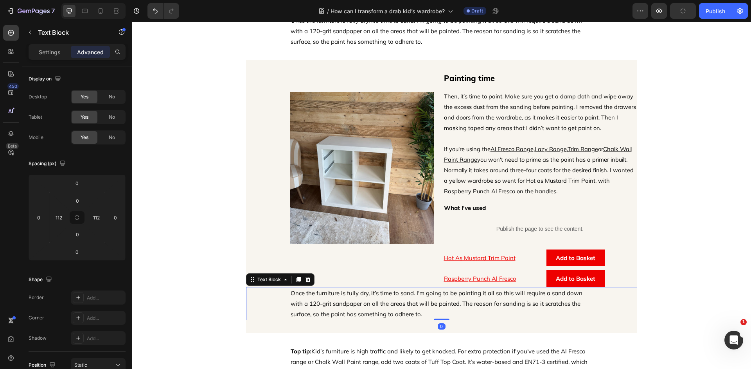
click at [360, 305] on p "Once the furniture is fully dry, it’s time to sand. I'm going to be painting it…" at bounding box center [441, 304] width 302 height 32
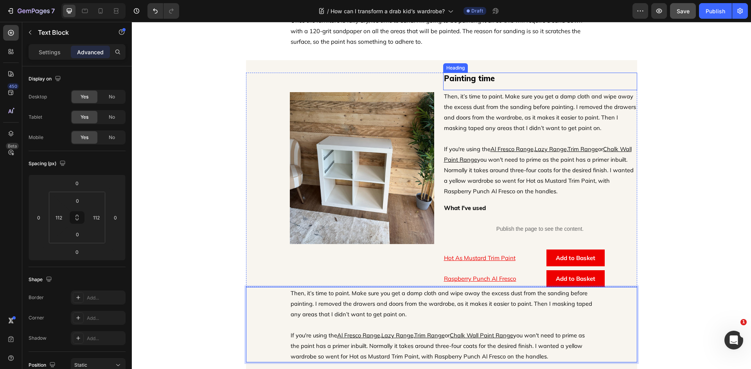
click at [481, 81] on h2 "Painting time" at bounding box center [540, 79] width 194 height 12
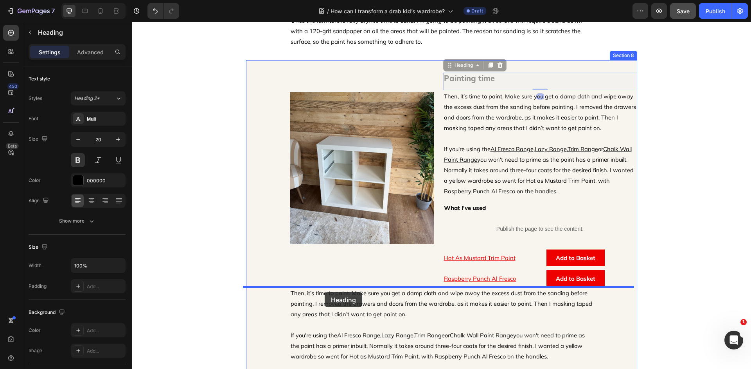
drag, startPoint x: 444, startPoint y: 66, endPoint x: 324, endPoint y: 292, distance: 256.2
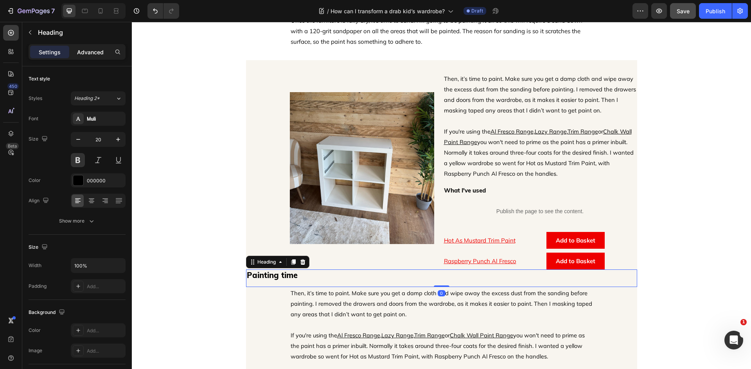
click at [93, 56] on p "Advanced" at bounding box center [90, 52] width 27 height 8
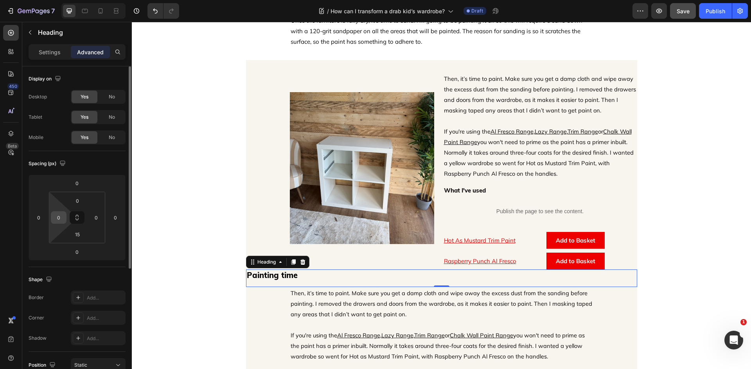
click at [65, 215] on div "0" at bounding box center [59, 217] width 16 height 13
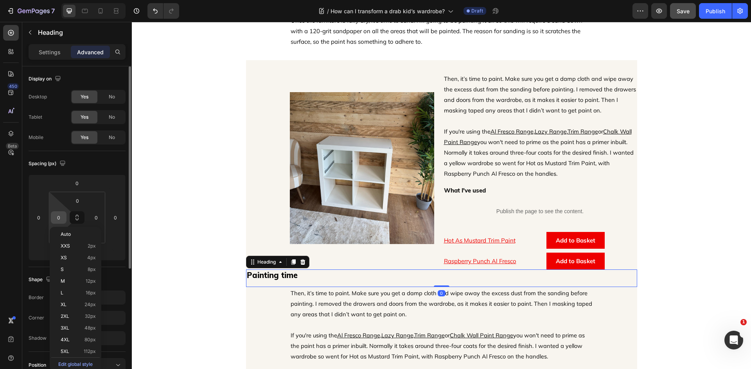
click at [64, 215] on input "0" at bounding box center [59, 218] width 12 height 12
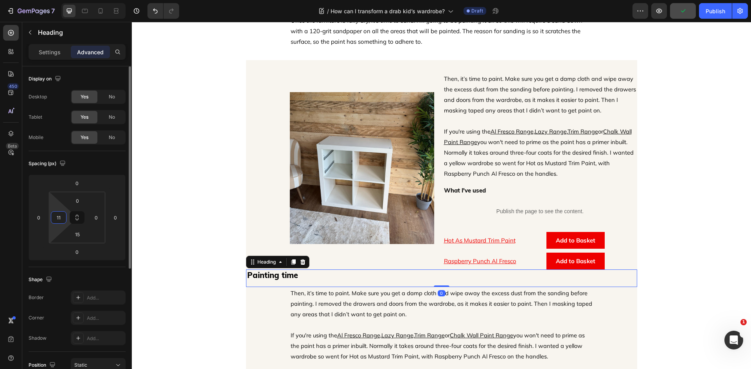
type input "112"
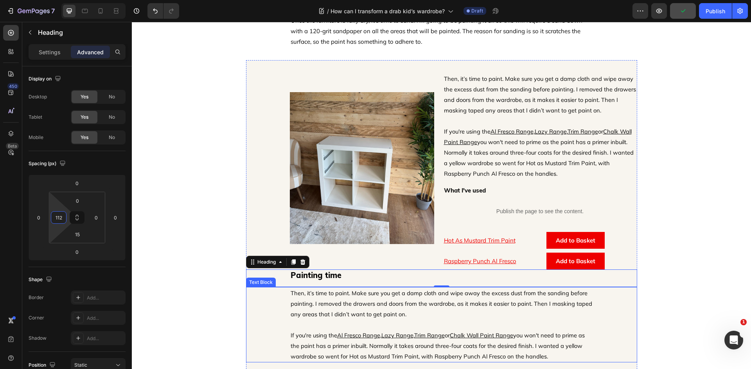
click at [420, 326] on p "If you're using the Al Fresco Range , Lazy Range , Trim Range or Chalk Wall Pai…" at bounding box center [441, 341] width 302 height 42
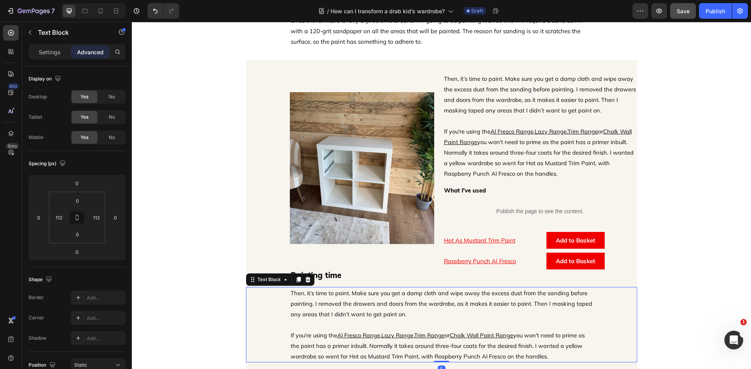
scroll to position [995, 0]
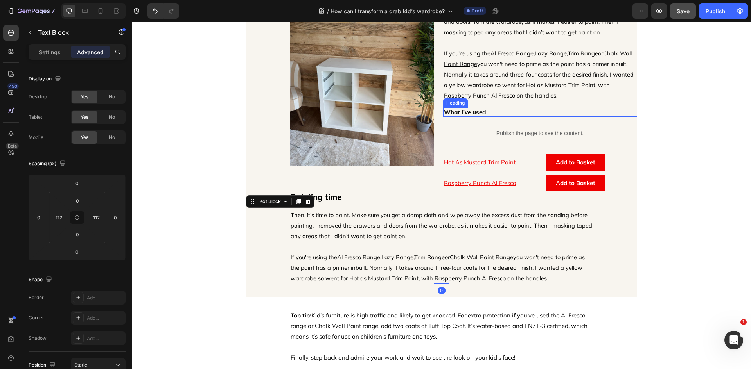
click at [476, 114] on h2 "What I've used" at bounding box center [540, 112] width 194 height 9
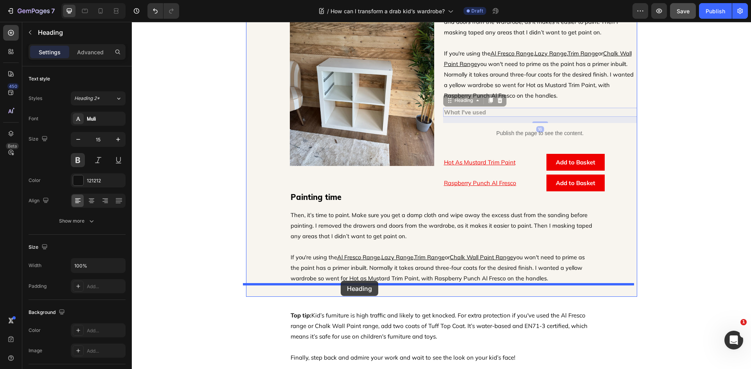
drag, startPoint x: 447, startPoint y: 100, endPoint x: 340, endPoint y: 281, distance: 209.9
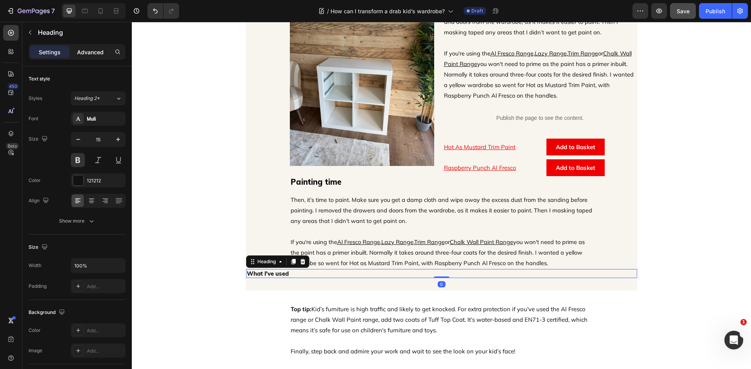
click at [97, 47] on div "Advanced" at bounding box center [90, 52] width 39 height 13
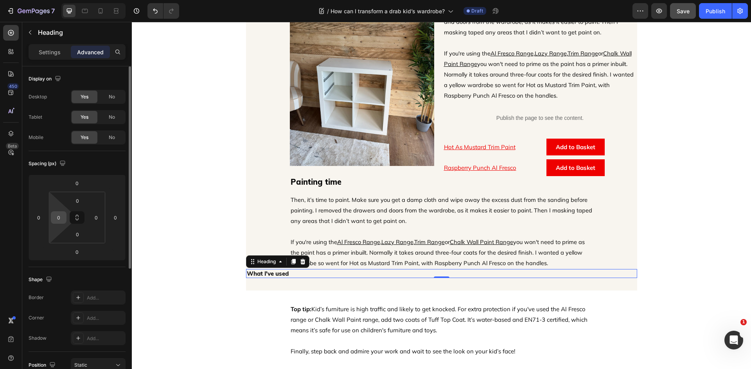
click at [65, 219] on div "0" at bounding box center [59, 217] width 16 height 13
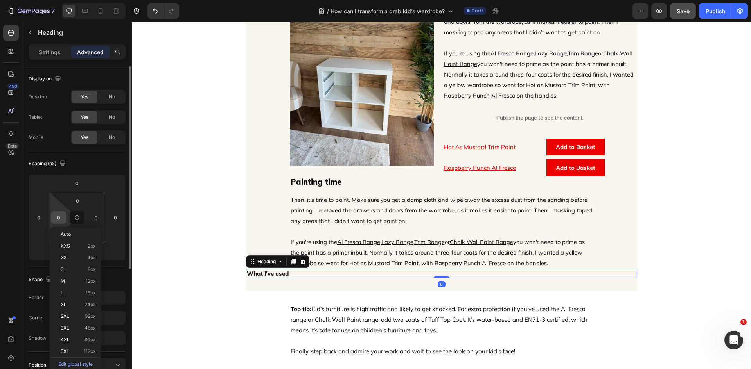
click at [60, 217] on input "0" at bounding box center [59, 218] width 12 height 12
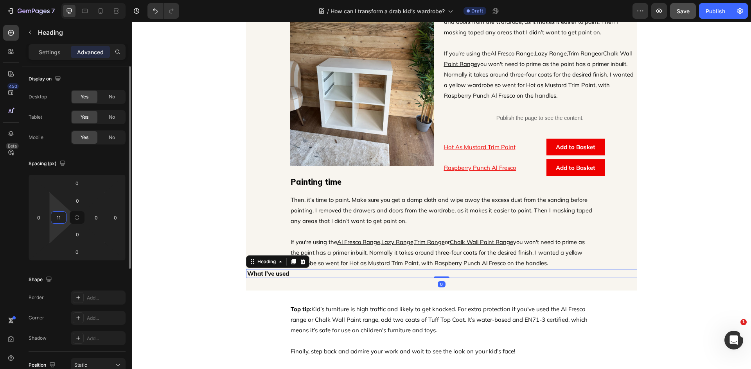
type input "112"
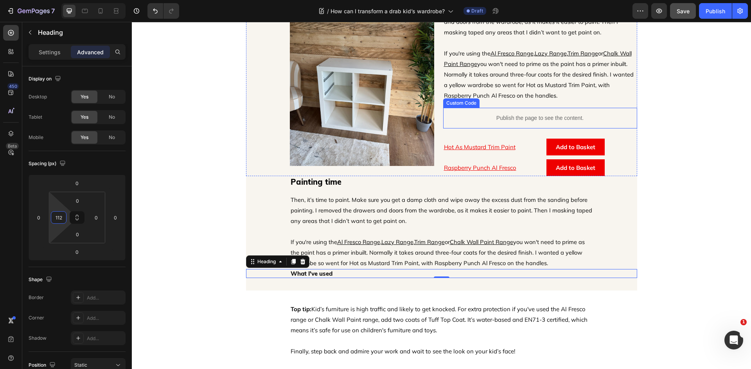
click at [534, 113] on div "Publish the page to see the content." at bounding box center [540, 118] width 194 height 21
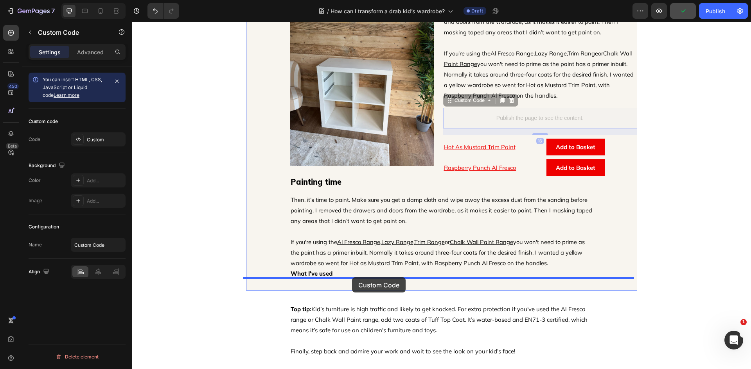
drag, startPoint x: 448, startPoint y: 100, endPoint x: 352, endPoint y: 278, distance: 201.7
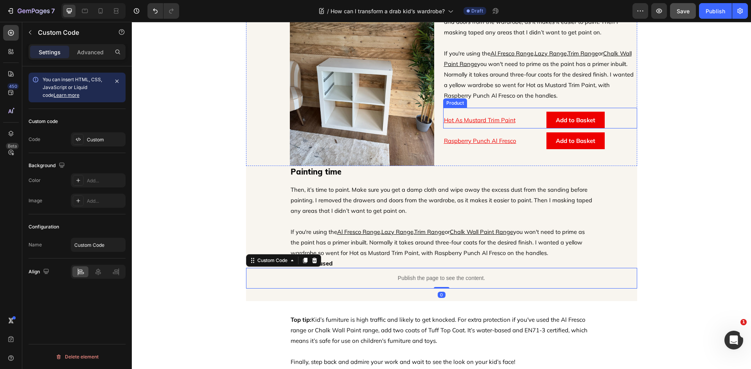
click at [484, 109] on div "Hot As Mustard Trim Paint Product Title Add to Basket Add to Cart Row Product" at bounding box center [540, 118] width 194 height 21
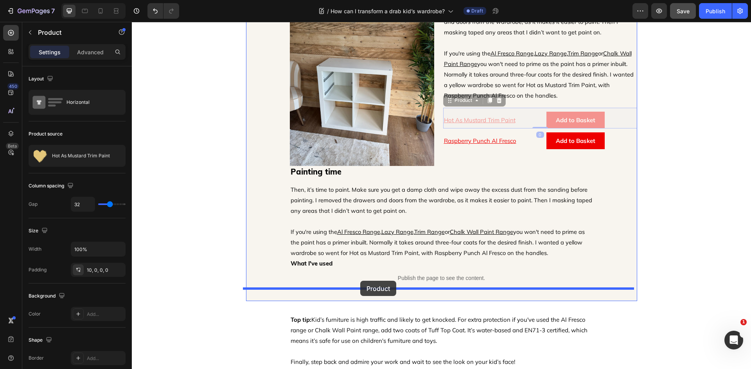
drag, startPoint x: 449, startPoint y: 103, endPoint x: 360, endPoint y: 281, distance: 199.5
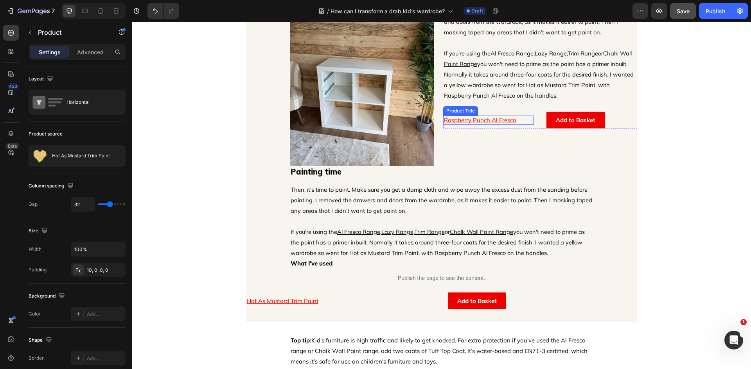
click at [523, 116] on h1 "Raspberry Punch Al Fresco" at bounding box center [488, 120] width 91 height 9
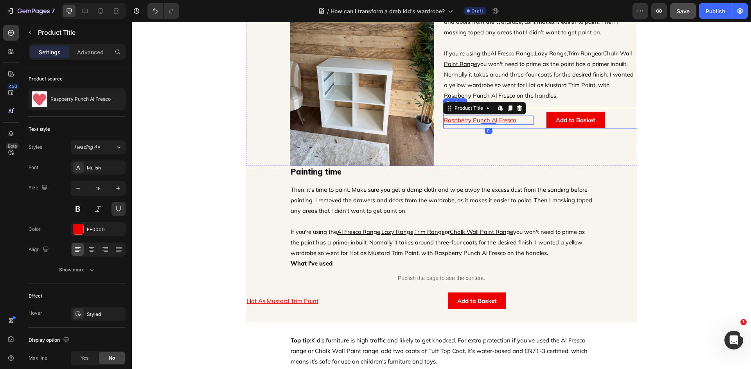
click at [527, 111] on div "Raspberry Punch Al Fresco Product Title Edit content in Shopify 0 Add to Basket…" at bounding box center [540, 118] width 194 height 21
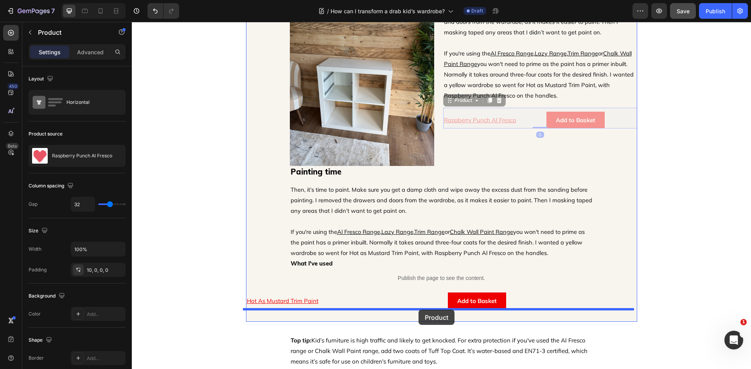
drag, startPoint x: 449, startPoint y: 101, endPoint x: 418, endPoint y: 310, distance: 211.4
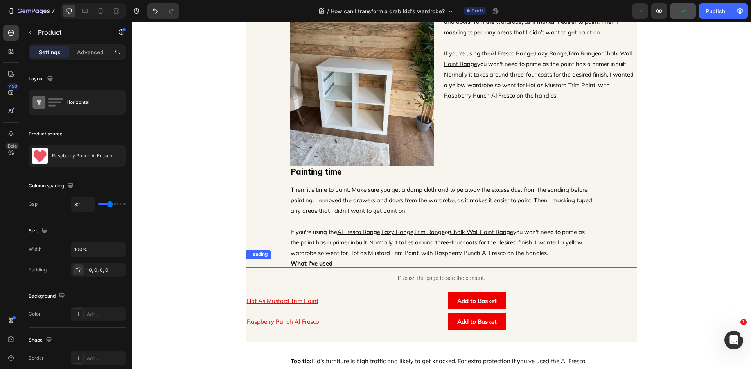
click at [330, 265] on h2 "What I've used" at bounding box center [463, 263] width 347 height 9
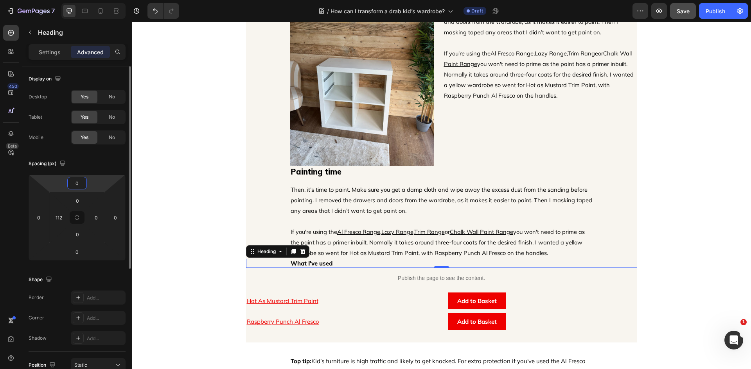
click at [81, 185] on input "0" at bounding box center [77, 183] width 16 height 12
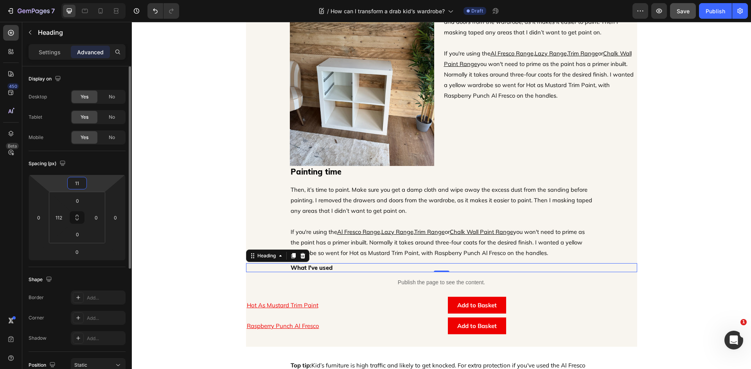
type input "112"
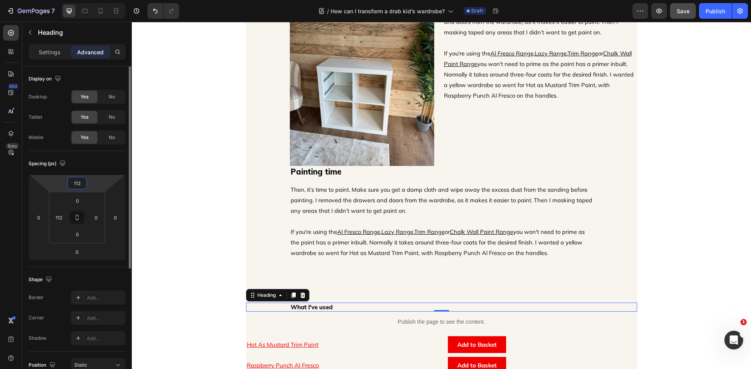
drag, startPoint x: 81, startPoint y: 185, endPoint x: 62, endPoint y: 180, distance: 19.5
click at [62, 180] on div "112 0 0 0" at bounding box center [77, 218] width 97 height 86
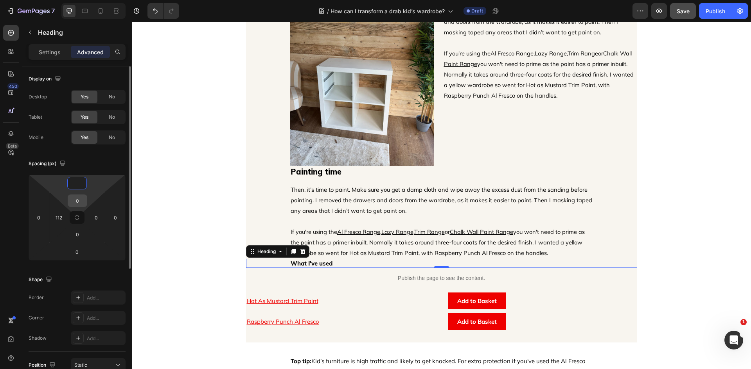
click at [79, 199] on input "0" at bounding box center [78, 201] width 16 height 12
type input "0"
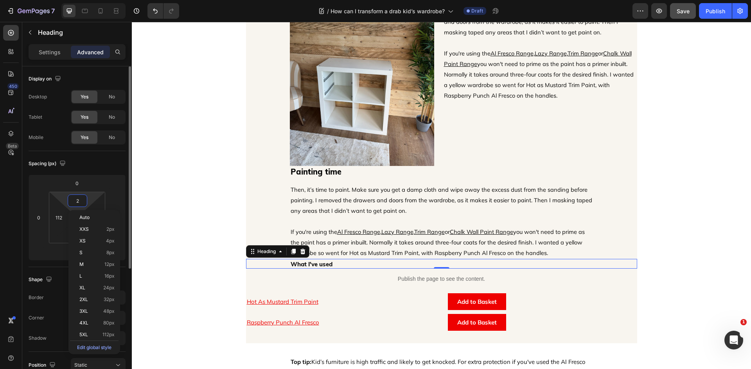
type input "28"
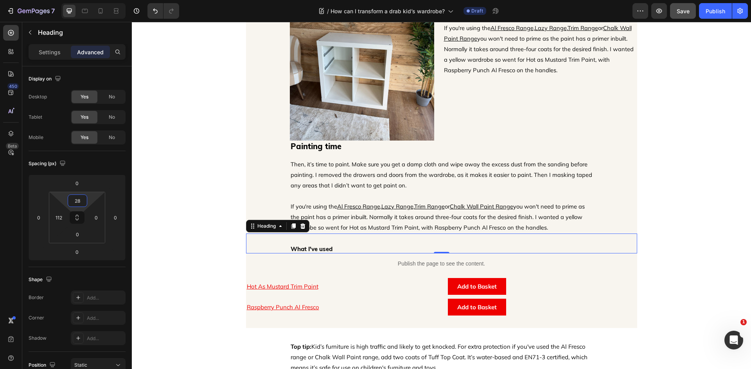
scroll to position [1034, 0]
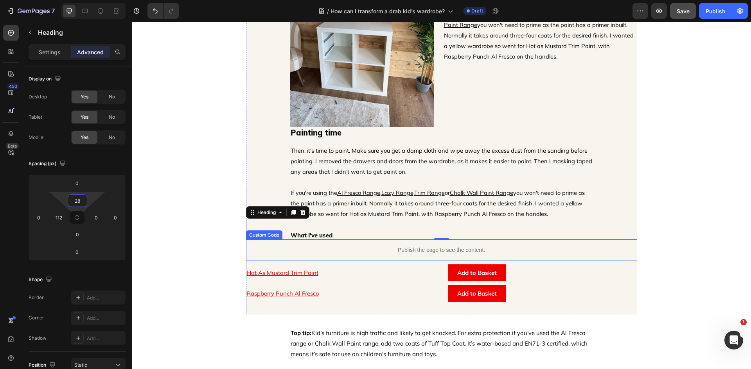
click at [334, 254] on p "Publish the page to see the content." at bounding box center [441, 250] width 391 height 8
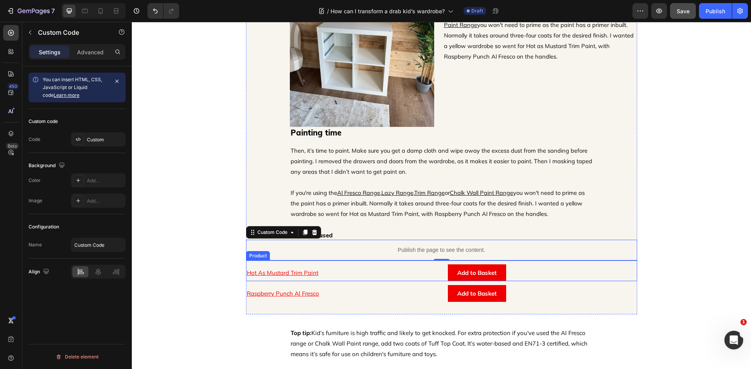
click at [320, 265] on div "Hot As Mustard Trim Paint Product Title" at bounding box center [340, 273] width 189 height 17
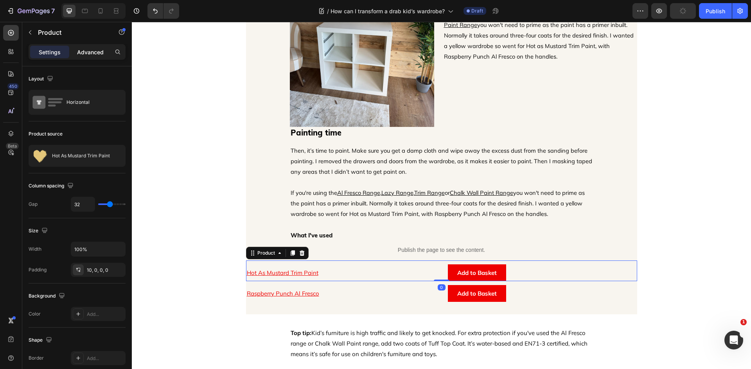
click at [99, 57] on div "Advanced" at bounding box center [90, 52] width 39 height 13
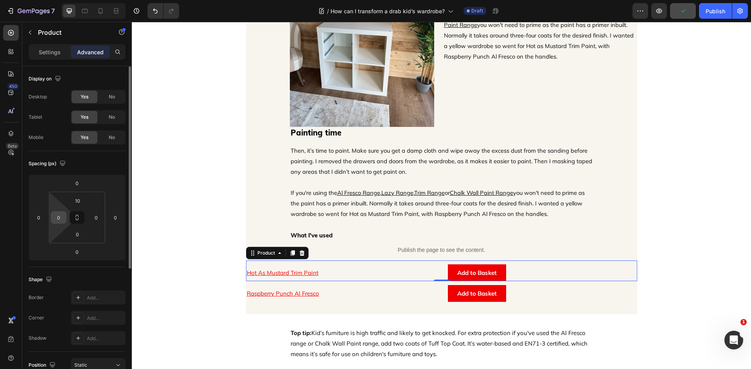
click at [61, 220] on input "0" at bounding box center [59, 218] width 12 height 12
type input "112"
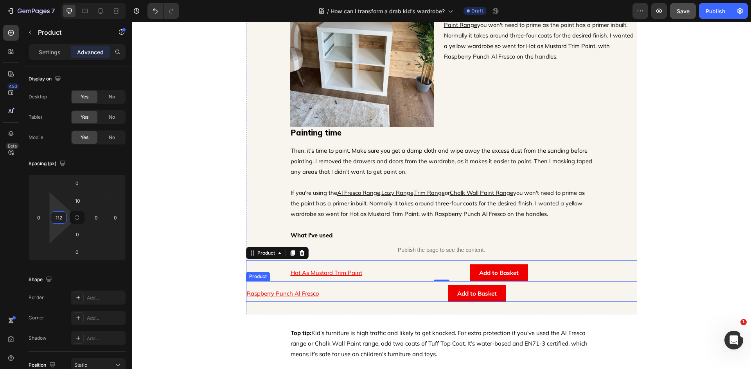
click at [347, 288] on div "Raspberry Punch Al Fresco Product Title" at bounding box center [340, 293] width 189 height 17
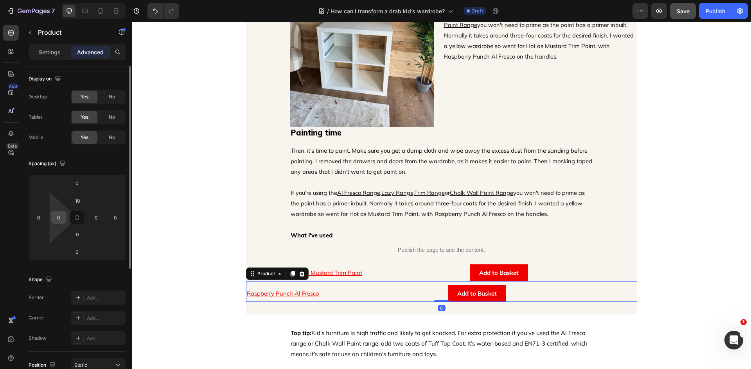
click at [59, 217] on input "0" at bounding box center [59, 218] width 12 height 12
type input "112"
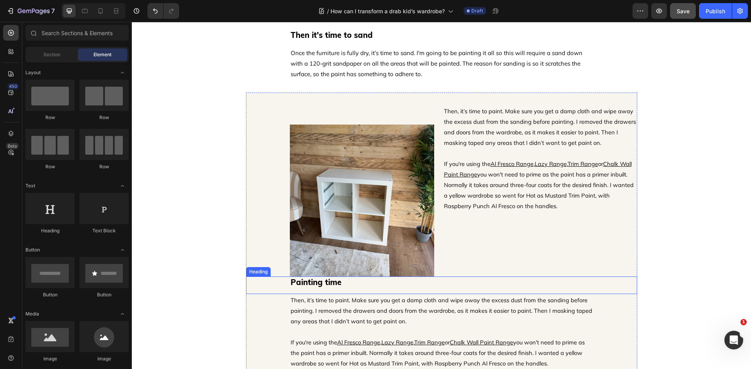
scroll to position [877, 0]
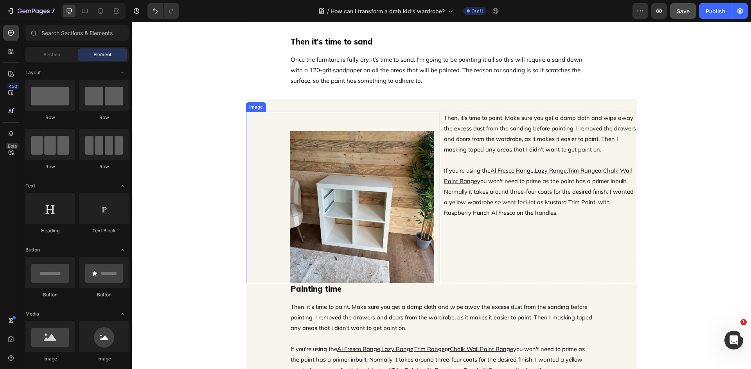
click at [408, 213] on img at bounding box center [362, 207] width 144 height 152
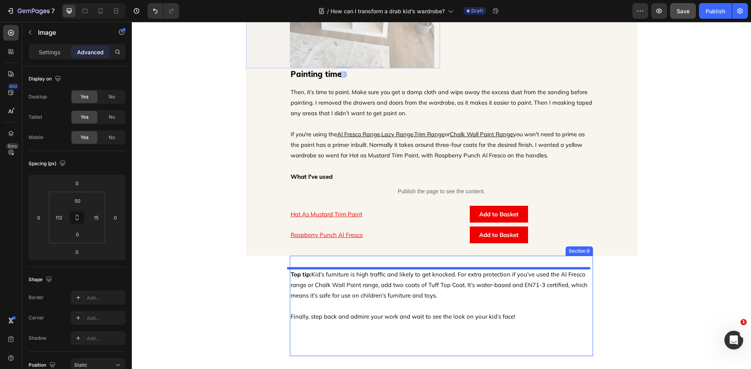
scroll to position [1146, 0]
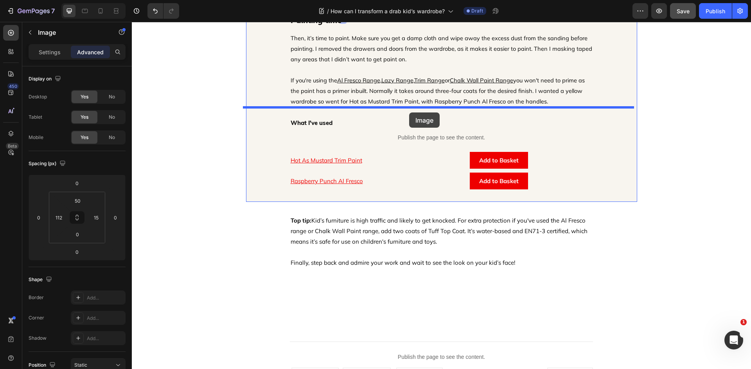
drag, startPoint x: 248, startPoint y: 29, endPoint x: 409, endPoint y: 113, distance: 181.5
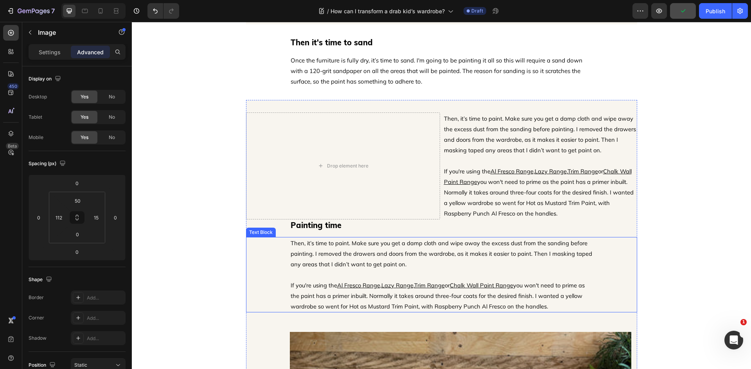
scroll to position [833, 0]
